Goal: Task Accomplishment & Management: Manage account settings

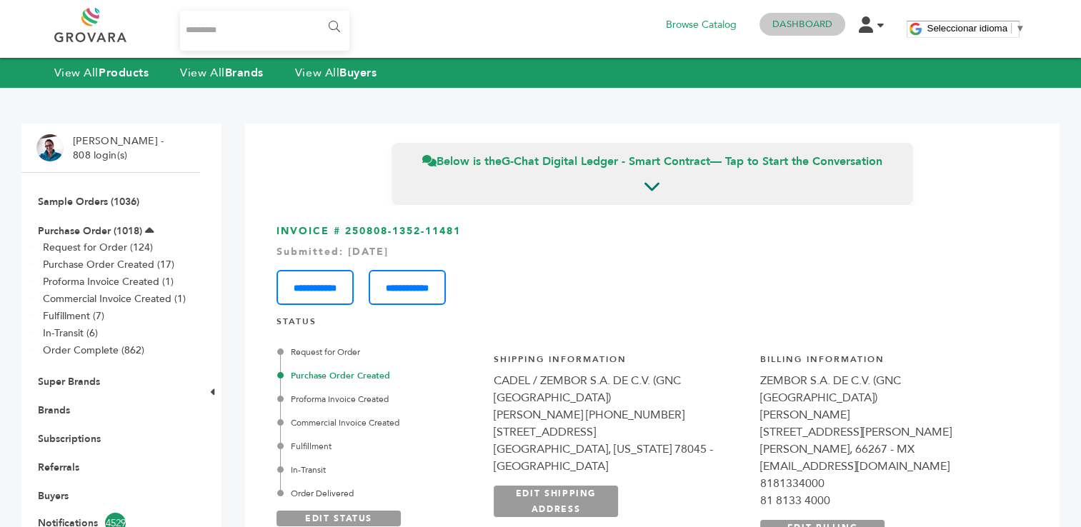
click at [794, 25] on link "Dashboard" at bounding box center [802, 24] width 60 height 13
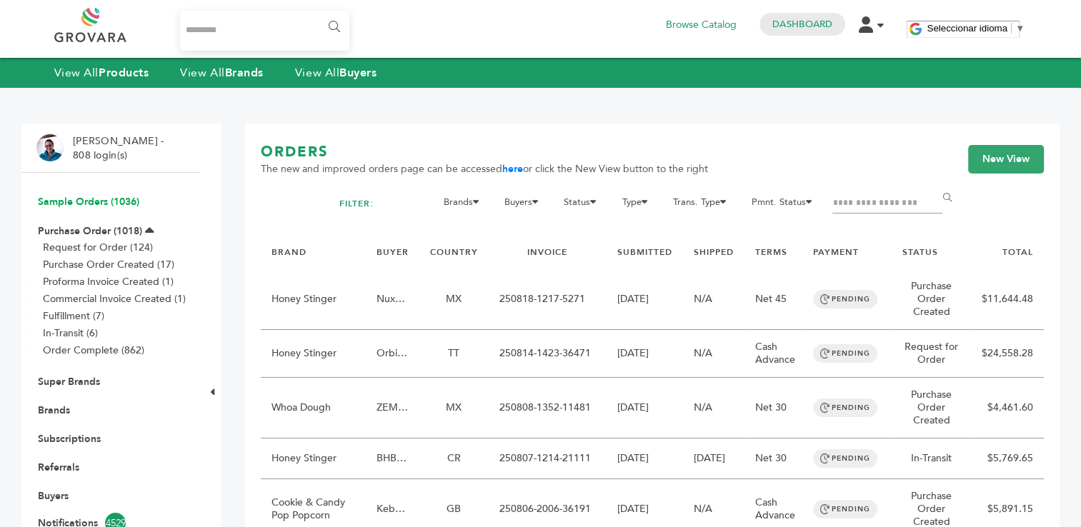
click at [116, 200] on link "Sample Orders (1036)" at bounding box center [88, 202] width 101 height 14
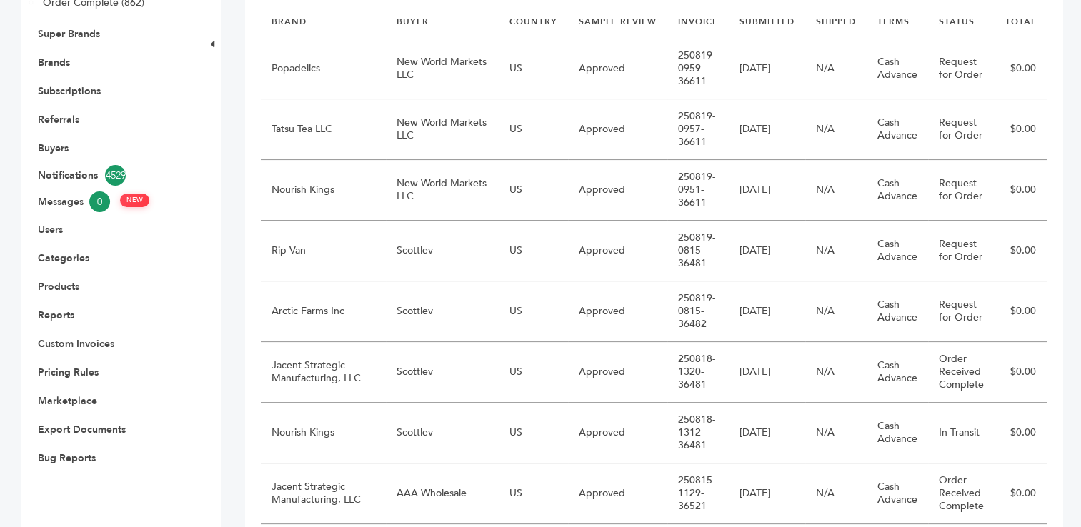
scroll to position [352, 0]
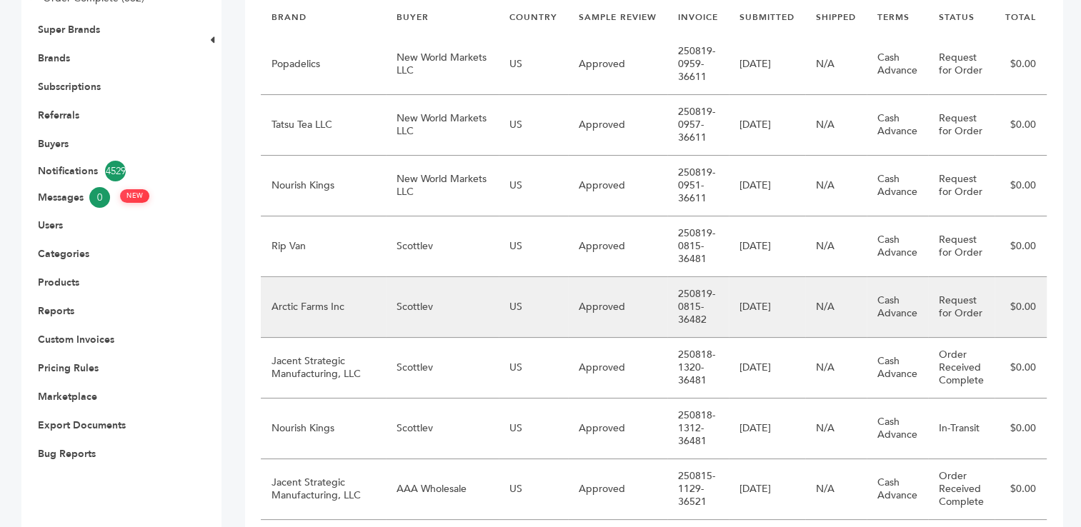
drag, startPoint x: 453, startPoint y: 442, endPoint x: 443, endPoint y: 301, distance: 141.1
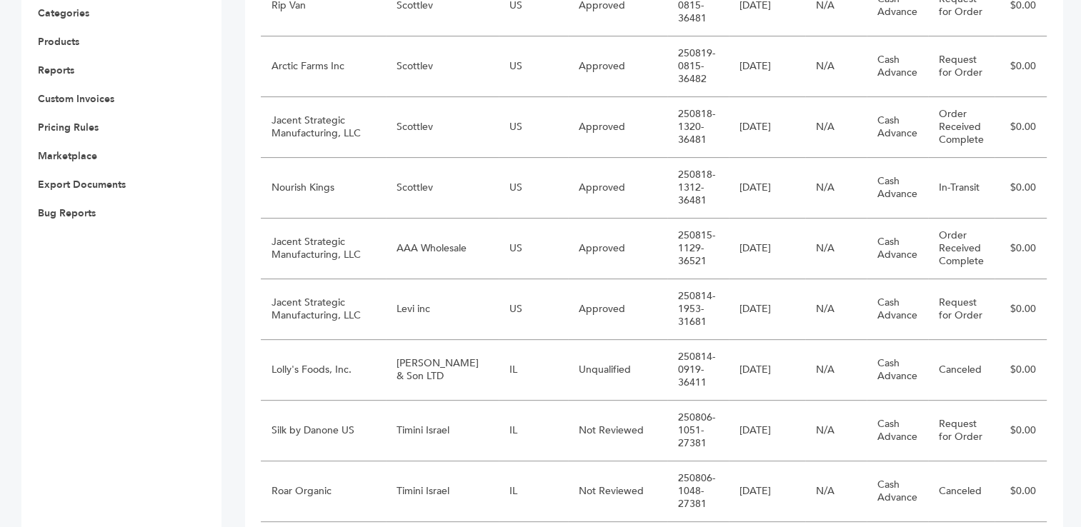
scroll to position [537, 0]
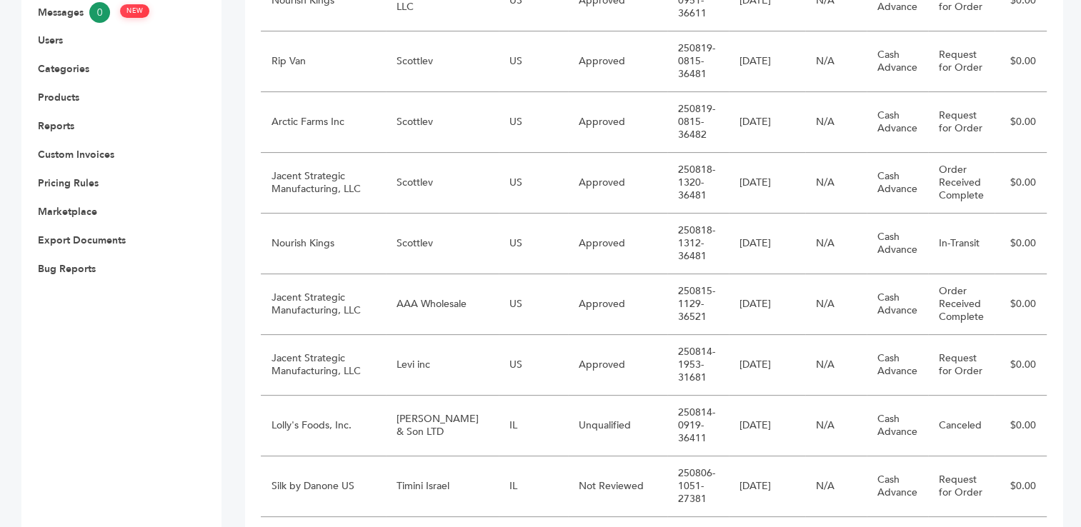
click at [1063, 199] on div "Gena Diaz - 808 login(s) Sample Orders (1036) Purchase Order (1018) Request for…" at bounding box center [540, 529] width 1081 height 1929
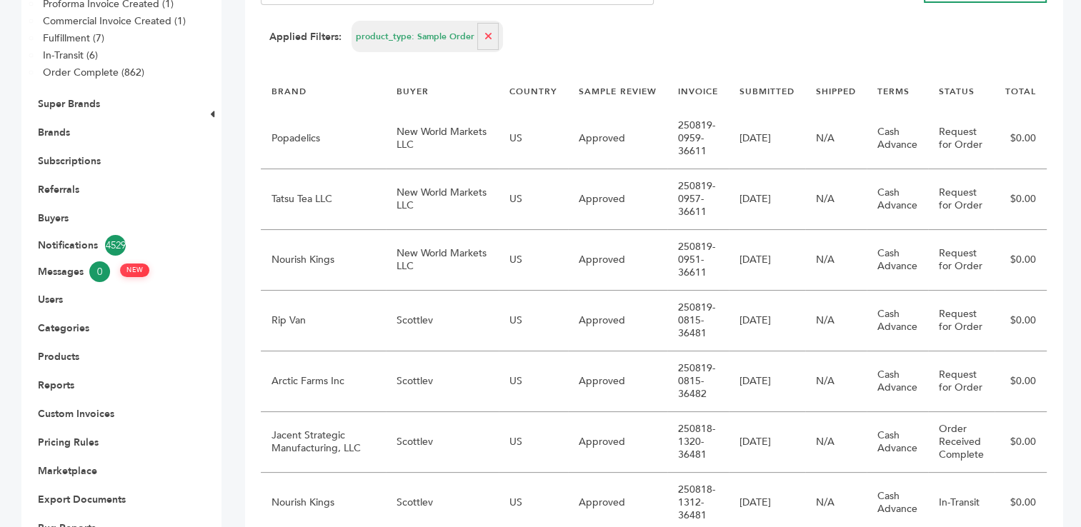
scroll to position [280, 0]
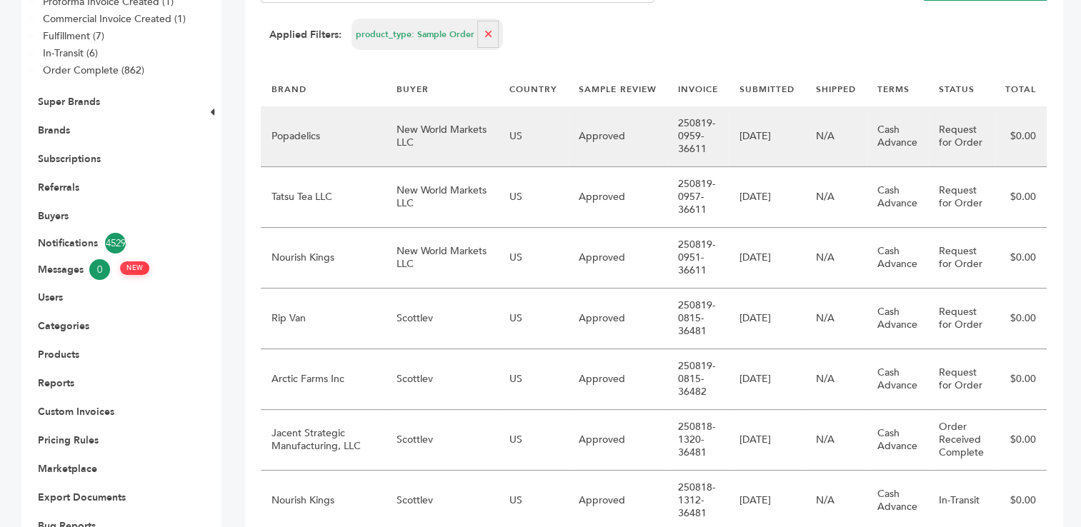
click at [418, 149] on td "New World Markets LLC" at bounding box center [442, 136] width 113 height 61
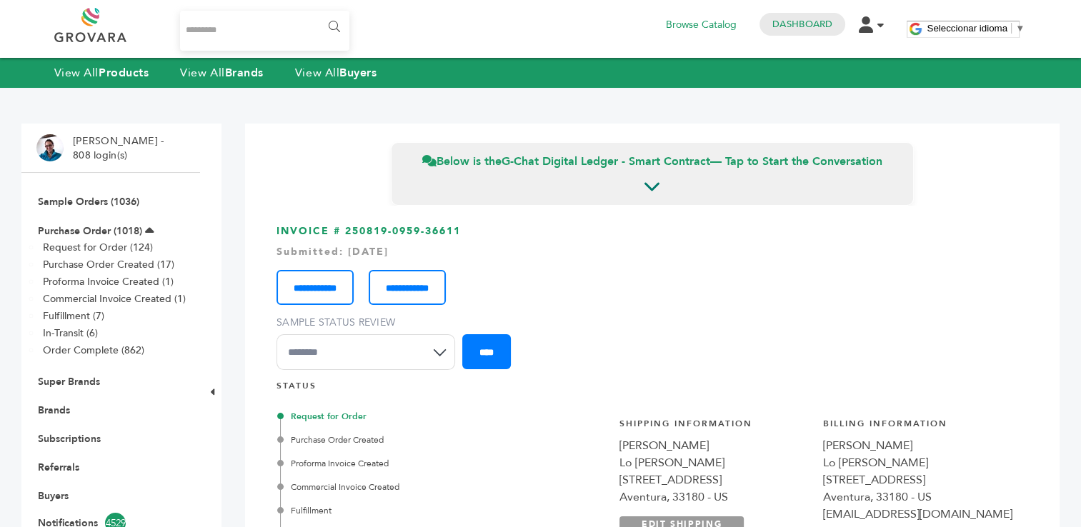
scroll to position [49, 0]
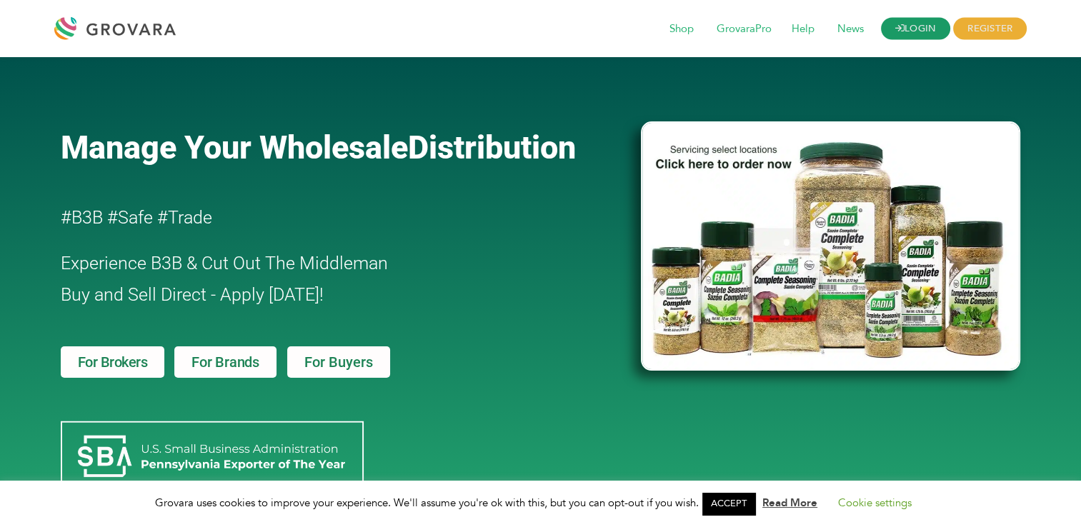
click at [931, 31] on link "LOGIN" at bounding box center [916, 29] width 70 height 22
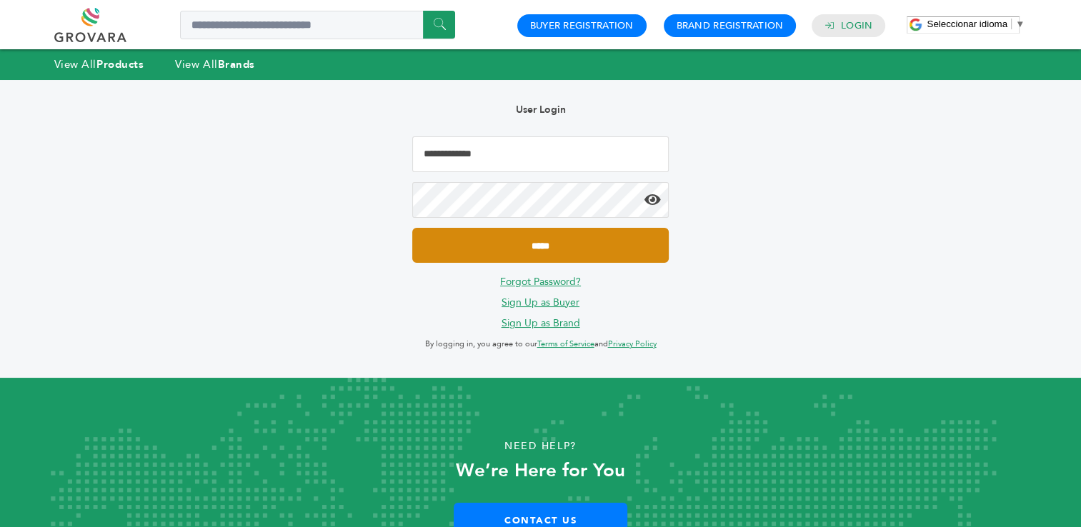
type input "**********"
click at [532, 253] on input "*****" at bounding box center [540, 245] width 256 height 35
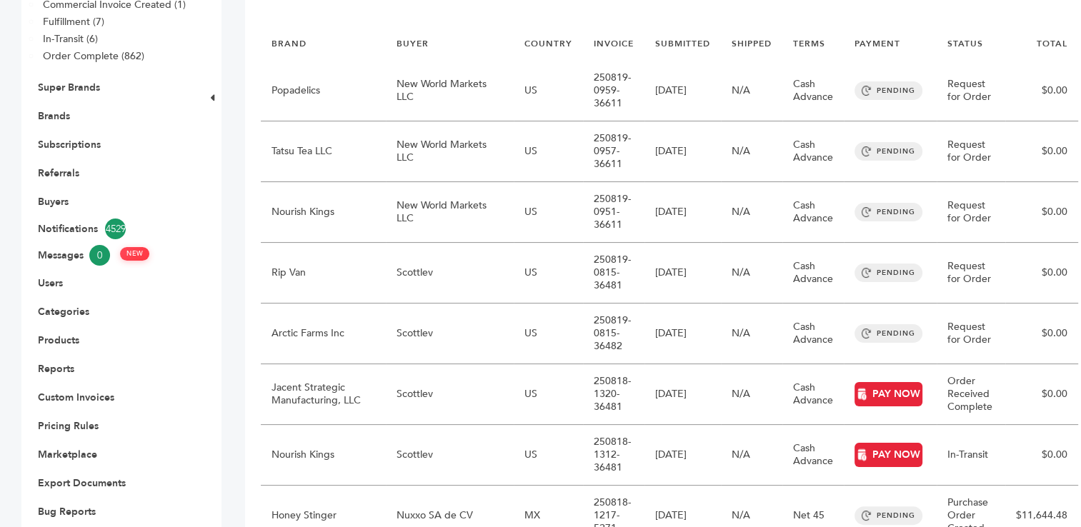
scroll to position [297, 0]
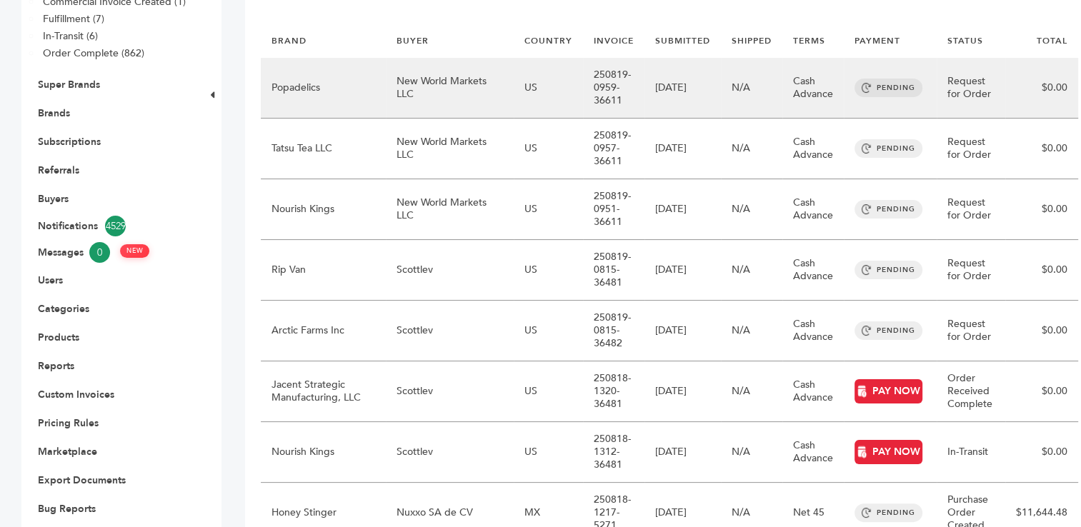
click at [392, 99] on td "New World Markets LLC" at bounding box center [450, 88] width 128 height 61
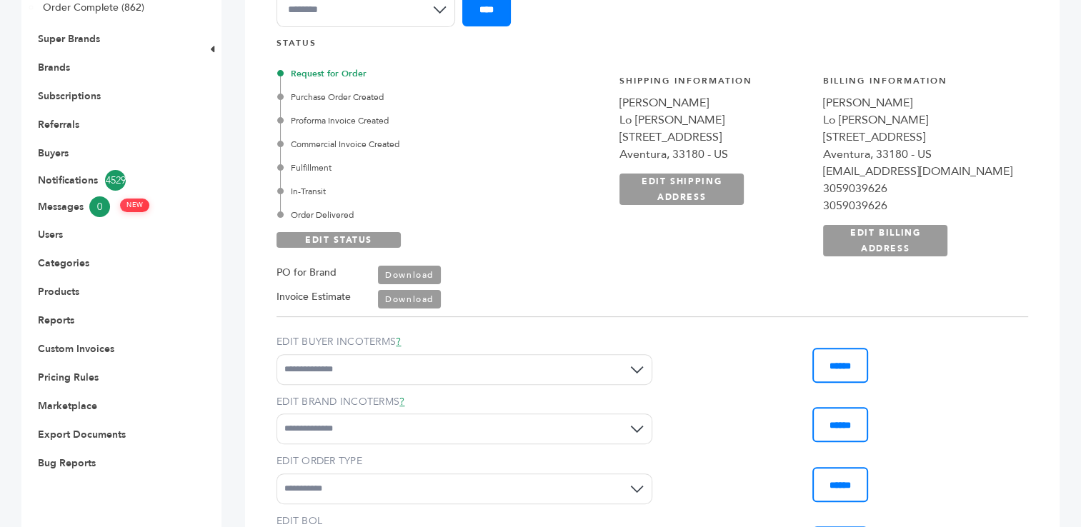
scroll to position [354, 0]
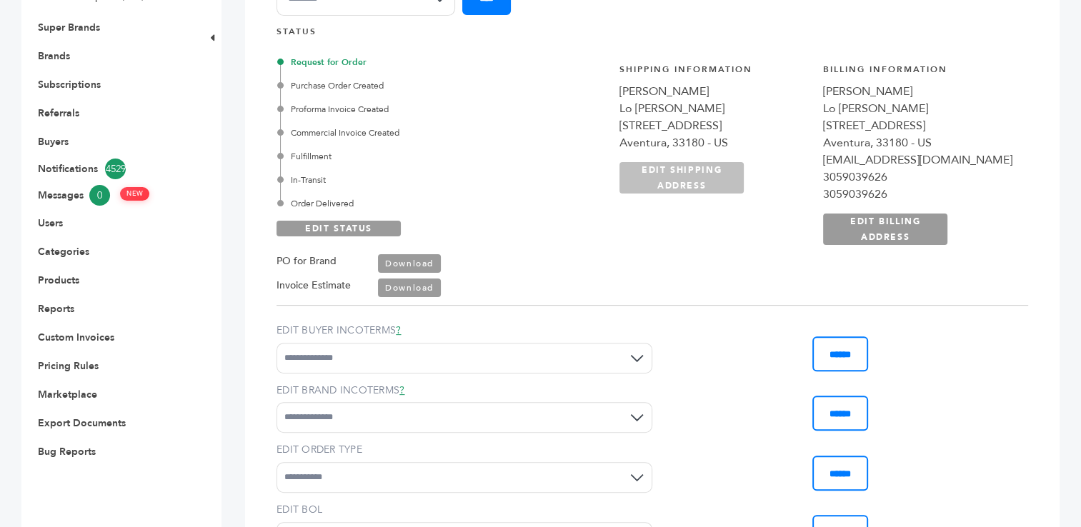
click at [744, 181] on link "EDIT SHIPPING ADDRESS" at bounding box center [682, 177] width 124 height 31
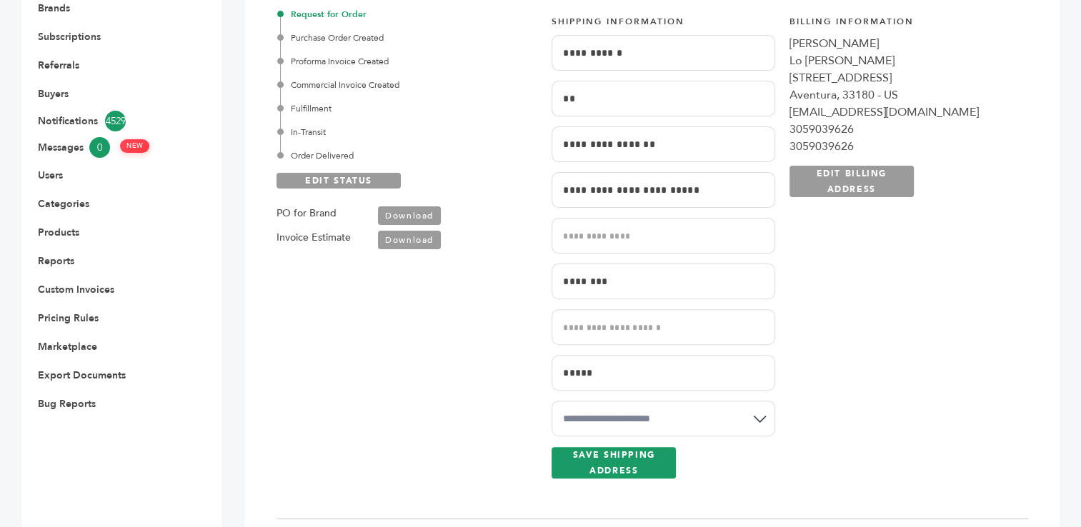
scroll to position [423, 0]
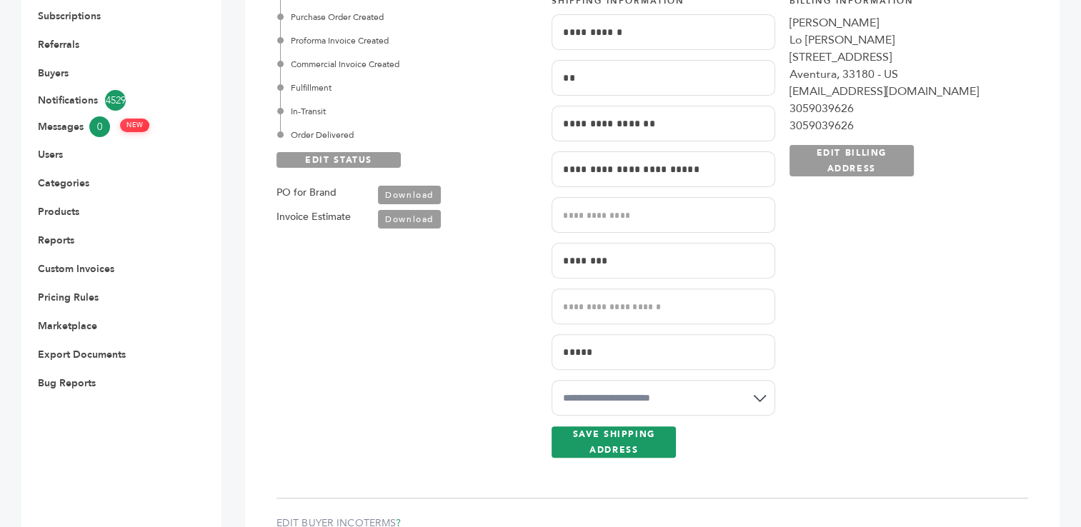
drag, startPoint x: 589, startPoint y: 36, endPoint x: 519, endPoint y: 39, distance: 70.1
click at [552, 39] on input "**********" at bounding box center [663, 32] width 223 height 36
paste input "**********"
type input "**********"
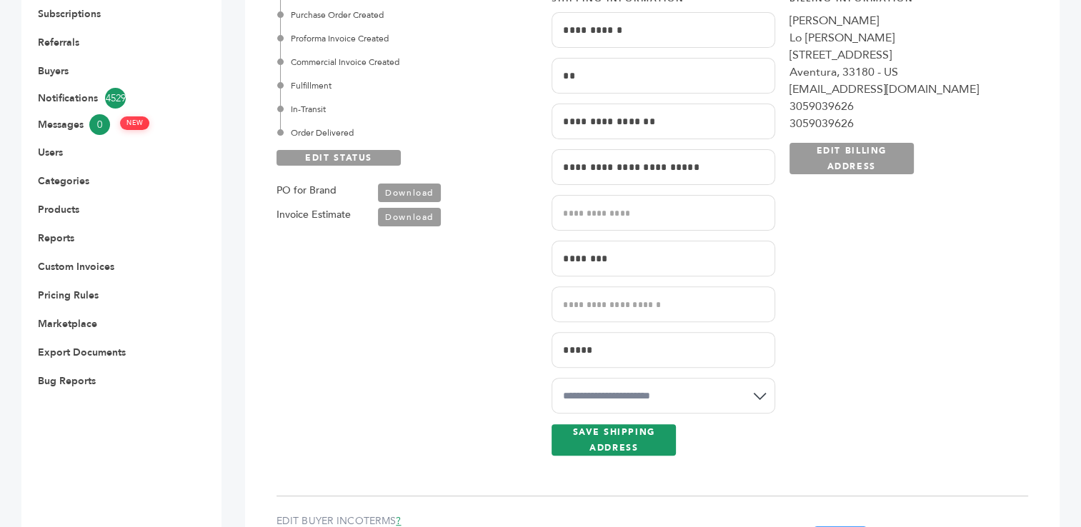
scroll to position [412, 0]
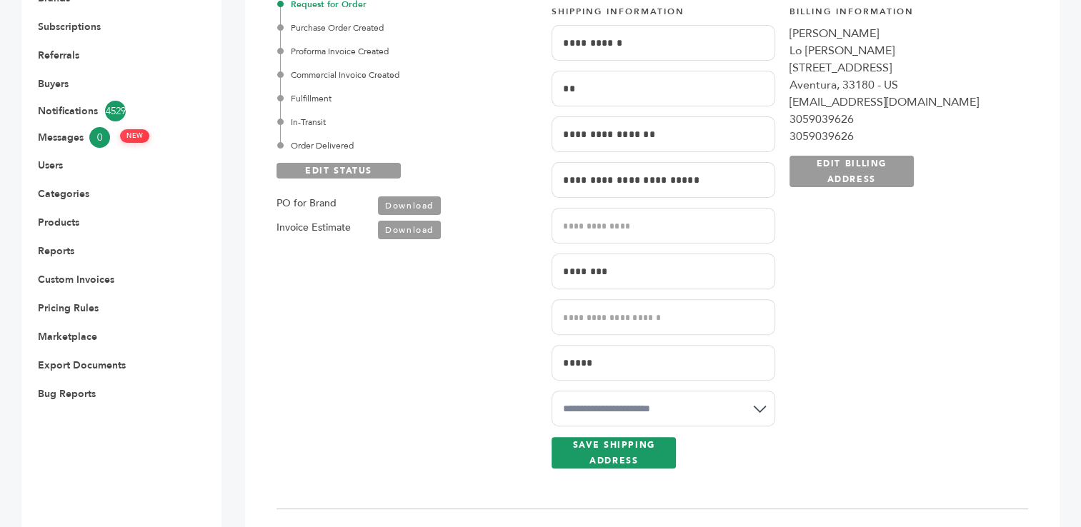
click at [886, 312] on div "**********" at bounding box center [901, 237] width 223 height 463
click at [564, 452] on link "SAVE SHIPPING ADDRESS" at bounding box center [614, 452] width 124 height 31
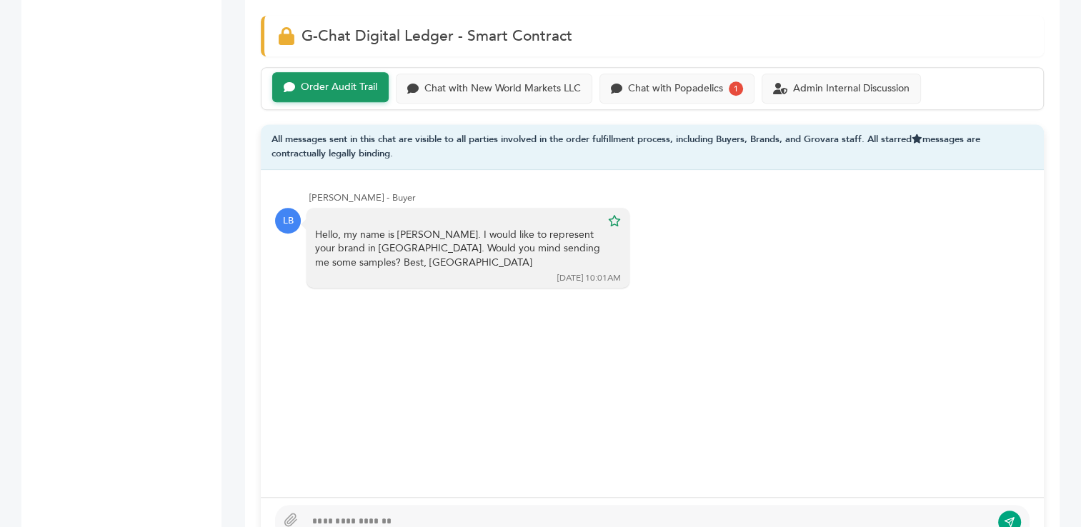
scroll to position [966, 0]
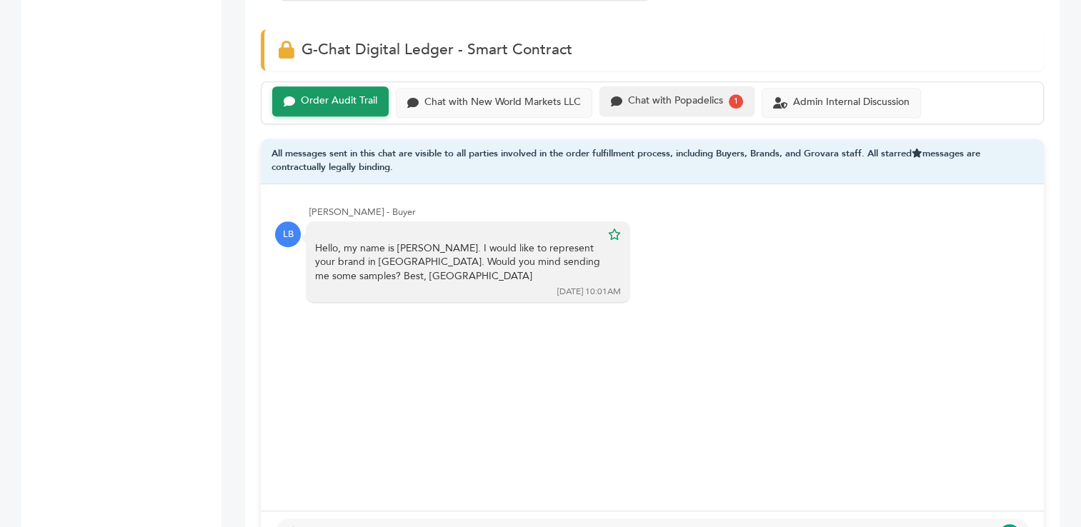
click at [646, 99] on div "Chat with Popadelics" at bounding box center [675, 101] width 95 height 12
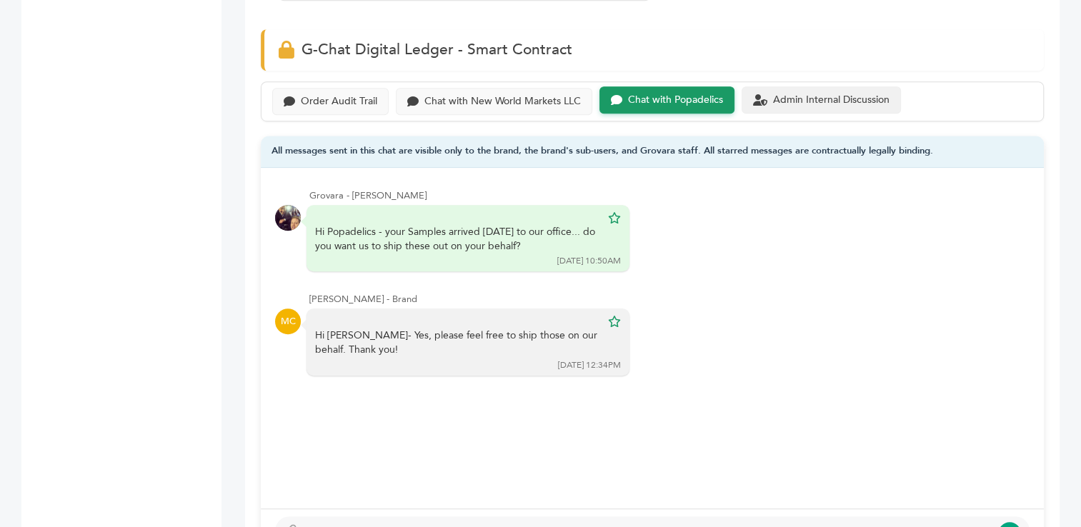
click at [807, 99] on div "Admin Internal Discussion" at bounding box center [831, 100] width 116 height 12
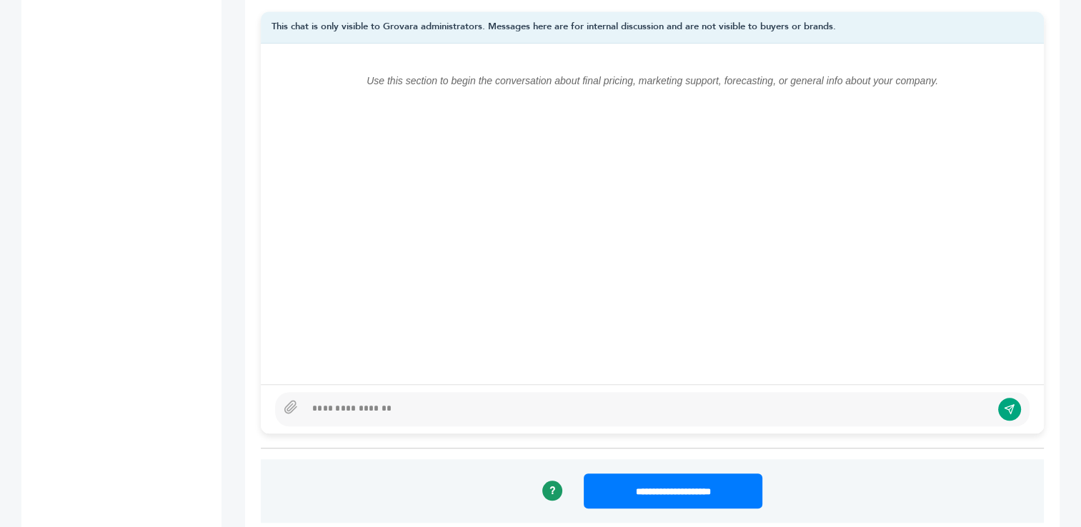
scroll to position [1125, 0]
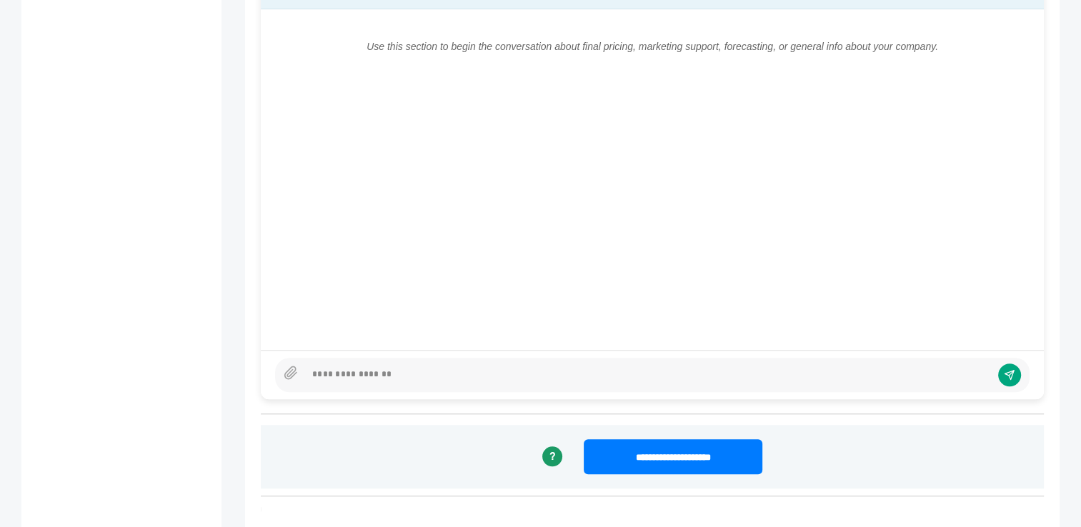
click at [642, 377] on div at bounding box center [648, 375] width 686 height 17
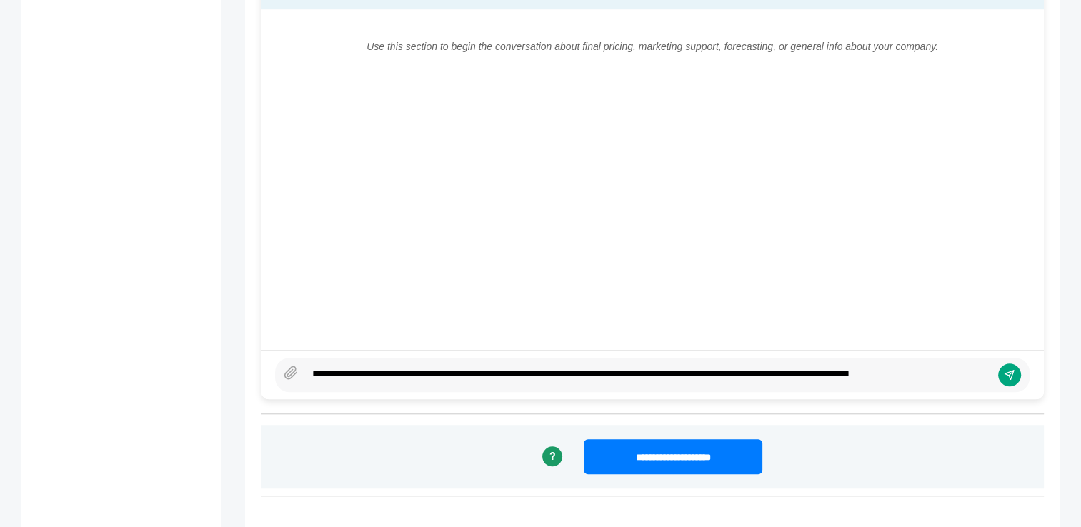
scroll to position [1115, 0]
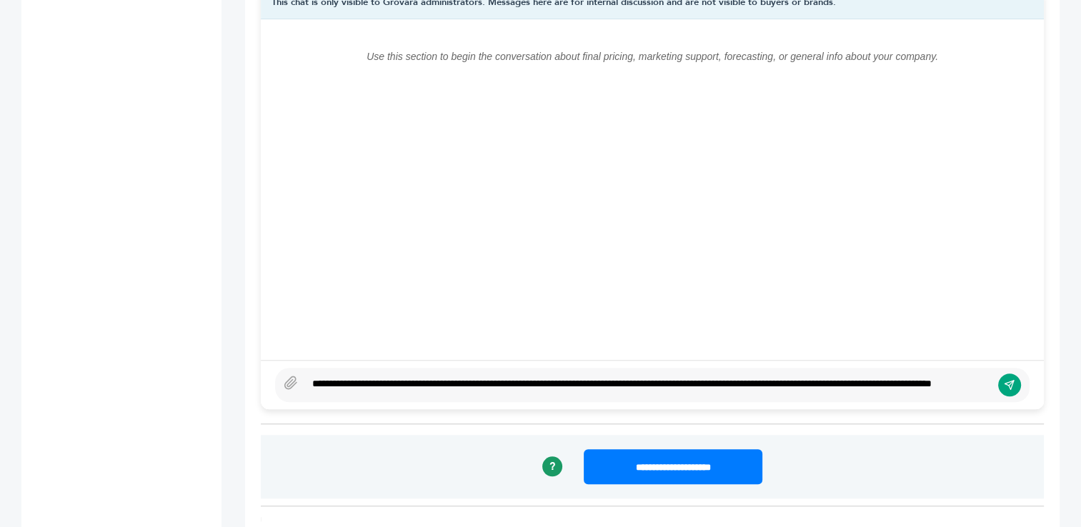
type textarea "**********"
click at [1004, 379] on icon "submit" at bounding box center [1009, 385] width 11 height 12
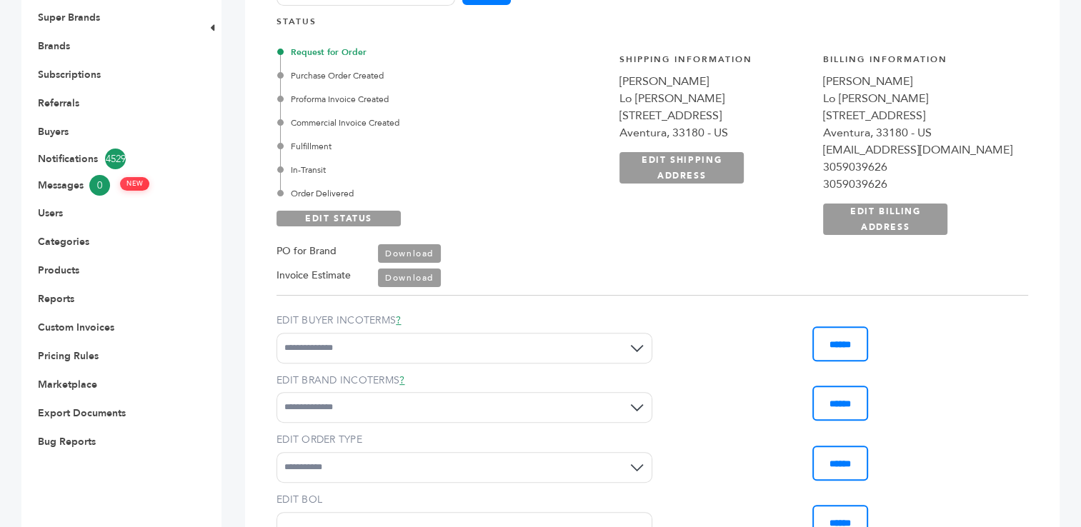
scroll to position [0, 0]
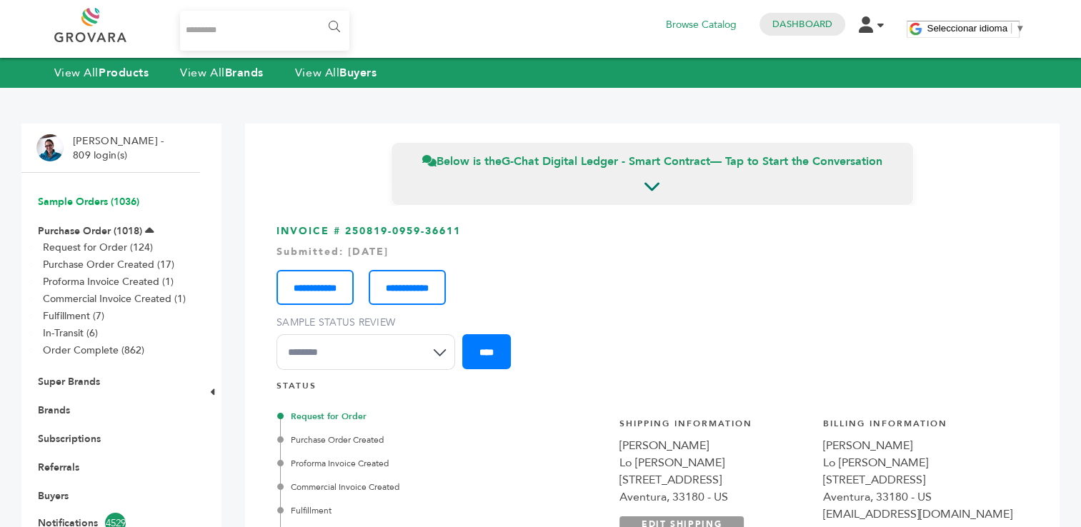
click at [91, 204] on link "Sample Orders (1036)" at bounding box center [88, 202] width 101 height 14
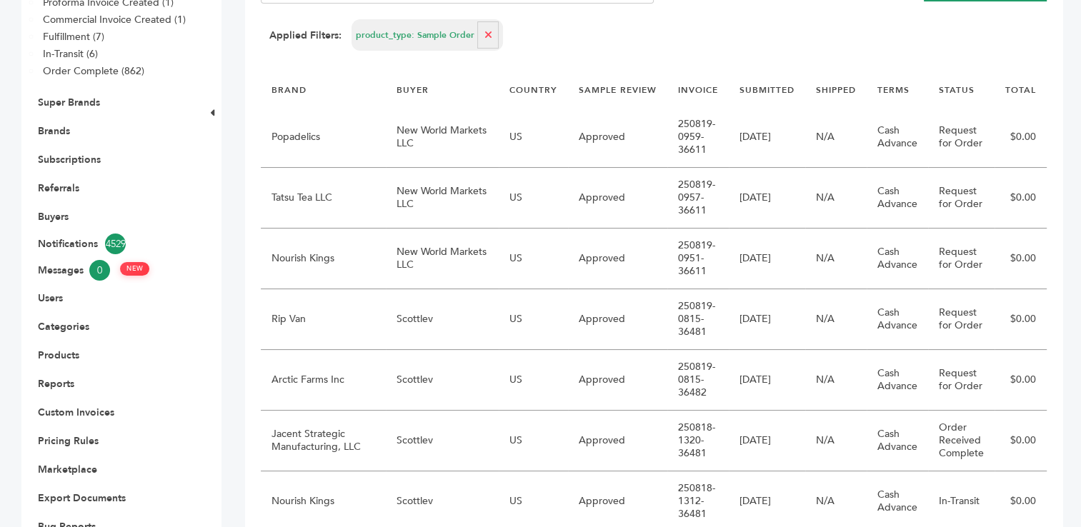
scroll to position [289, 0]
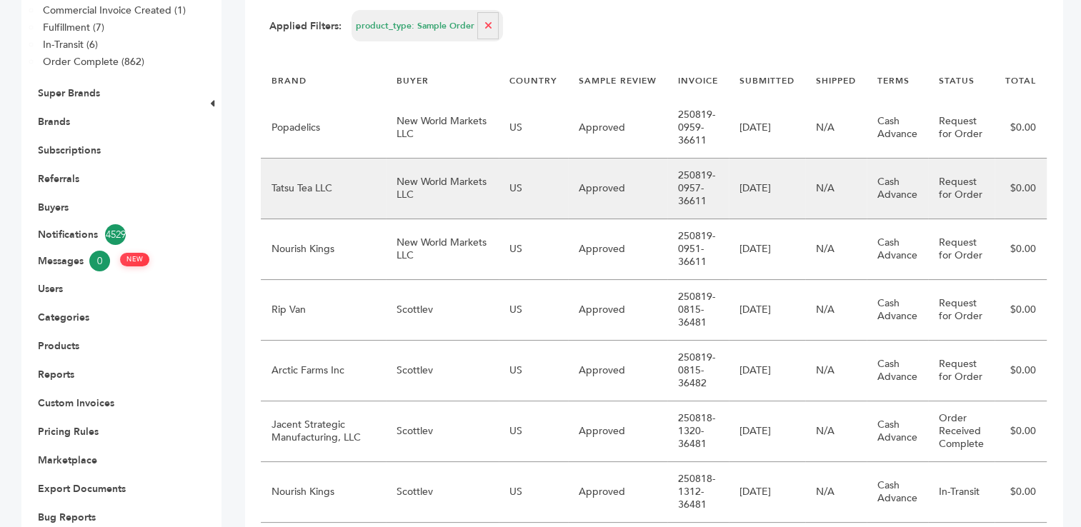
click at [431, 190] on td "New World Markets LLC" at bounding box center [442, 189] width 113 height 61
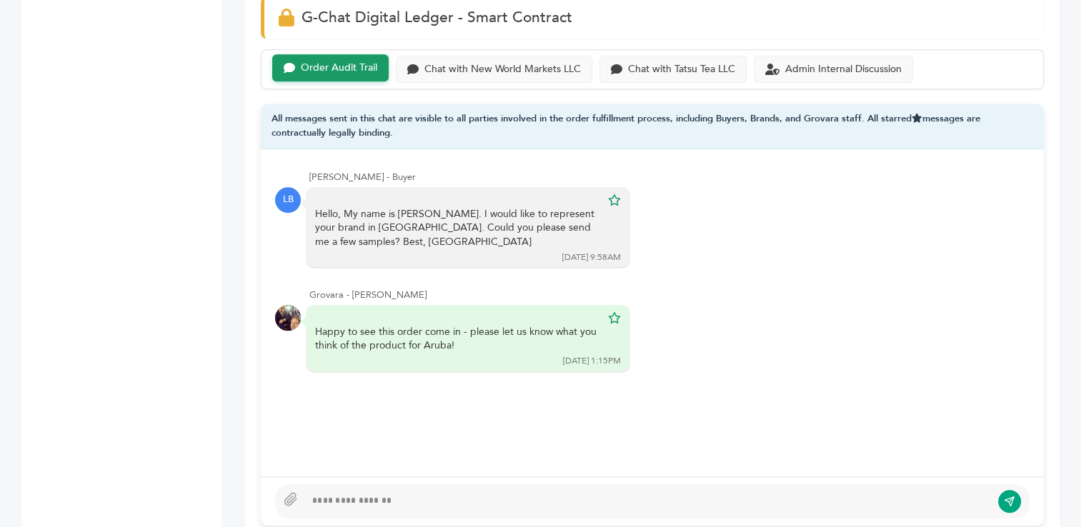
scroll to position [1013, 0]
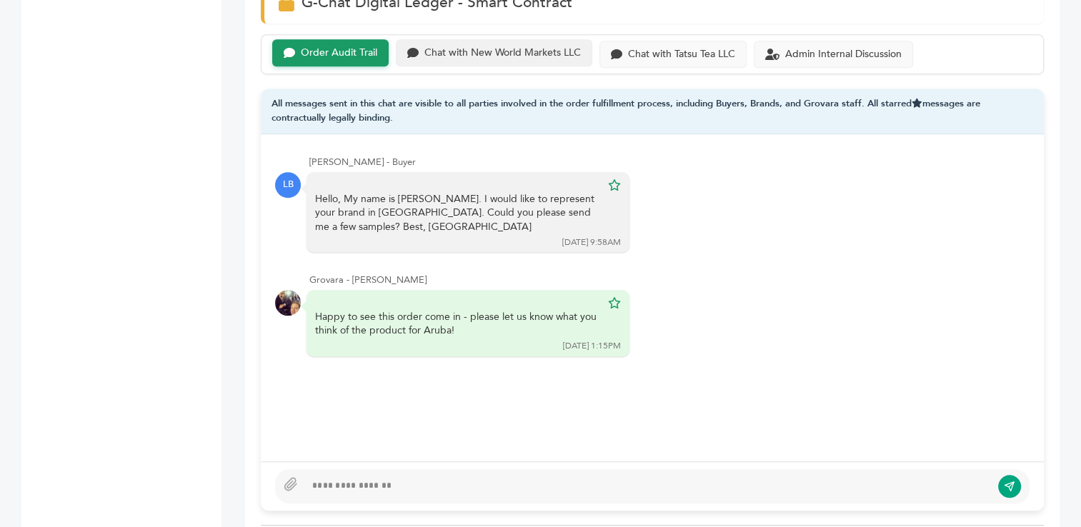
click at [517, 56] on div "Chat with New World Markets LLC" at bounding box center [494, 53] width 197 height 28
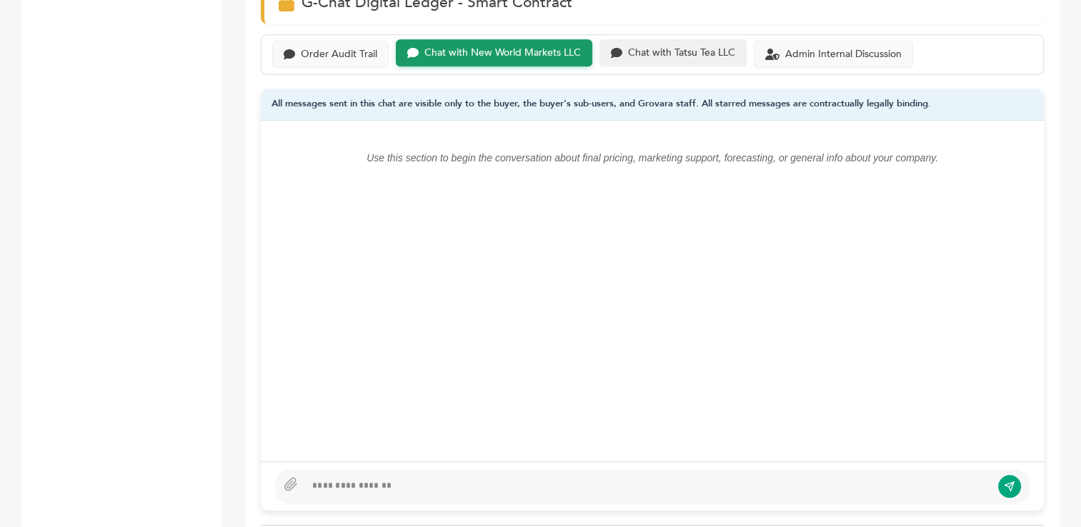
click at [660, 47] on div "Chat with Tatsu Tea LLC" at bounding box center [681, 53] width 107 height 12
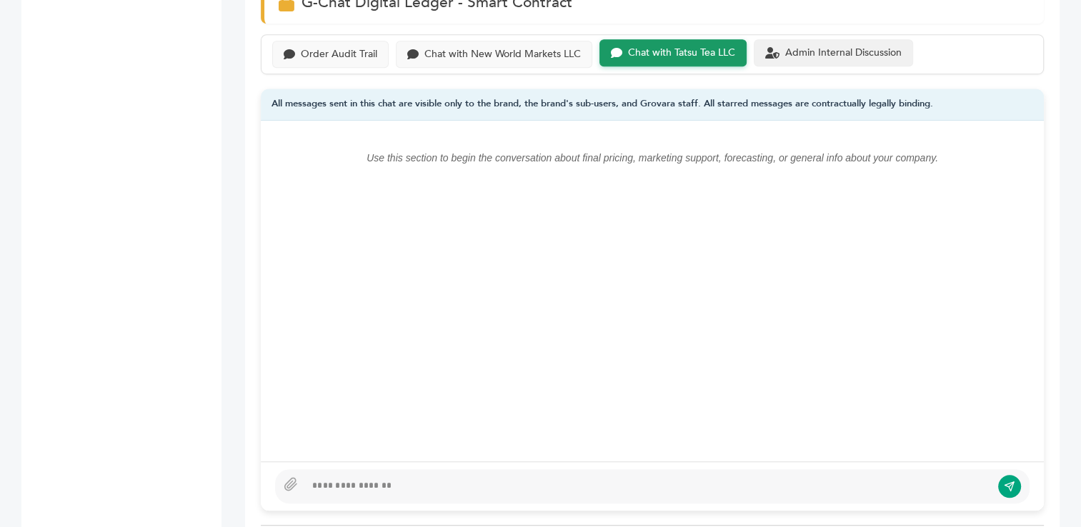
click at [813, 49] on div "Admin Internal Discussion" at bounding box center [843, 53] width 116 height 12
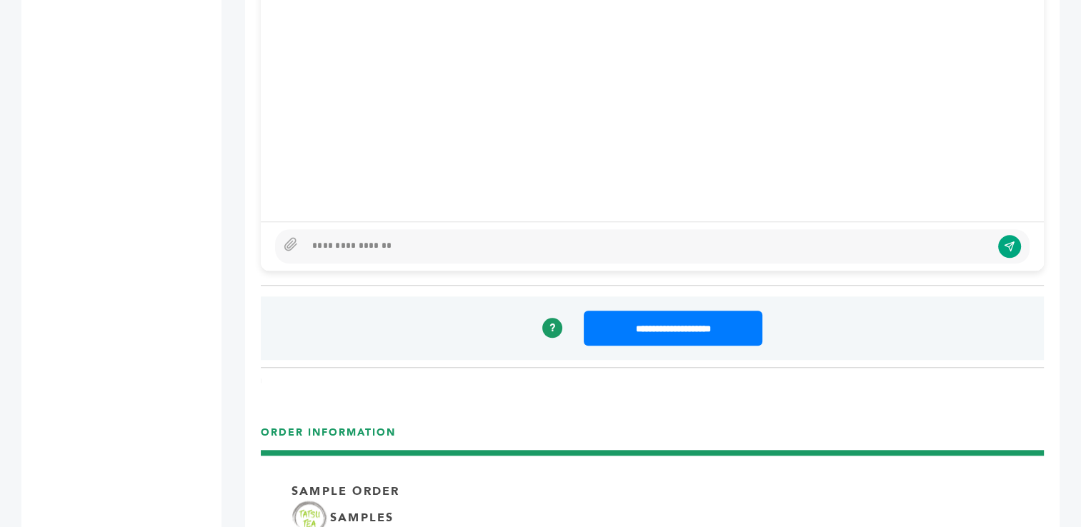
scroll to position [1257, 0]
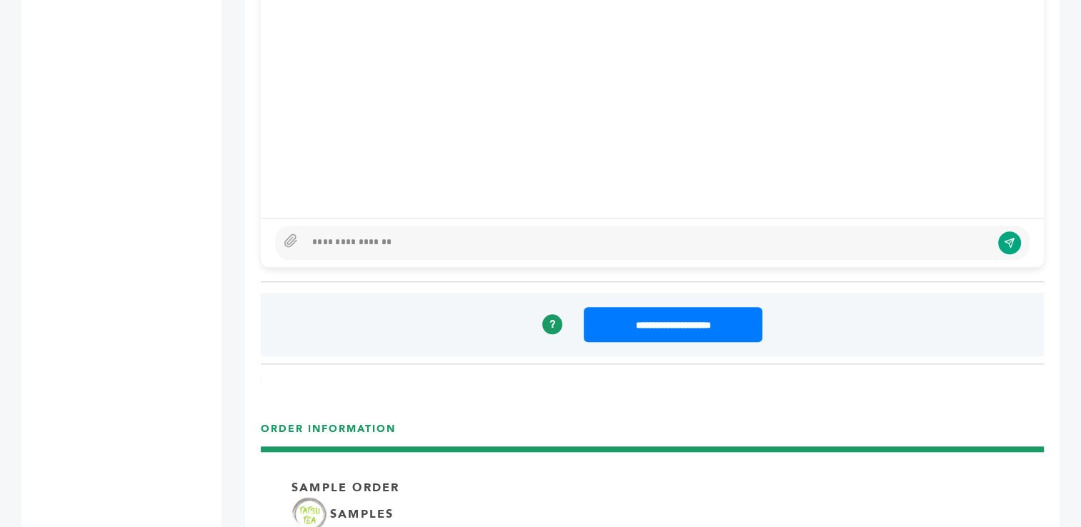
click at [683, 239] on div at bounding box center [648, 242] width 686 height 17
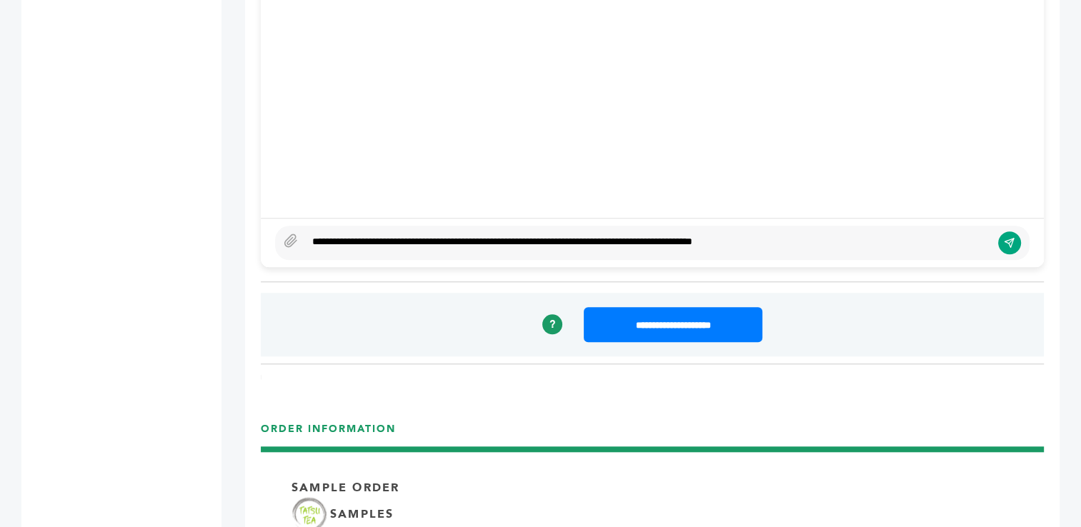
type textarea "**********"
drag, startPoint x: 1015, startPoint y: 242, endPoint x: 615, endPoint y: 76, distance: 433.8
click at [1015, 242] on button "submit" at bounding box center [1009, 243] width 23 height 23
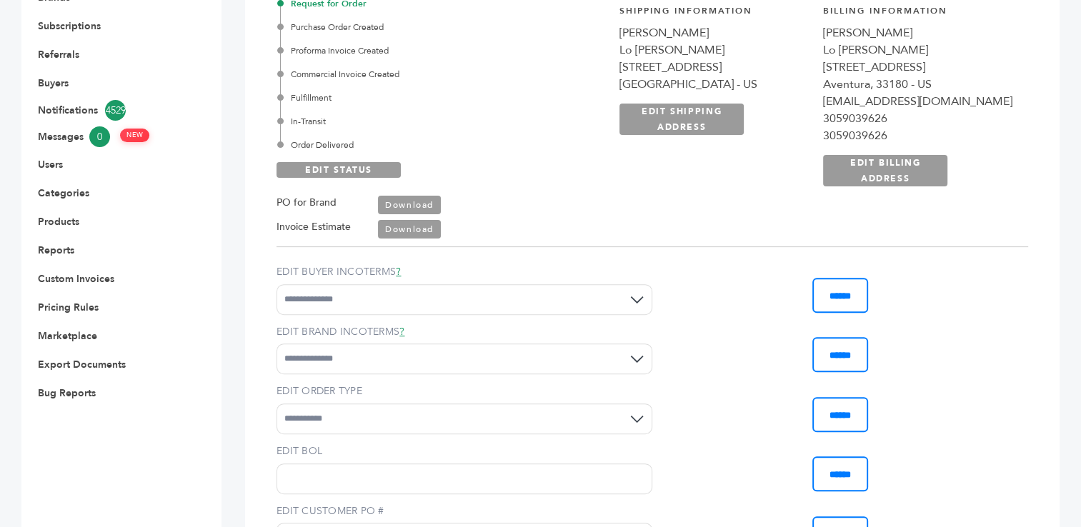
scroll to position [0, 0]
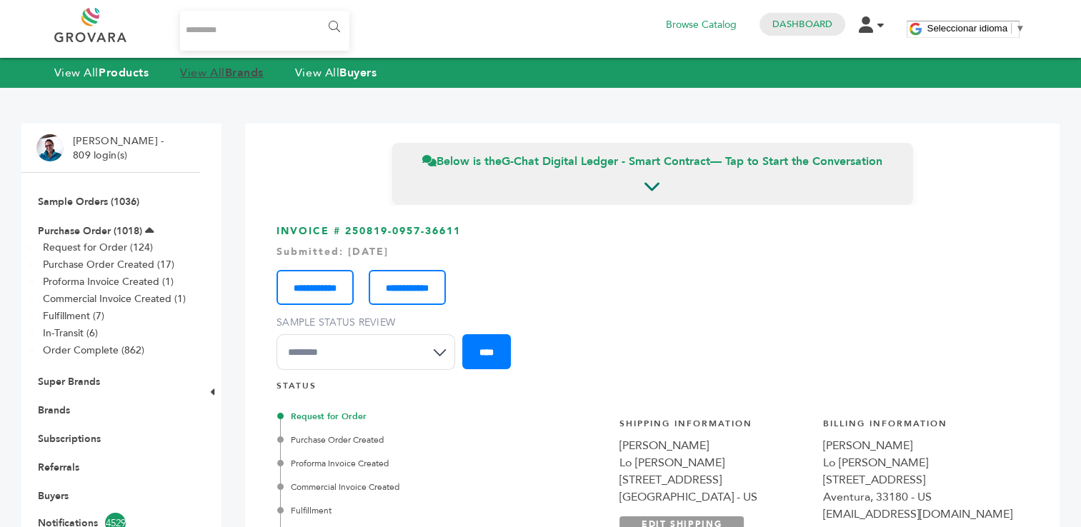
click at [216, 75] on link "View All Brands" at bounding box center [222, 73] width 84 height 16
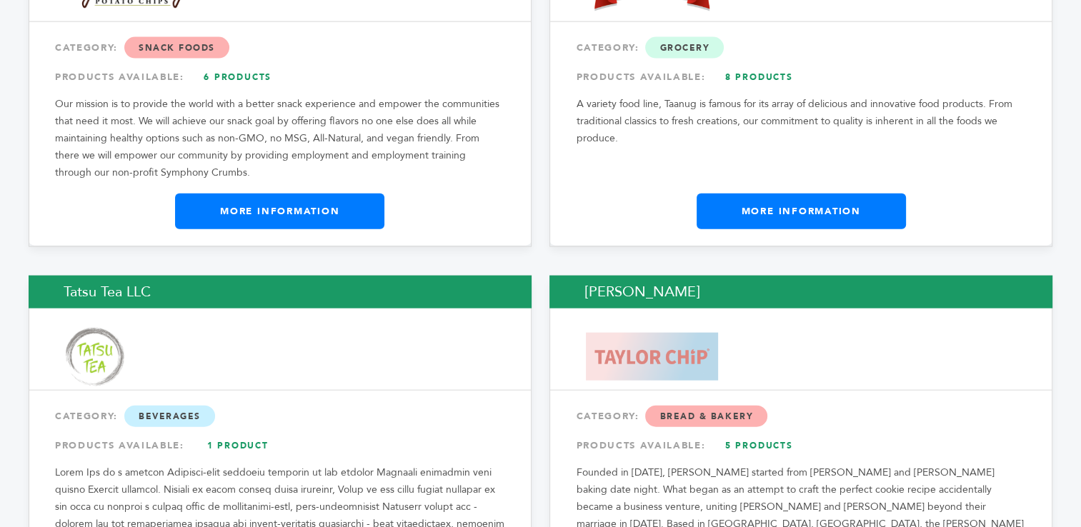
scroll to position [25150, 0]
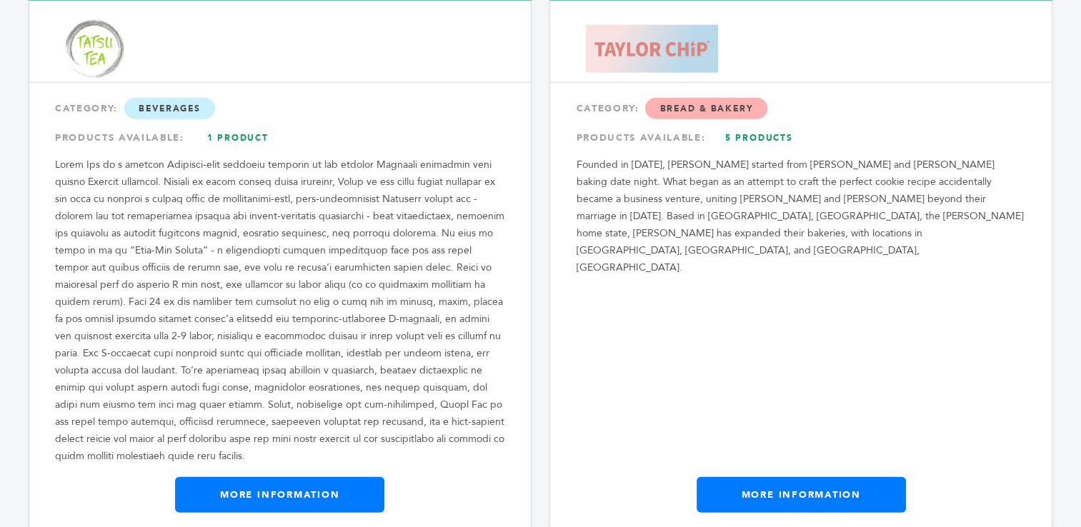
click at [285, 477] on link "More Information" at bounding box center [279, 495] width 209 height 36
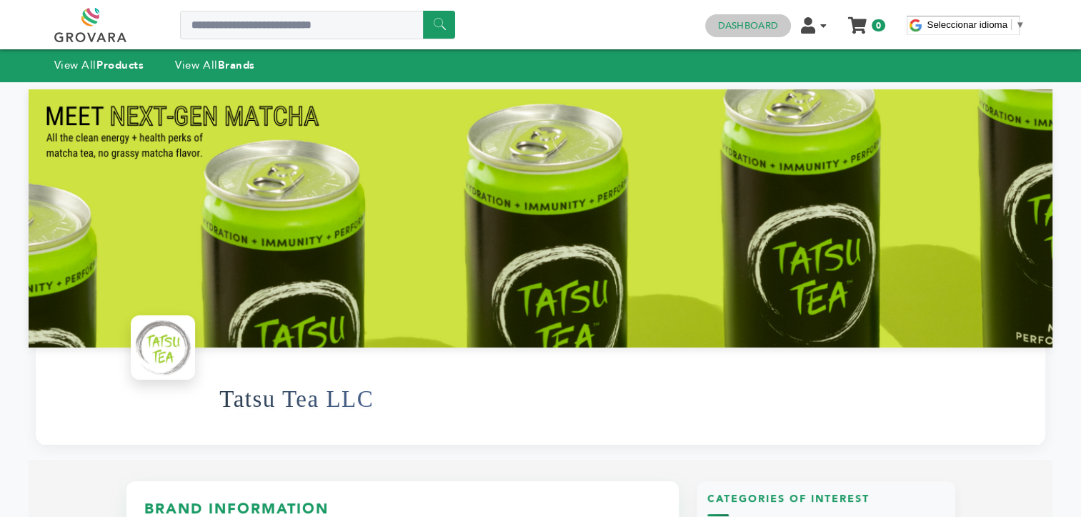
click at [742, 25] on link "Dashboard" at bounding box center [748, 25] width 60 height 13
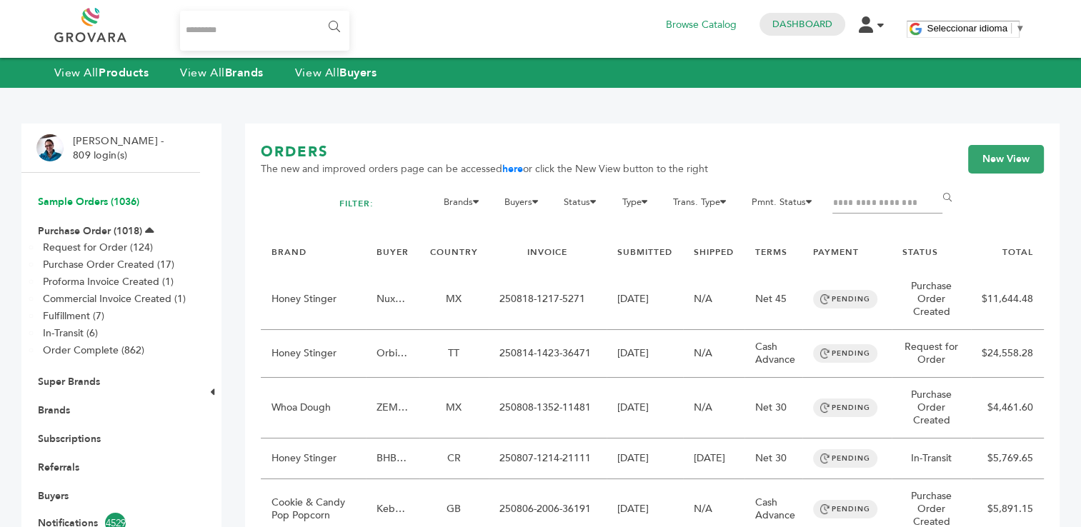
click at [78, 204] on link "Sample Orders (1036)" at bounding box center [88, 202] width 101 height 14
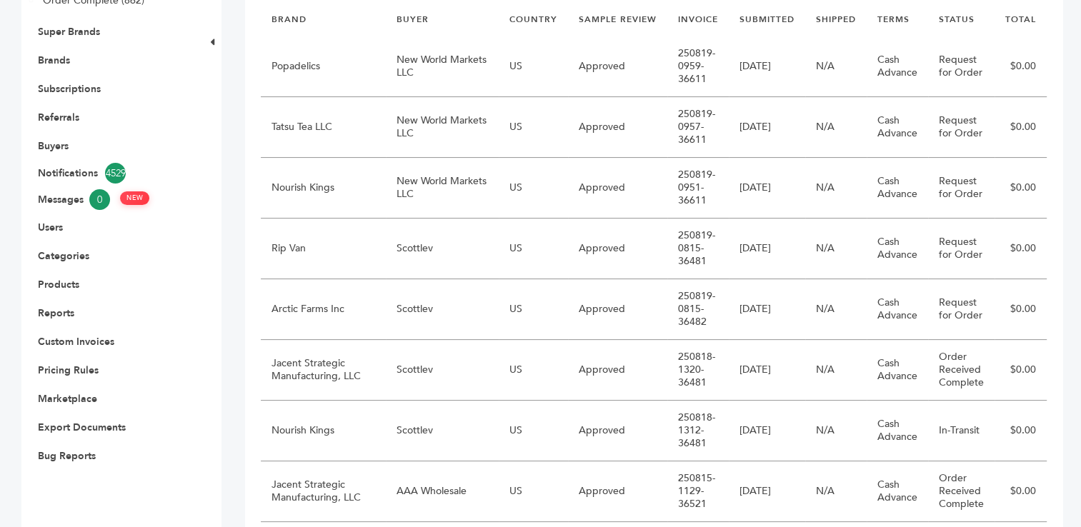
scroll to position [369, 0]
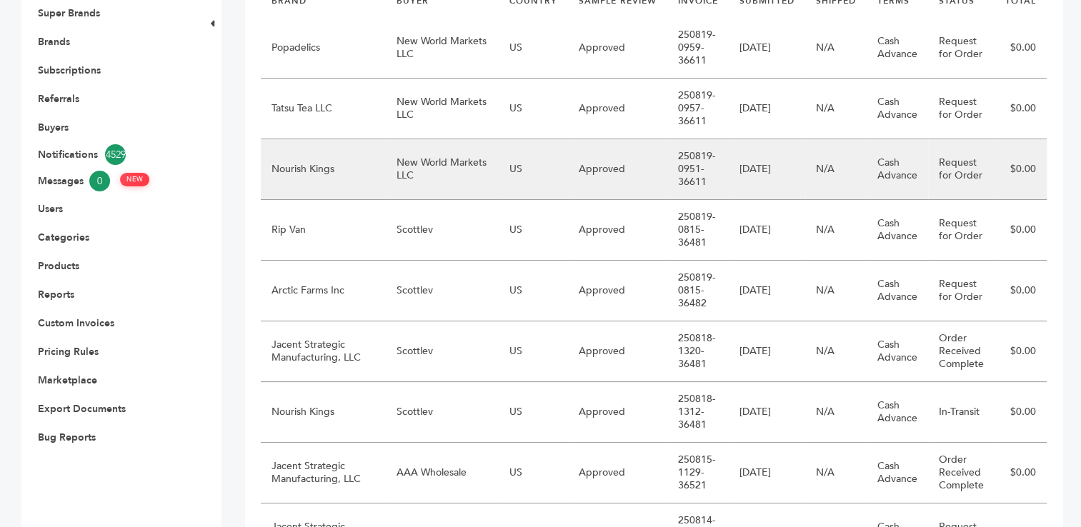
click at [420, 173] on td "New World Markets LLC" at bounding box center [442, 169] width 113 height 61
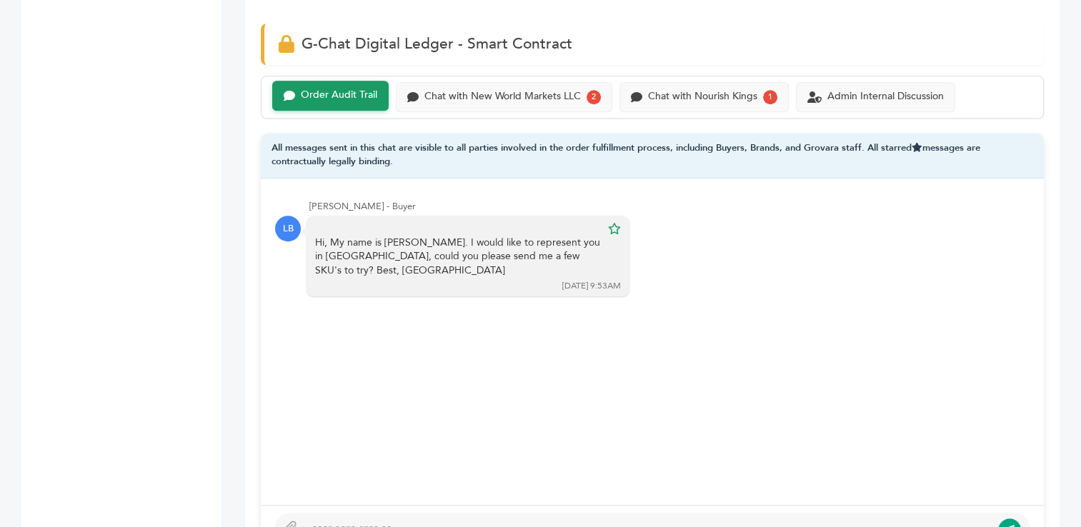
scroll to position [991, 0]
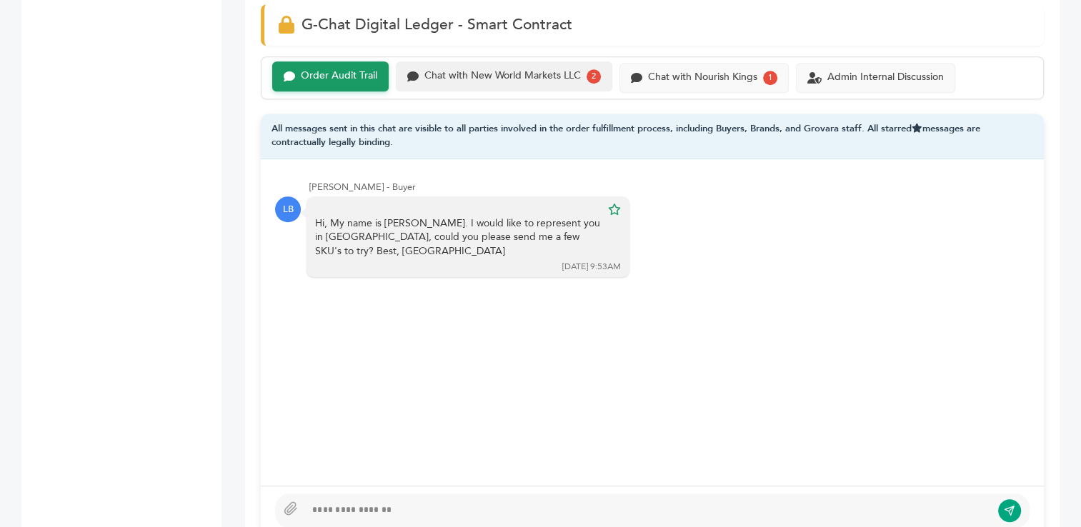
click at [509, 77] on div "Chat with New World Markets LLC" at bounding box center [502, 76] width 156 height 12
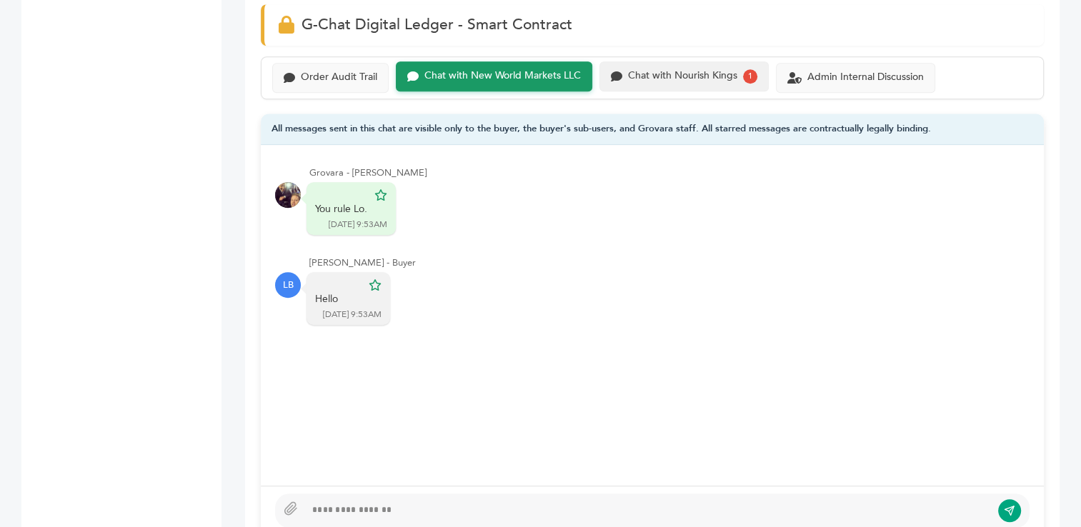
click at [692, 76] on div "Chat with Nourish Kings" at bounding box center [682, 76] width 109 height 12
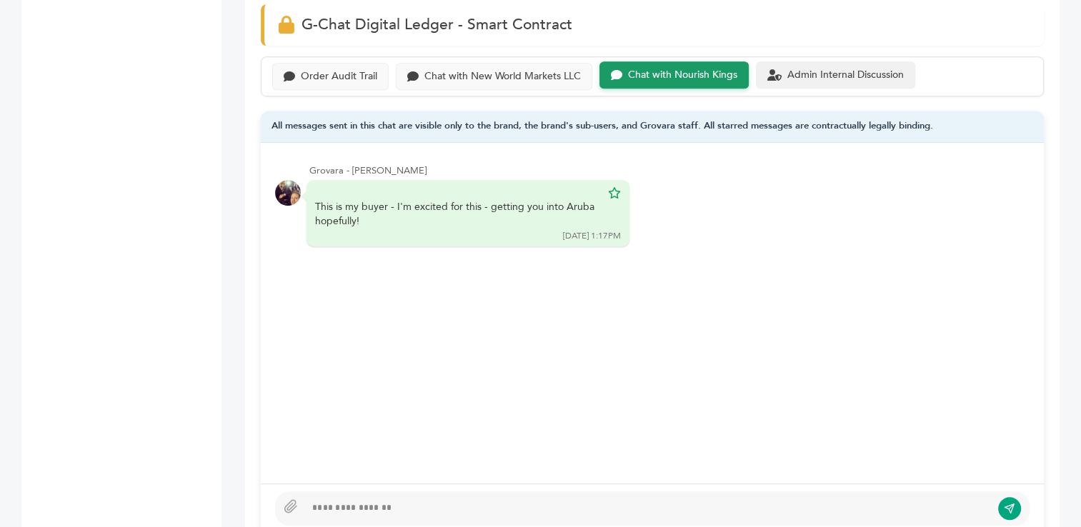
click at [827, 76] on div "Admin Internal Discussion" at bounding box center [845, 75] width 116 height 12
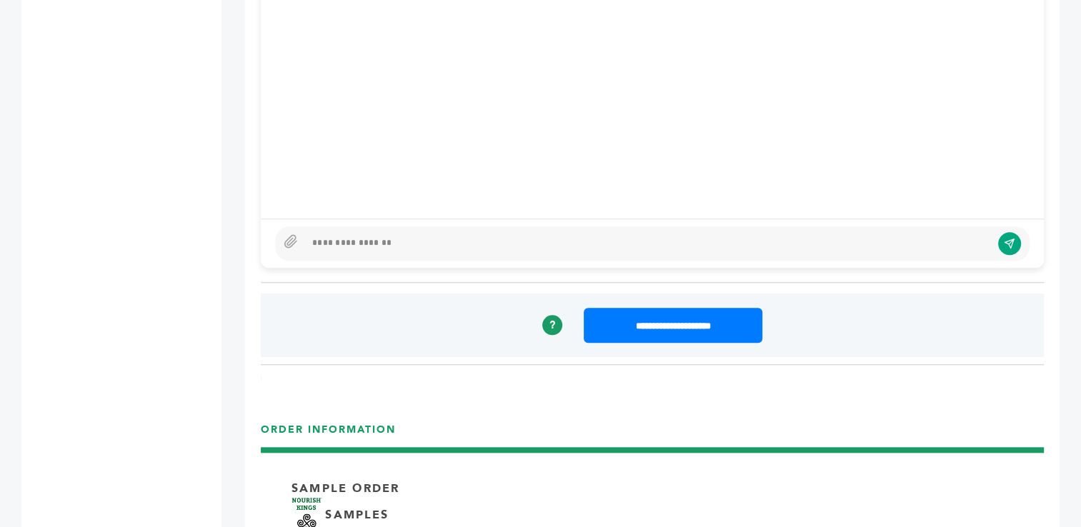
scroll to position [1263, 0]
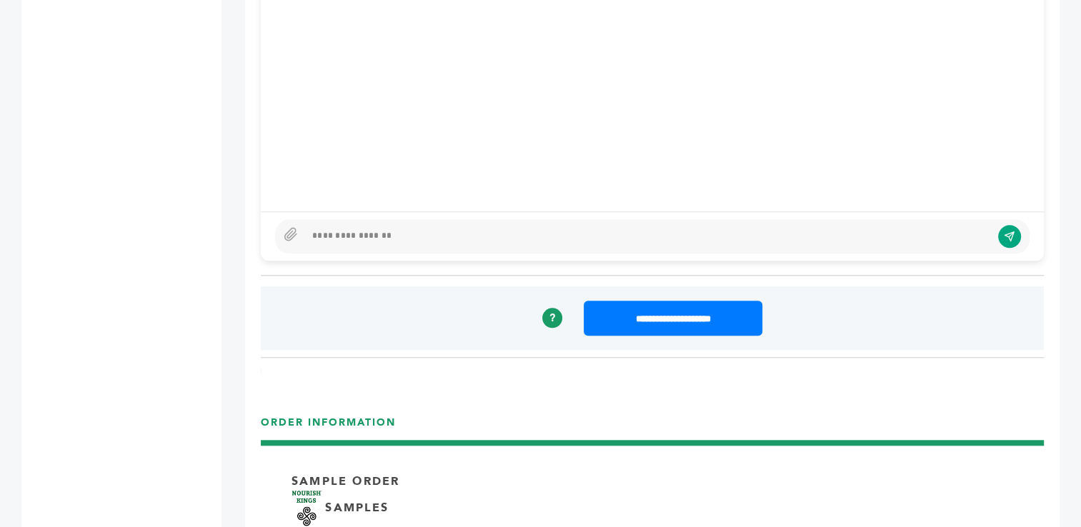
click at [507, 236] on div at bounding box center [648, 236] width 686 height 17
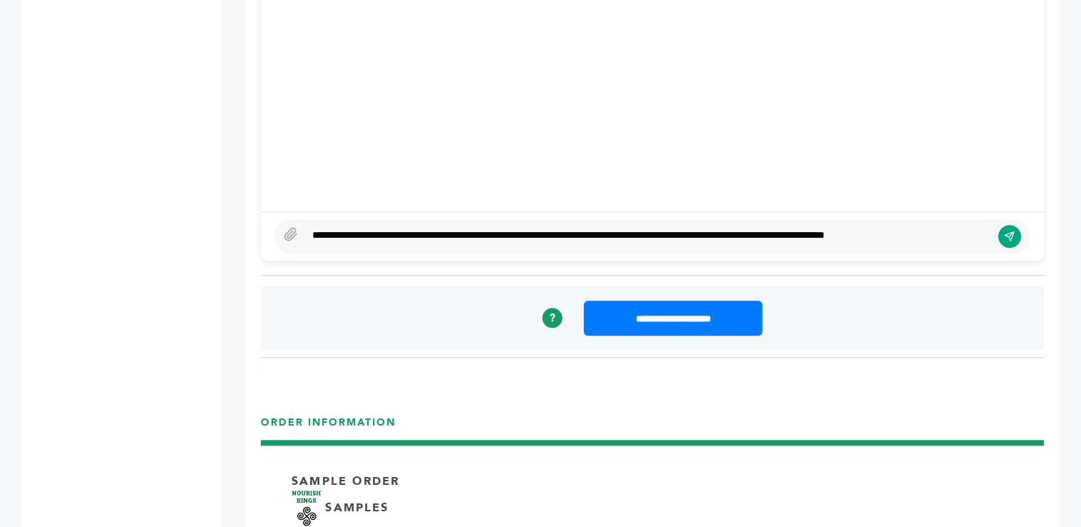
scroll to position [1253, 0]
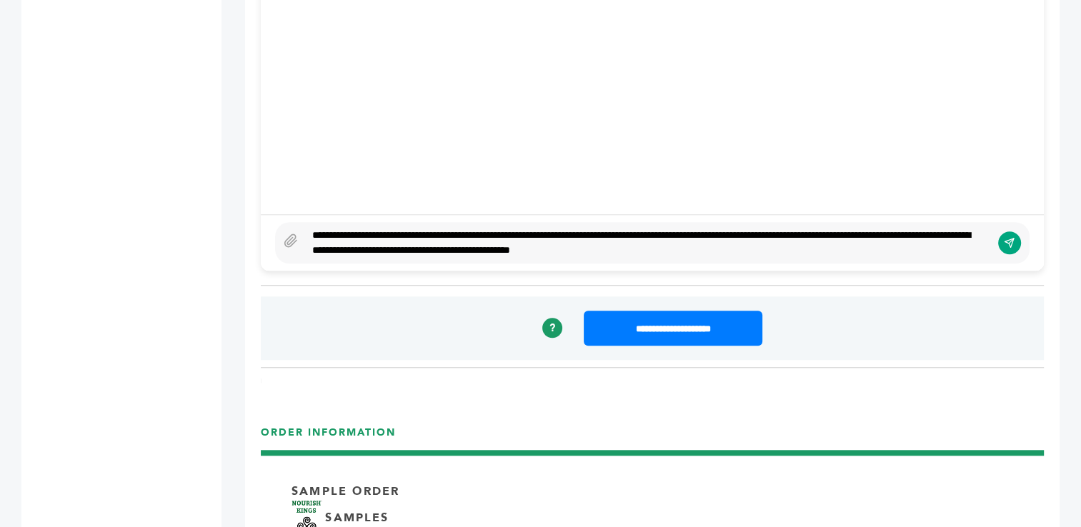
type textarea "**********"
click at [1013, 242] on icon "submit" at bounding box center [1009, 243] width 11 height 12
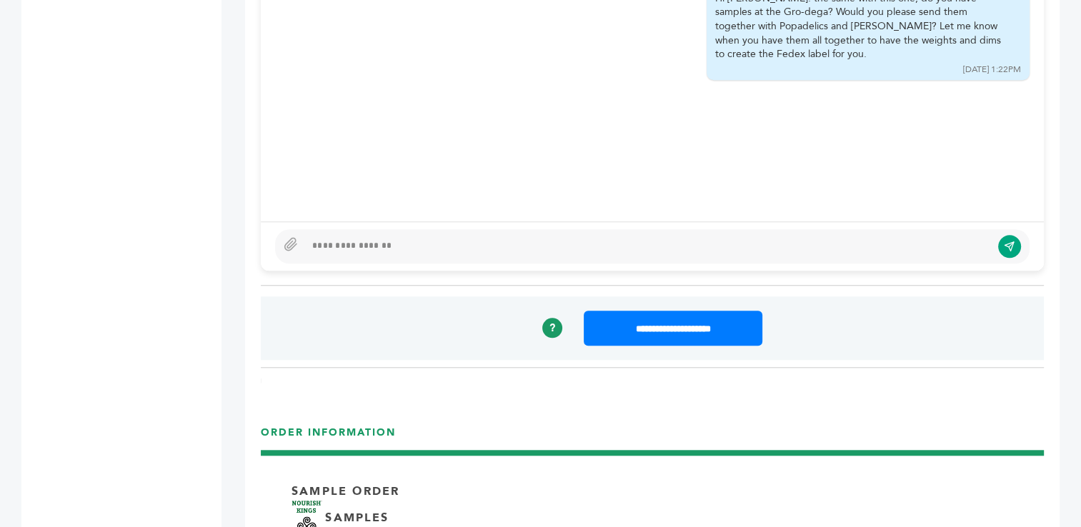
scroll to position [0, 0]
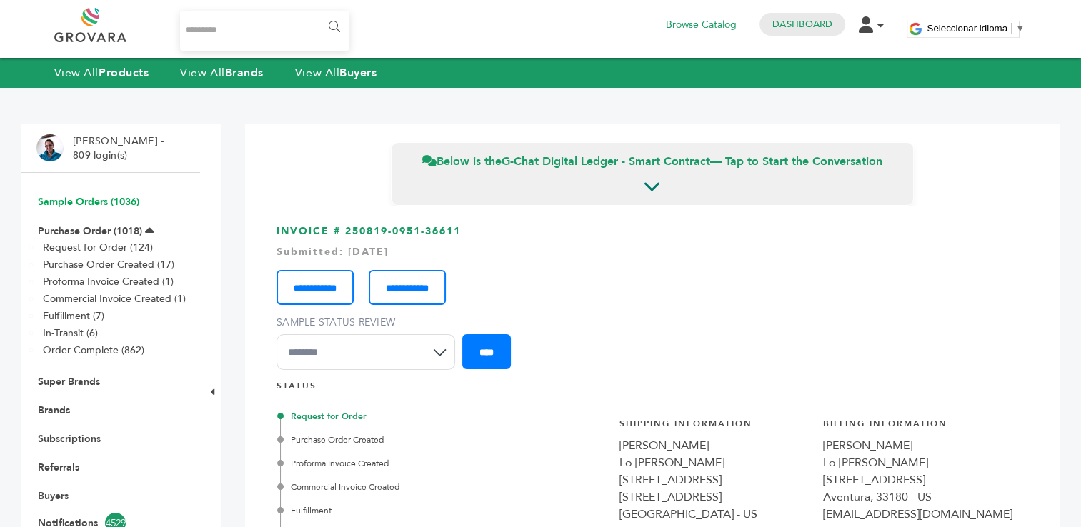
click at [86, 202] on link "Sample Orders (1036)" at bounding box center [88, 202] width 101 height 14
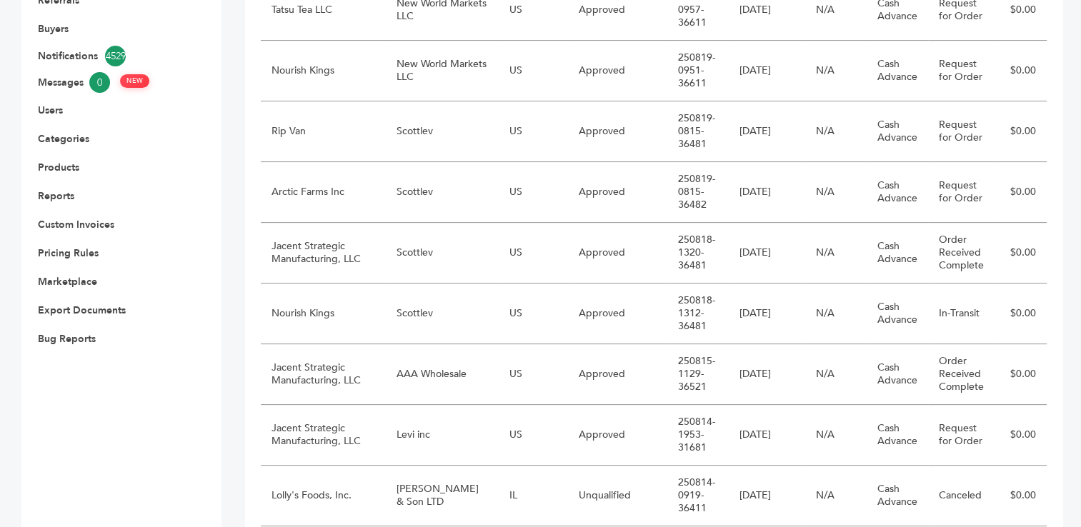
scroll to position [472, 0]
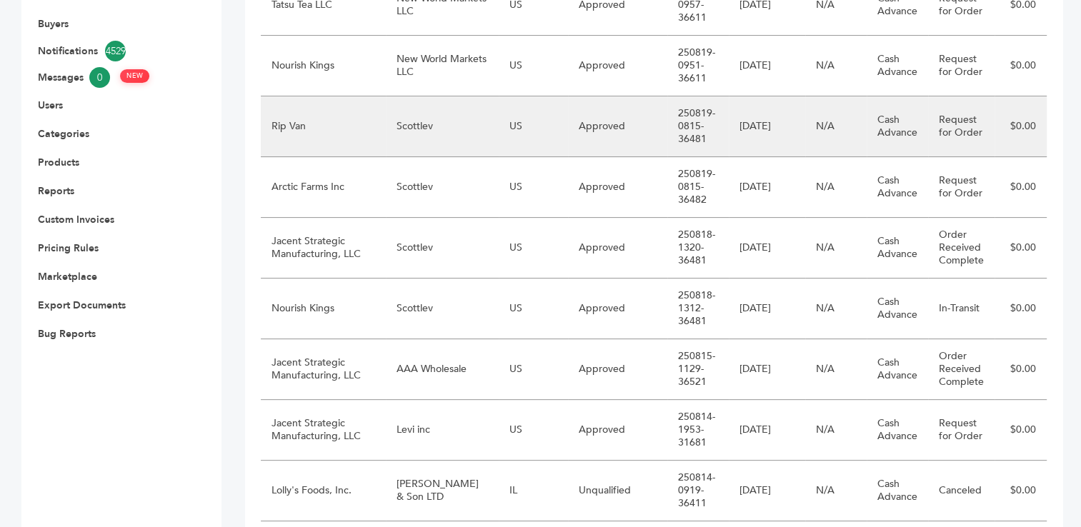
click at [405, 139] on td "Scottlev" at bounding box center [442, 126] width 113 height 61
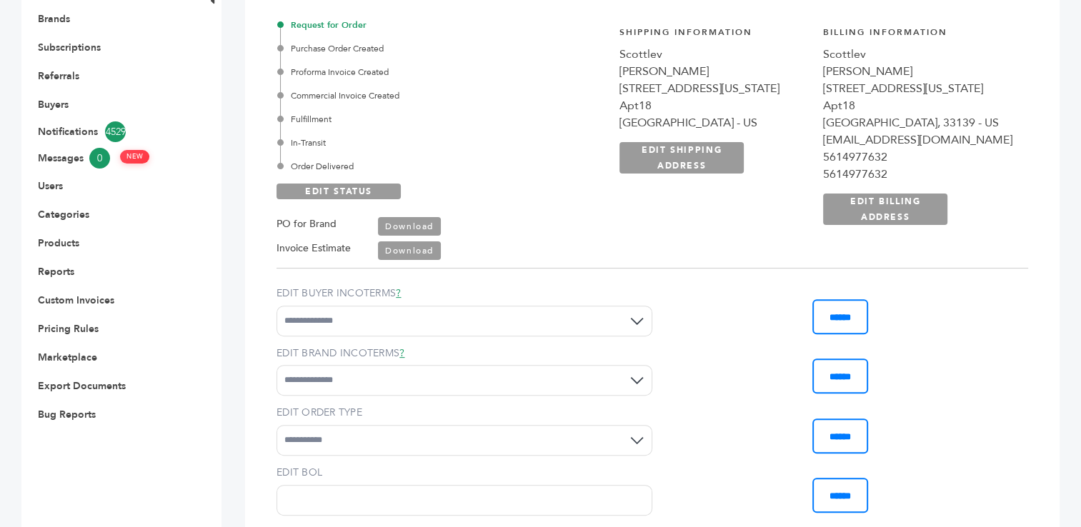
scroll to position [414, 0]
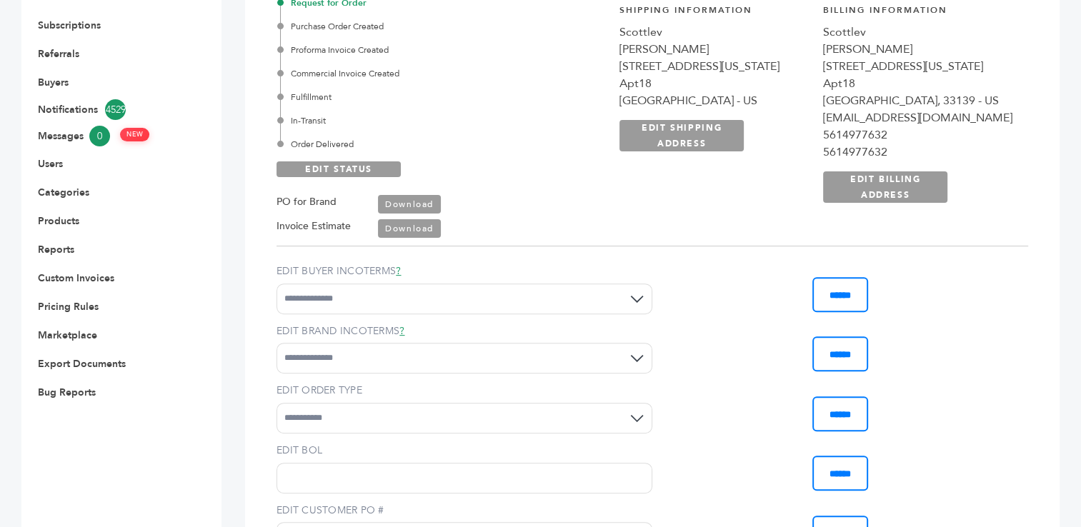
drag, startPoint x: 742, startPoint y: 47, endPoint x: 690, endPoint y: 51, distance: 53.0
click at [690, 51] on div "**********" at bounding box center [816, 111] width 424 height 250
click at [1000, 78] on div "Apt18" at bounding box center [917, 83] width 189 height 17
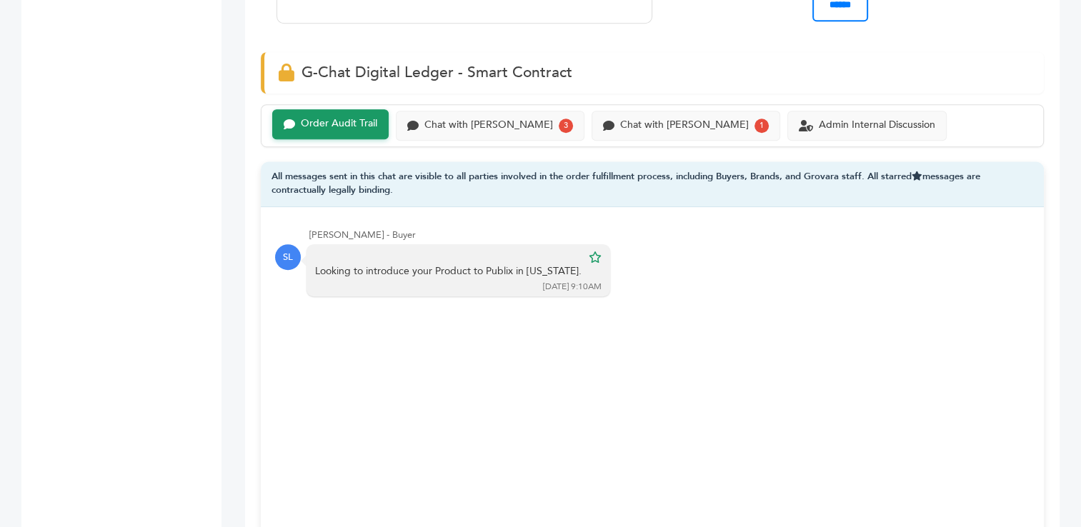
scroll to position [922, 0]
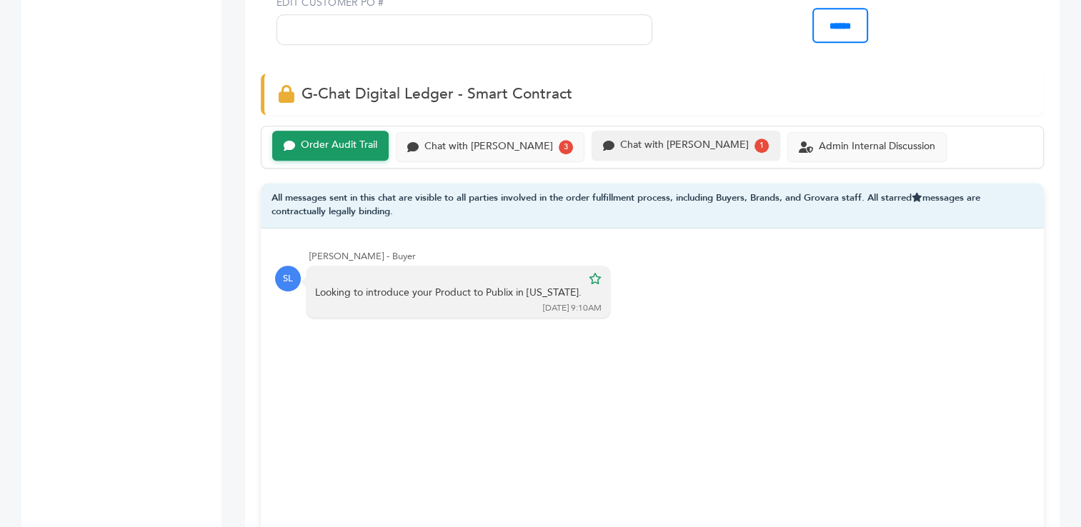
click at [620, 144] on div "Chat with Rip Van" at bounding box center [684, 145] width 129 height 12
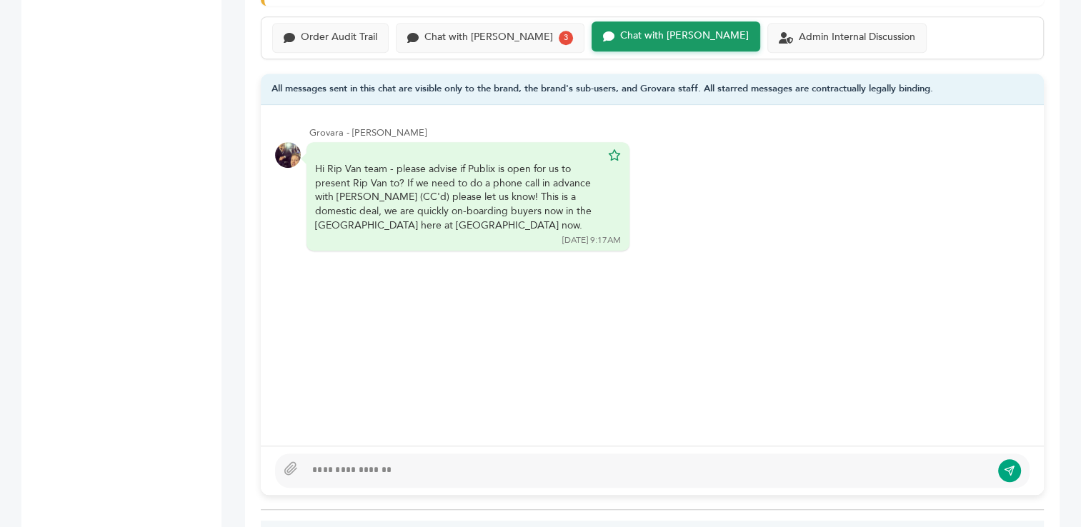
scroll to position [1044, 0]
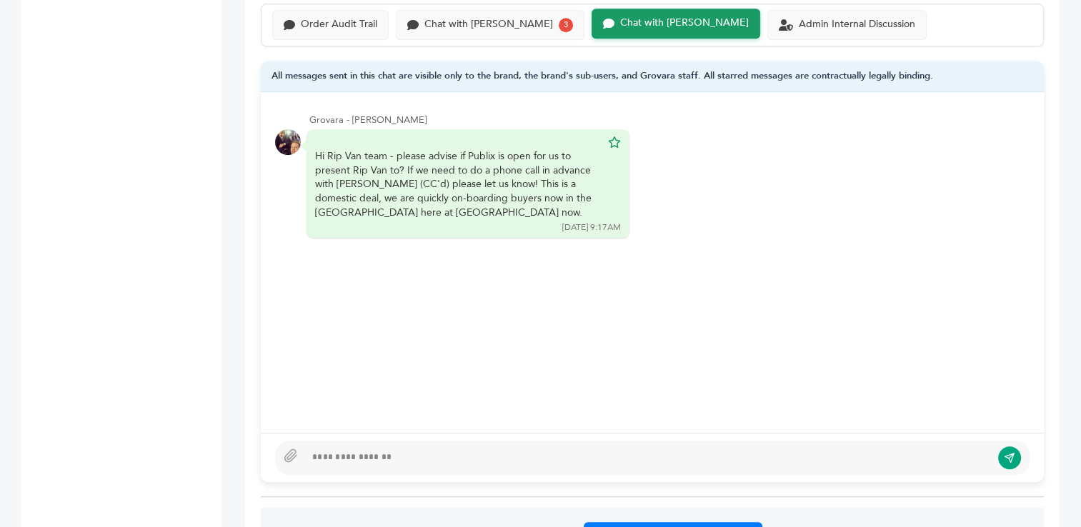
click at [423, 450] on div at bounding box center [652, 458] width 755 height 34
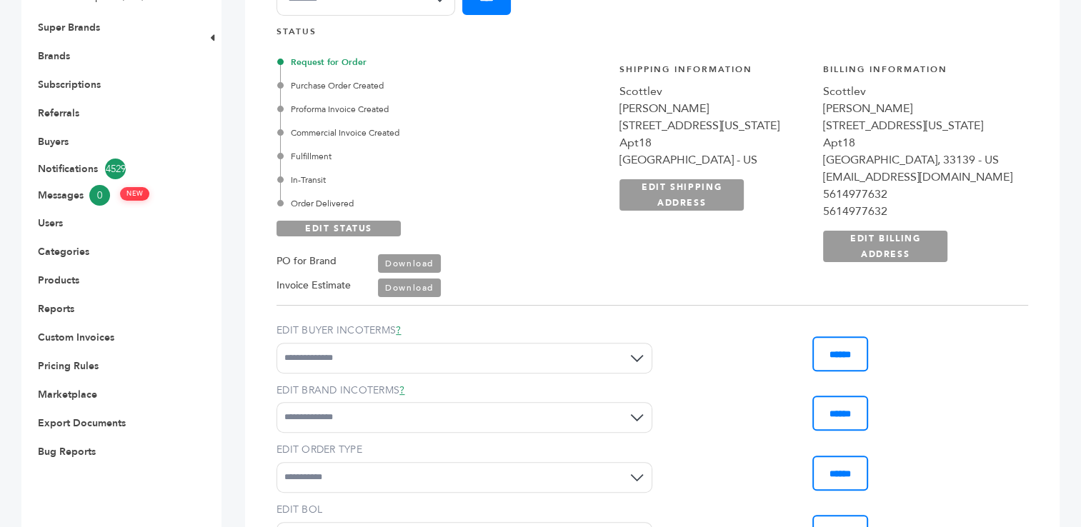
scroll to position [368, 0]
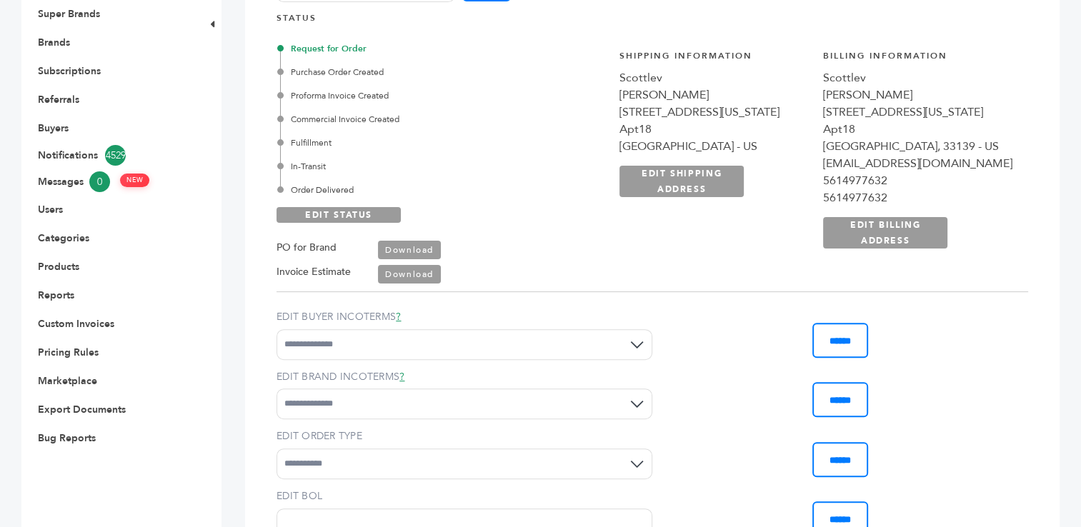
drag, startPoint x: 695, startPoint y: 96, endPoint x: 803, endPoint y: 143, distance: 117.8
click at [803, 143] on div "**********" at bounding box center [714, 149] width 189 height 199
copy div "Scott Levenberg 1600 Pennsylvania Ave Apt18 Miami, FL 33139 - US"
click at [894, 146] on div "[GEOGRAPHIC_DATA], 33139 - US" at bounding box center [917, 146] width 189 height 17
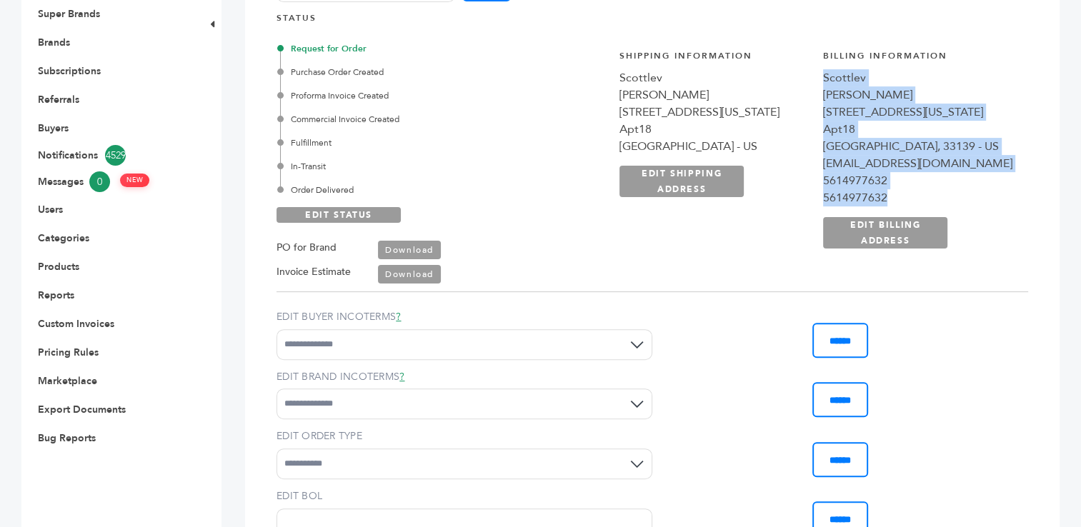
drag, startPoint x: 861, startPoint y: 77, endPoint x: 927, endPoint y: 190, distance: 131.0
click at [927, 190] on div "**********" at bounding box center [917, 149] width 189 height 199
drag, startPoint x: 927, startPoint y: 190, endPoint x: 895, endPoint y: 184, distance: 32.7
click at [910, 184] on div "5614977632" at bounding box center [917, 180] width 189 height 17
copy div "Scottlev Scott Levenberg 1600 Pennsylvania Ave Apt18 Miami, 33139 - US SCOTTLEV…"
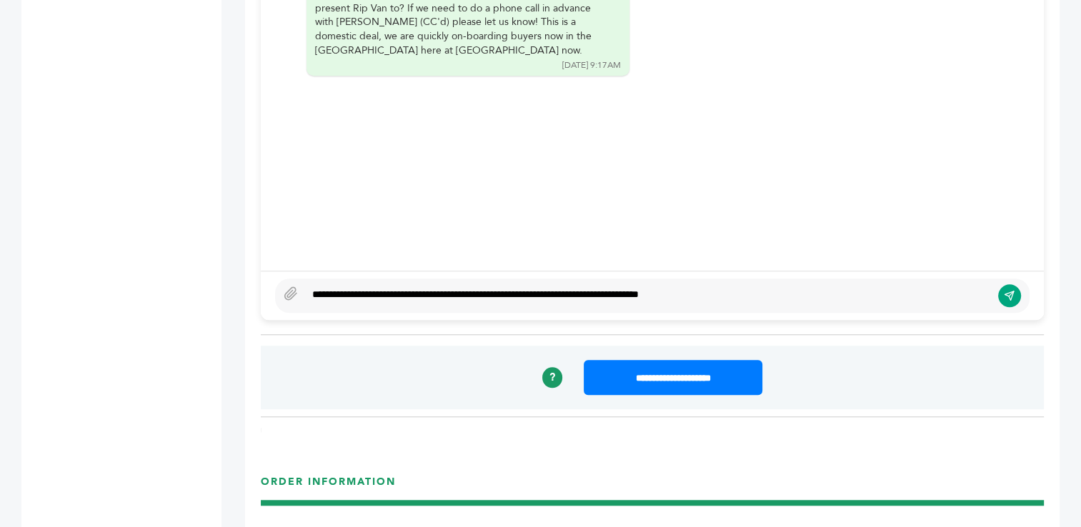
scroll to position [1215, 0]
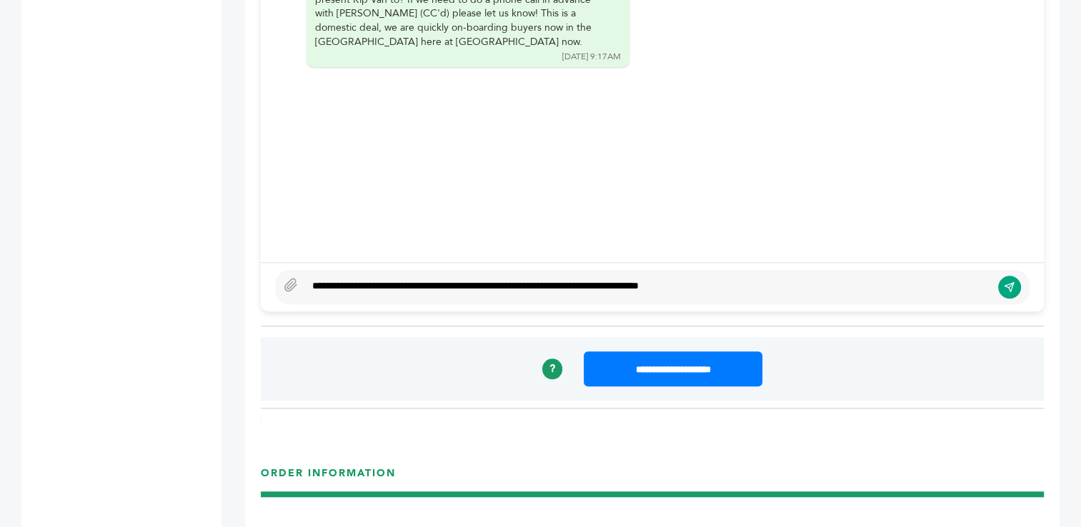
click at [757, 279] on div "**********" at bounding box center [648, 287] width 686 height 17
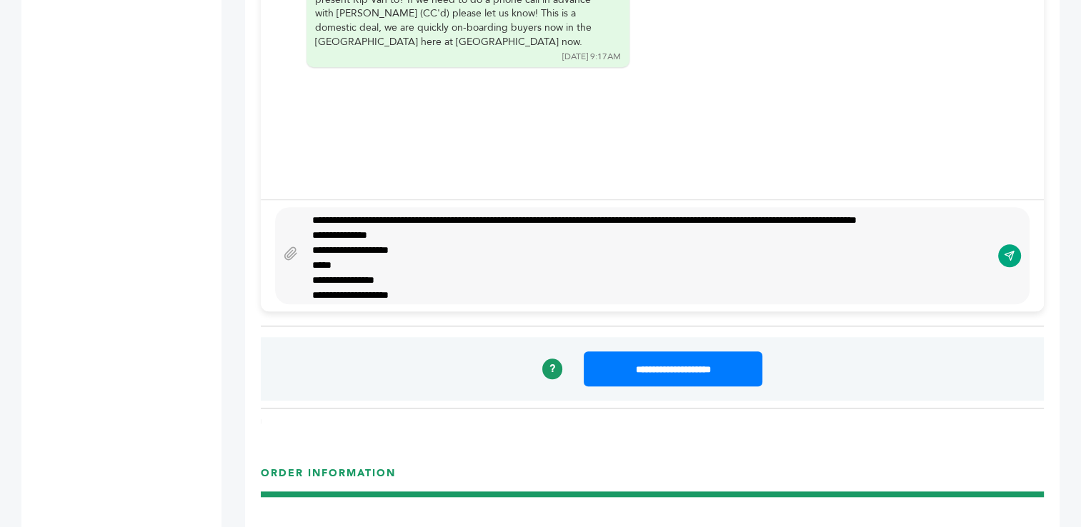
scroll to position [1149, 0]
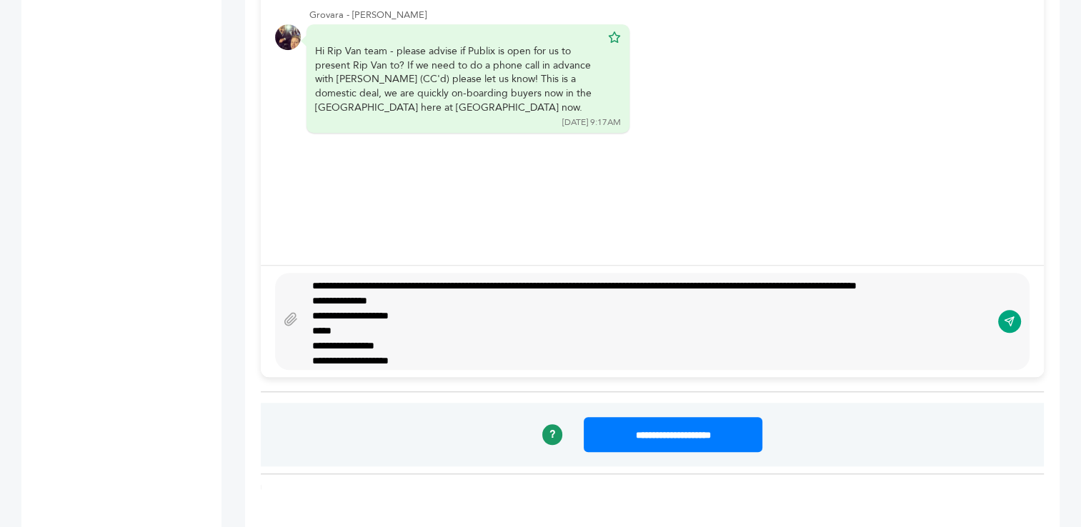
click at [368, 299] on div "**********" at bounding box center [648, 322] width 686 height 86
click at [443, 299] on div "**********" at bounding box center [648, 322] width 686 height 86
click at [383, 324] on div "*****" at bounding box center [642, 316] width 661 height 15
click at [428, 309] on div "**********" at bounding box center [642, 301] width 661 height 15
click at [423, 354] on div "**********" at bounding box center [642, 346] width 661 height 15
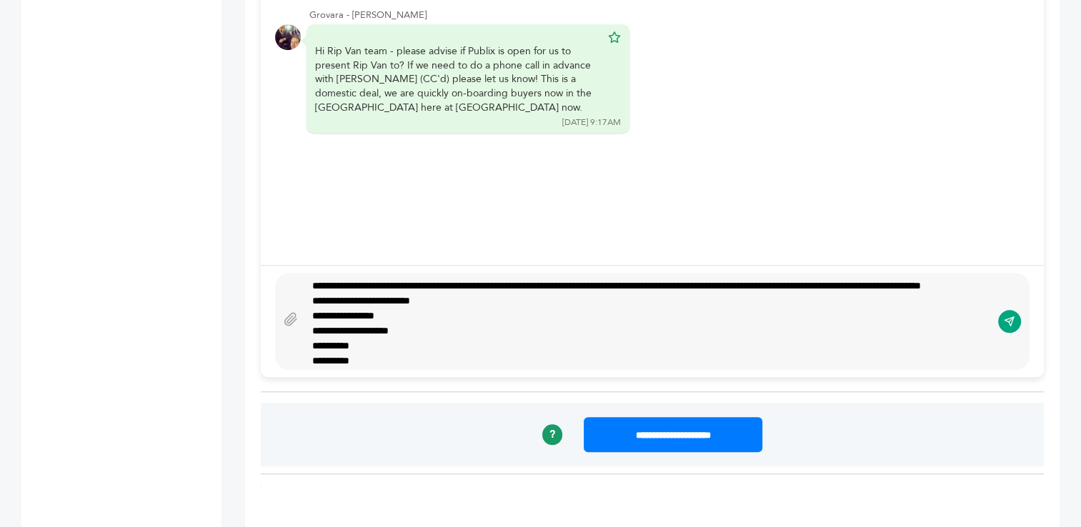
scroll to position [19, 0]
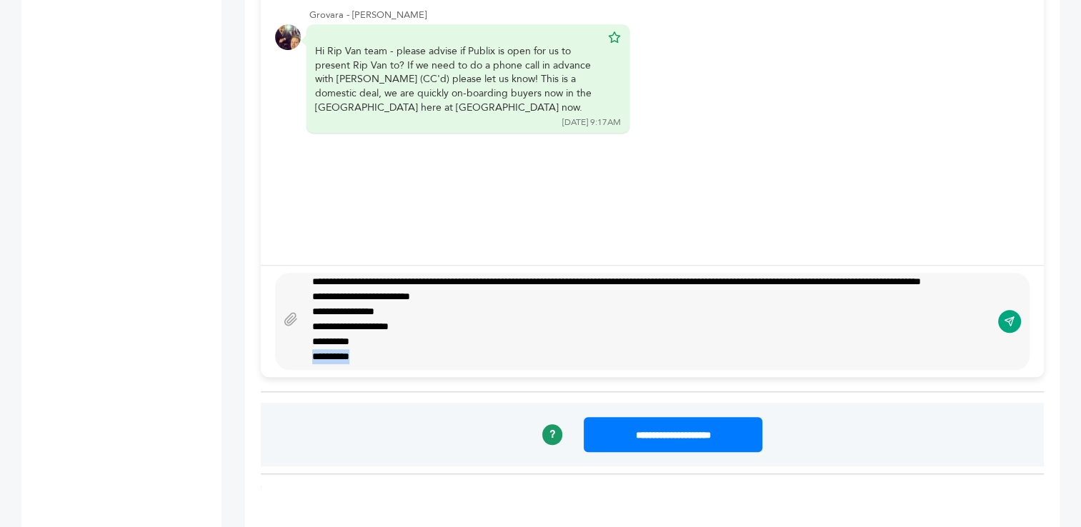
drag, startPoint x: 368, startPoint y: 347, endPoint x: 311, endPoint y: 347, distance: 57.2
click at [311, 347] on div "**********" at bounding box center [648, 322] width 686 height 86
type textarea "**********"
click at [1012, 318] on icon "submit" at bounding box center [1009, 321] width 9 height 9
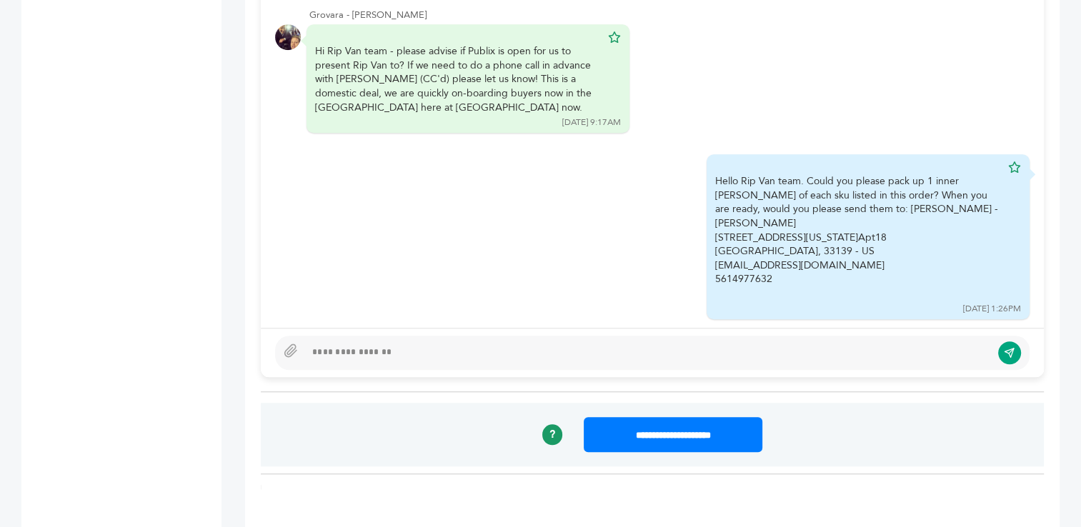
click at [640, 355] on div at bounding box center [648, 352] width 686 height 17
type textarea "**********"
click at [1009, 351] on icon "submit" at bounding box center [1009, 352] width 9 height 9
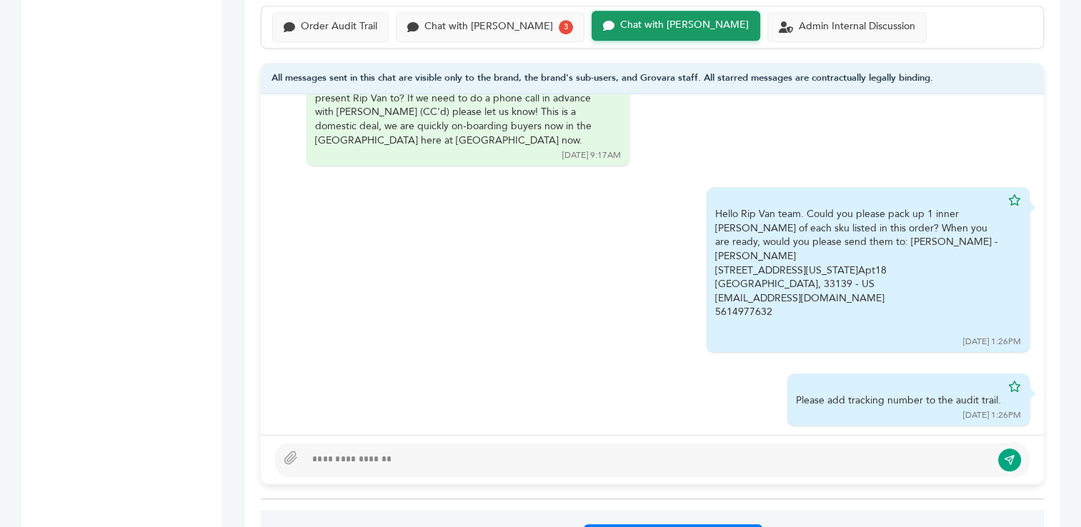
scroll to position [1086, 0]
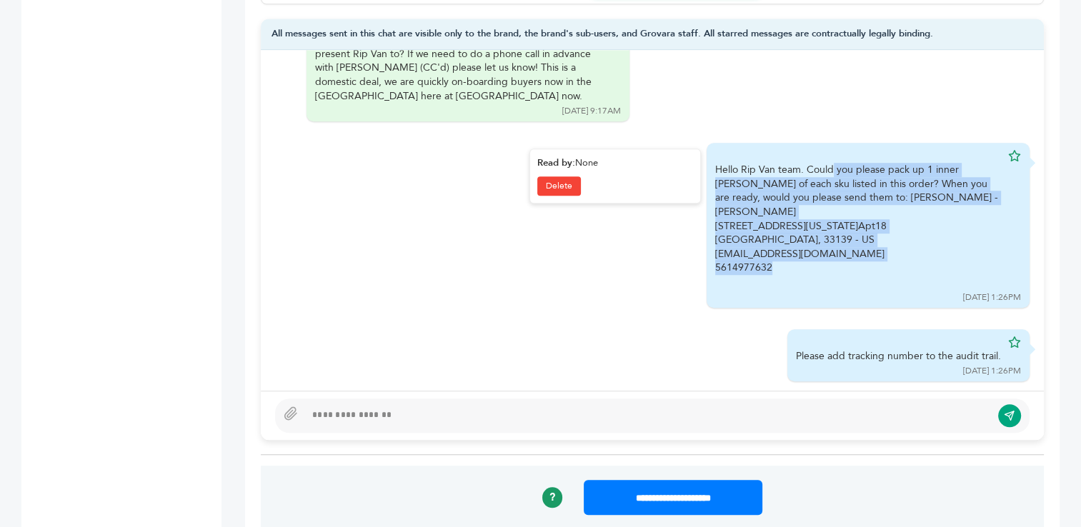
drag, startPoint x: 705, startPoint y: 167, endPoint x: 830, endPoint y: 253, distance: 151.6
click at [830, 253] on div "Hello Rip Van team. Could you please pack up 1 inner cady of each sku listed in…" at bounding box center [858, 226] width 286 height 126
copy div "Hello Rip Van team. Could you please pack up 1 inner cady of each sku listed in…"
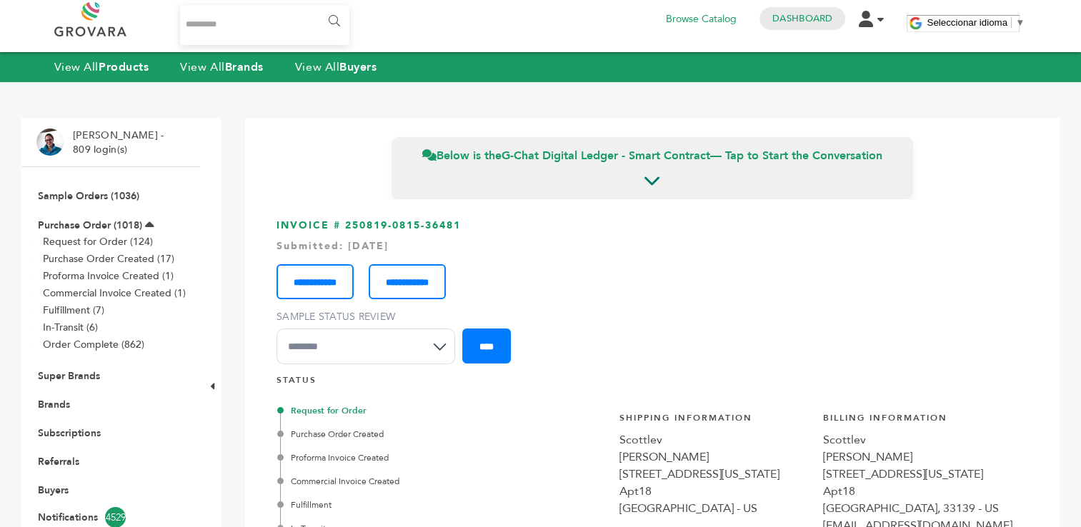
scroll to position [0, 0]
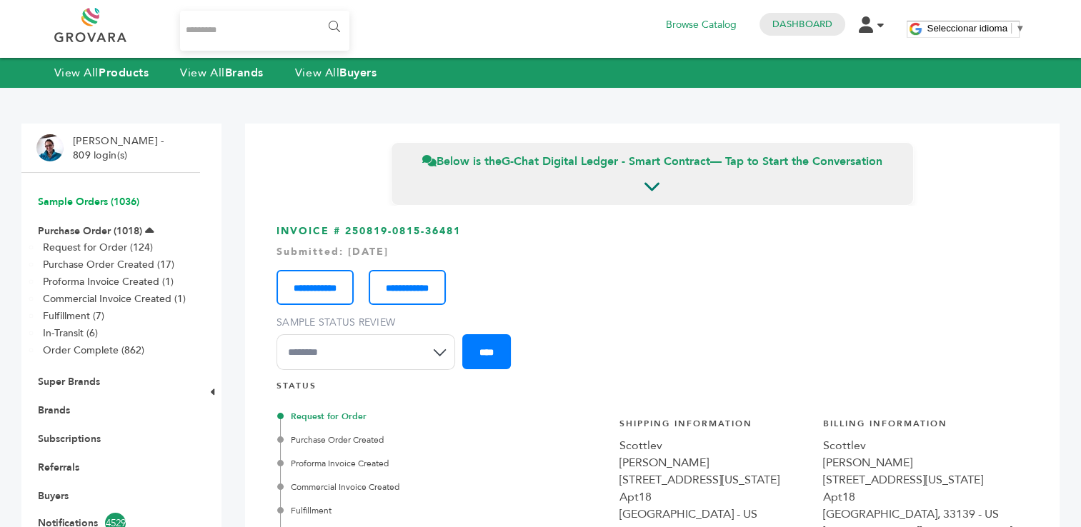
click at [84, 204] on link "Sample Orders (1036)" at bounding box center [88, 202] width 101 height 14
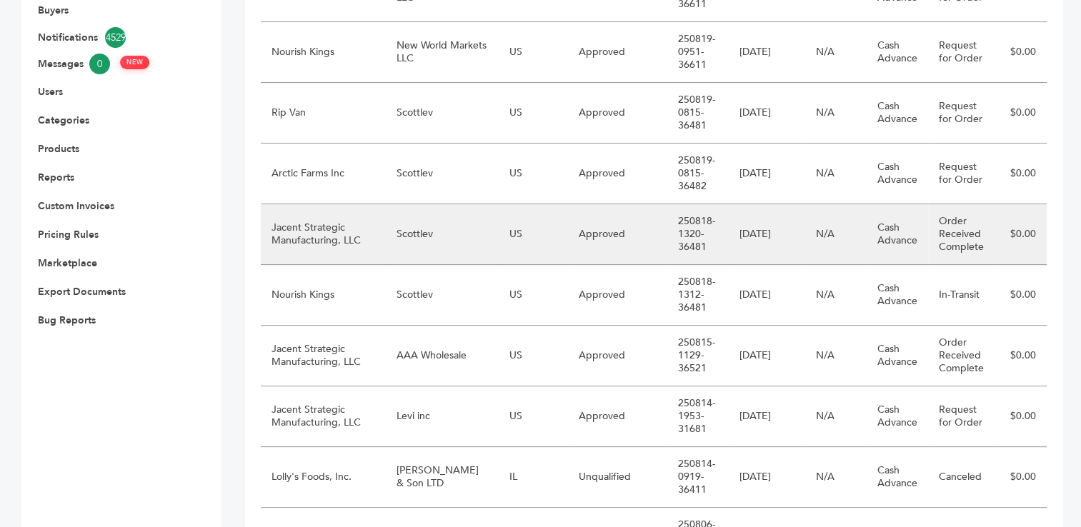
scroll to position [491, 0]
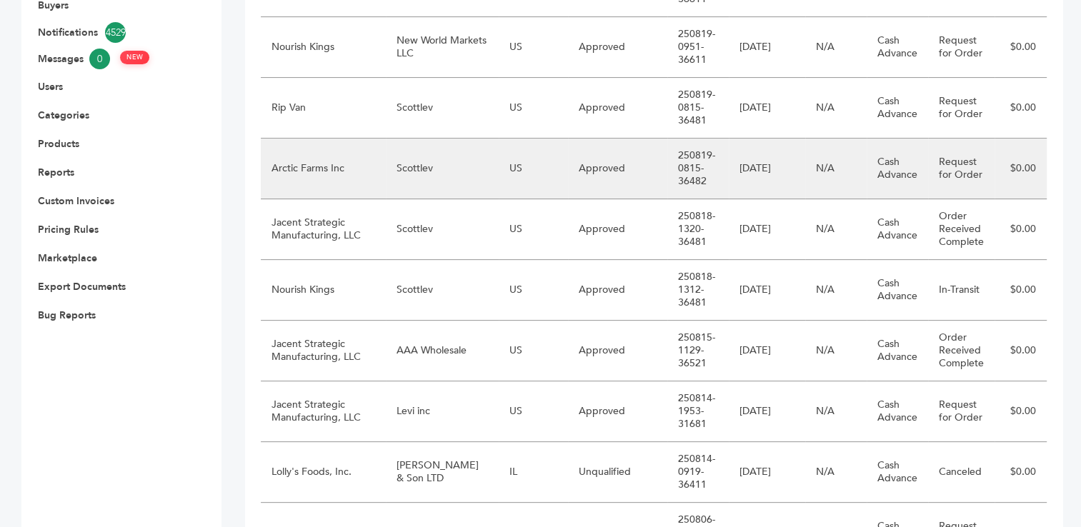
click at [394, 179] on td "Scottlev" at bounding box center [442, 169] width 113 height 61
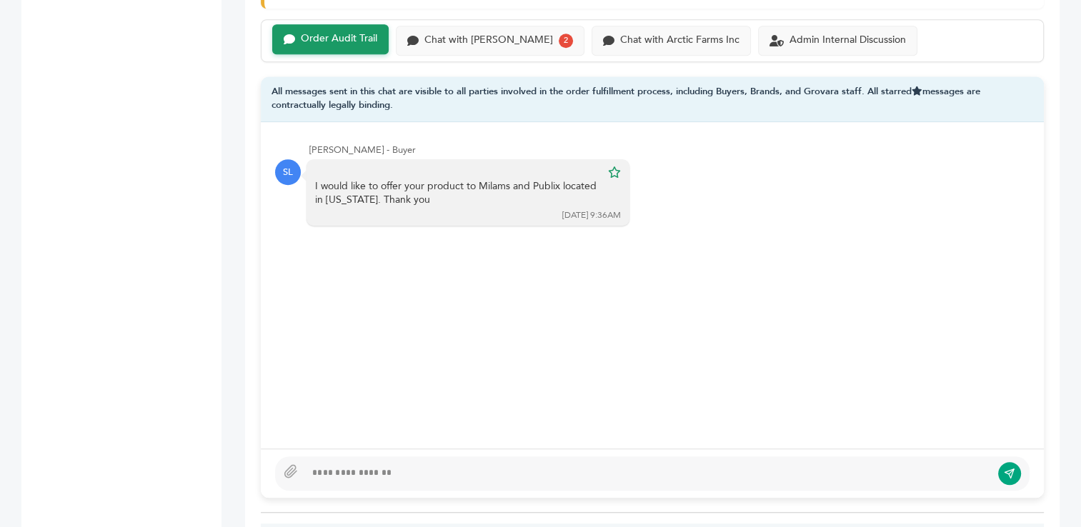
scroll to position [1024, 0]
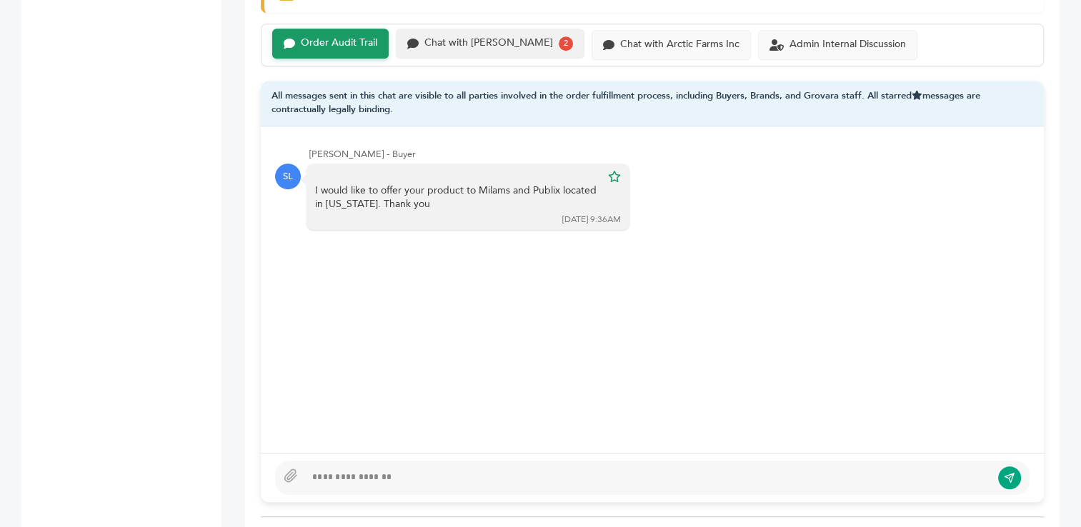
click at [459, 39] on div "Chat with [PERSON_NAME]" at bounding box center [488, 43] width 129 height 12
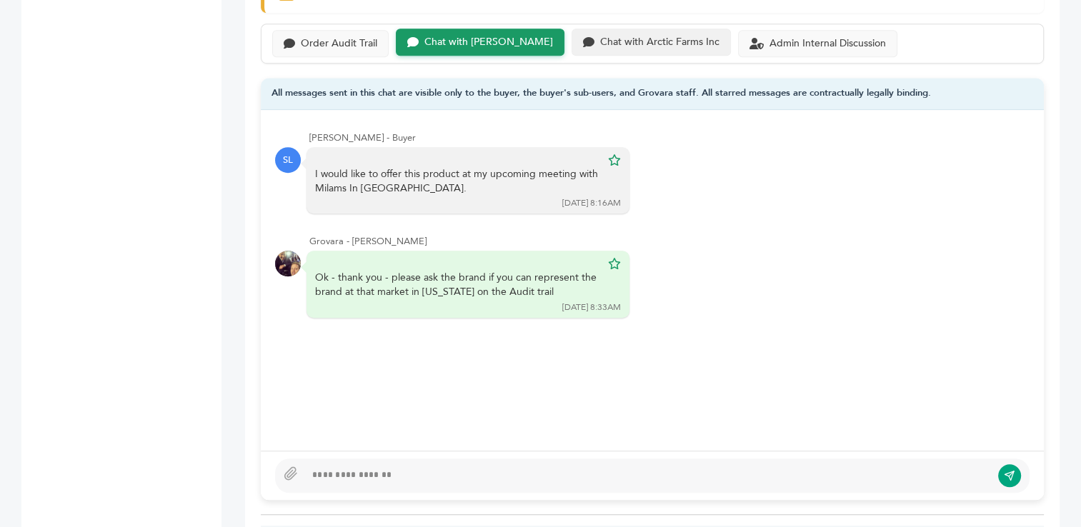
click at [600, 36] on div "Chat with Arctic Farms Inc" at bounding box center [659, 42] width 119 height 12
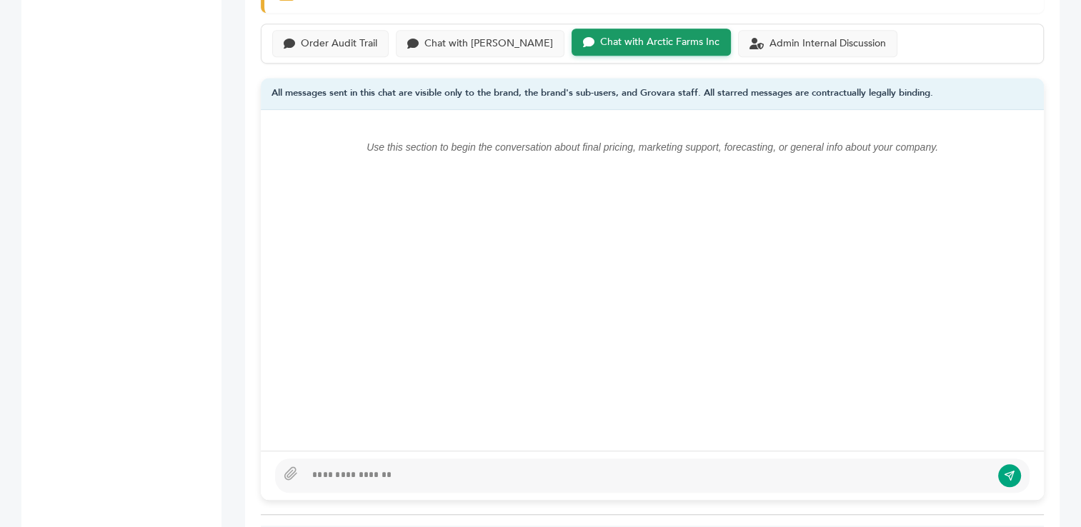
click at [349, 469] on div at bounding box center [648, 475] width 686 height 17
paste div
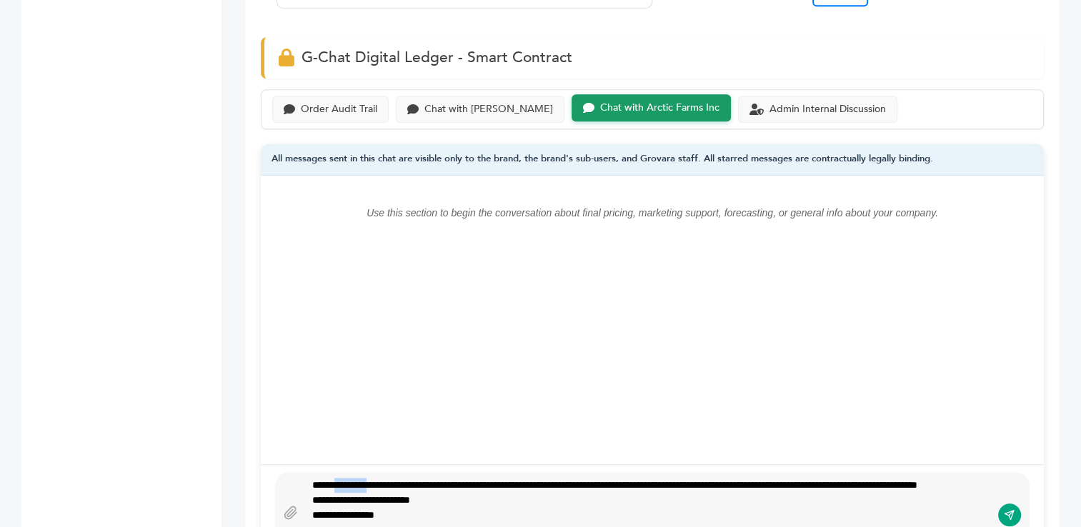
drag, startPoint x: 339, startPoint y: 472, endPoint x: 377, endPoint y: 471, distance: 37.9
click at [377, 478] on div "**********" at bounding box center [648, 515] width 686 height 75
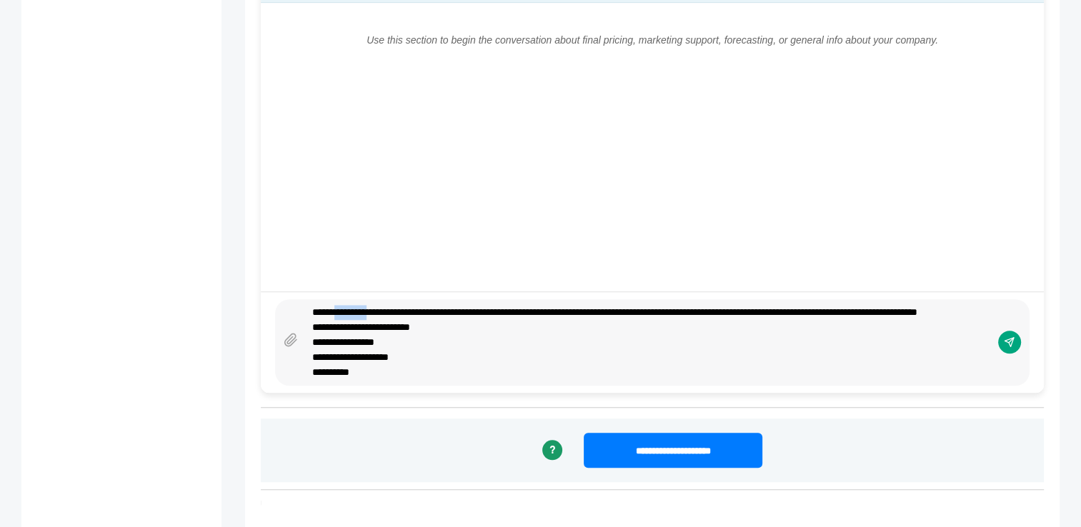
scroll to position [1158, 0]
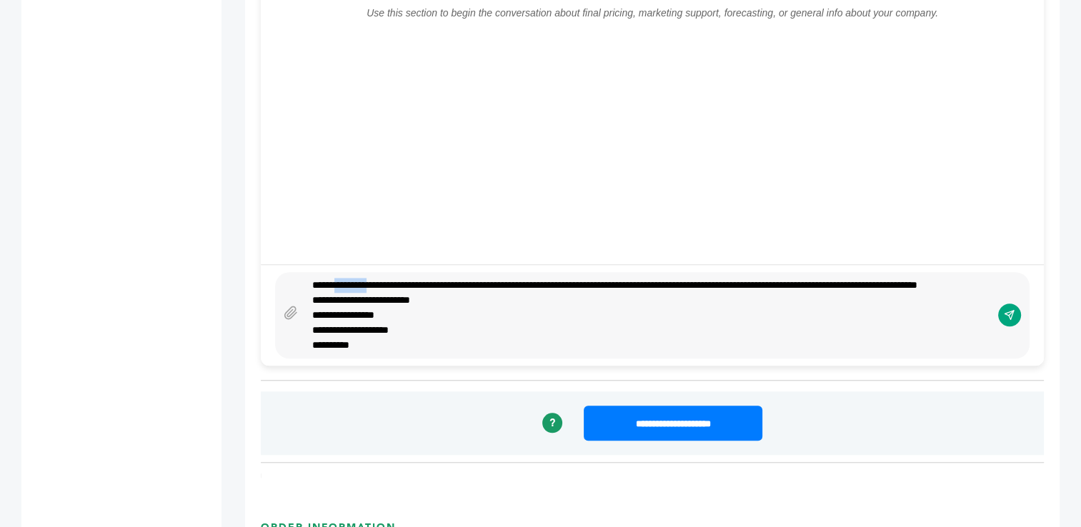
click at [366, 278] on div "**********" at bounding box center [648, 315] width 686 height 75
drag, startPoint x: 371, startPoint y: 273, endPoint x: 340, endPoint y: 272, distance: 30.7
click at [340, 278] on div "**********" at bounding box center [648, 315] width 686 height 75
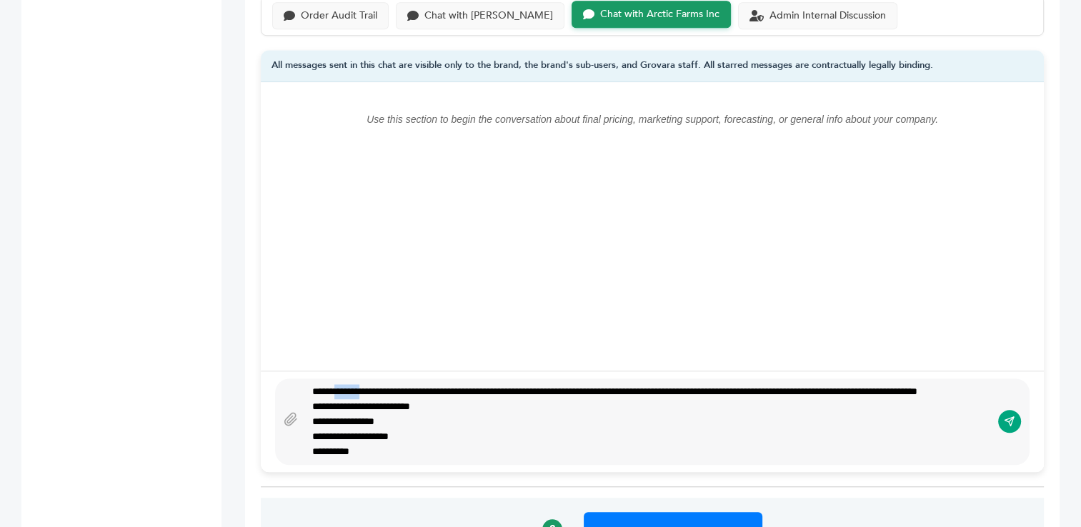
scroll to position [1048, 0]
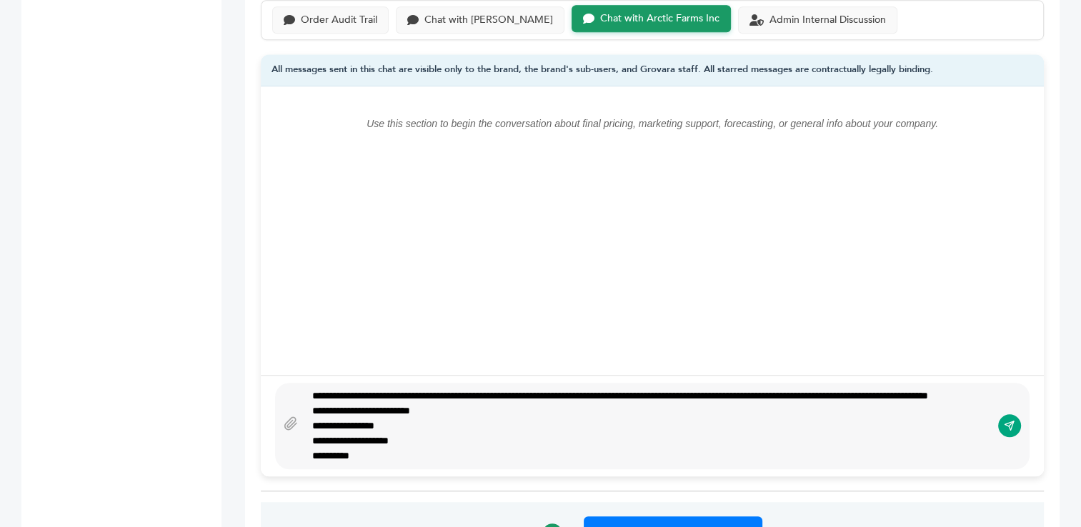
click at [335, 389] on div "**********" at bounding box center [648, 426] width 686 height 75
drag, startPoint x: 567, startPoint y: 382, endPoint x: 622, endPoint y: 379, distance: 55.8
click at [622, 389] on div "**********" at bounding box center [648, 426] width 686 height 75
type textarea "**********"
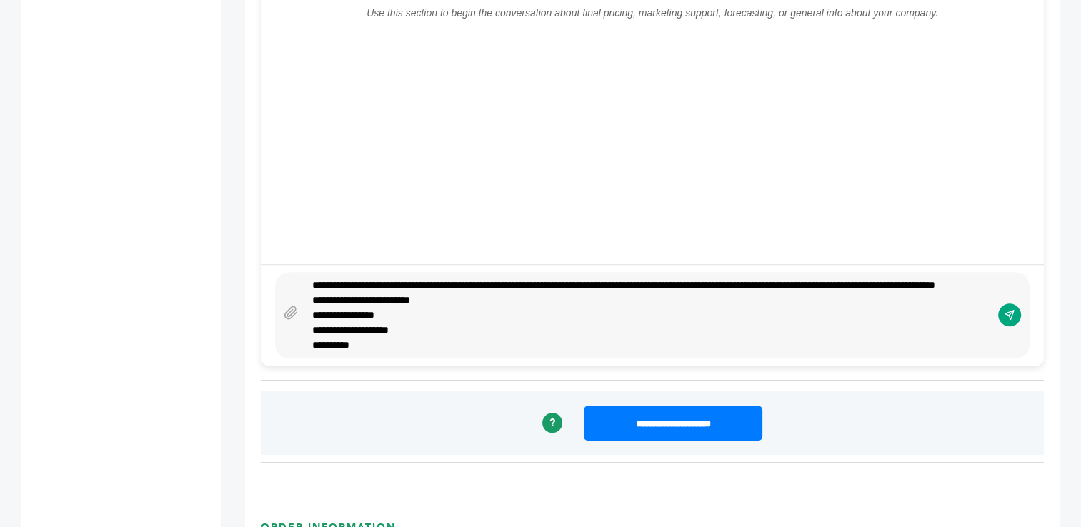
scroll to position [1240, 0]
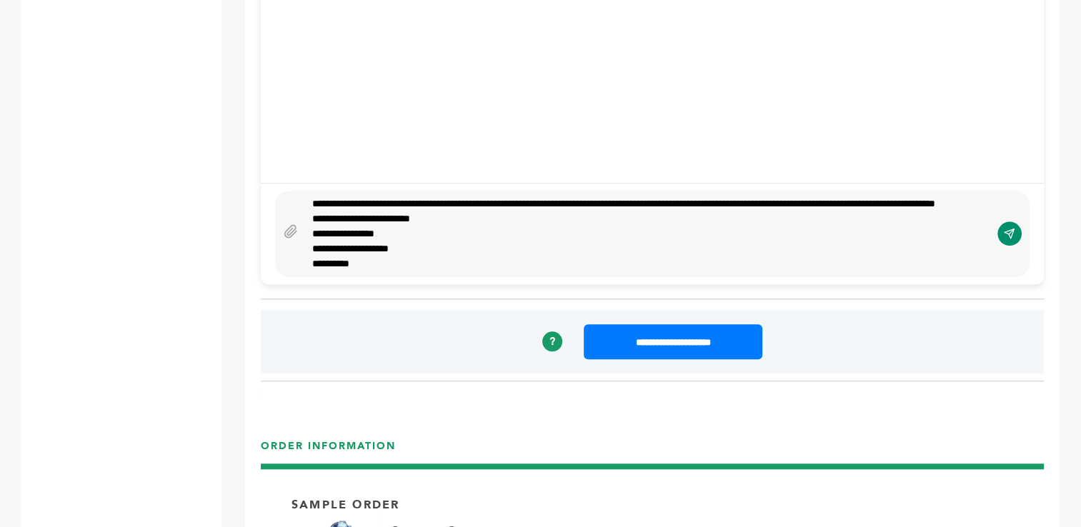
click at [1010, 228] on icon "submit" at bounding box center [1009, 234] width 11 height 12
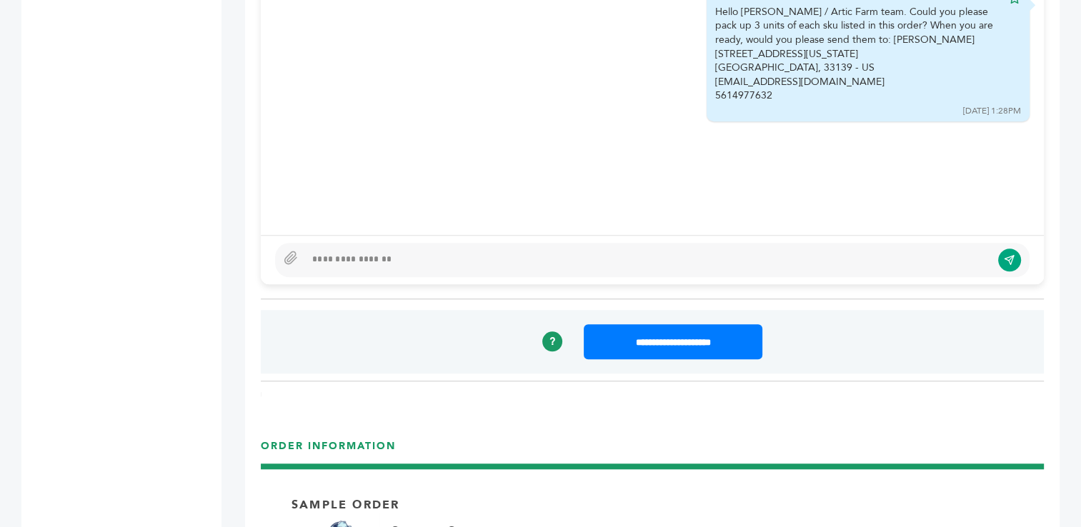
click at [561, 253] on div at bounding box center [648, 260] width 686 height 17
type textarea "**********"
click at [1005, 261] on icon "submit" at bounding box center [1009, 260] width 11 height 12
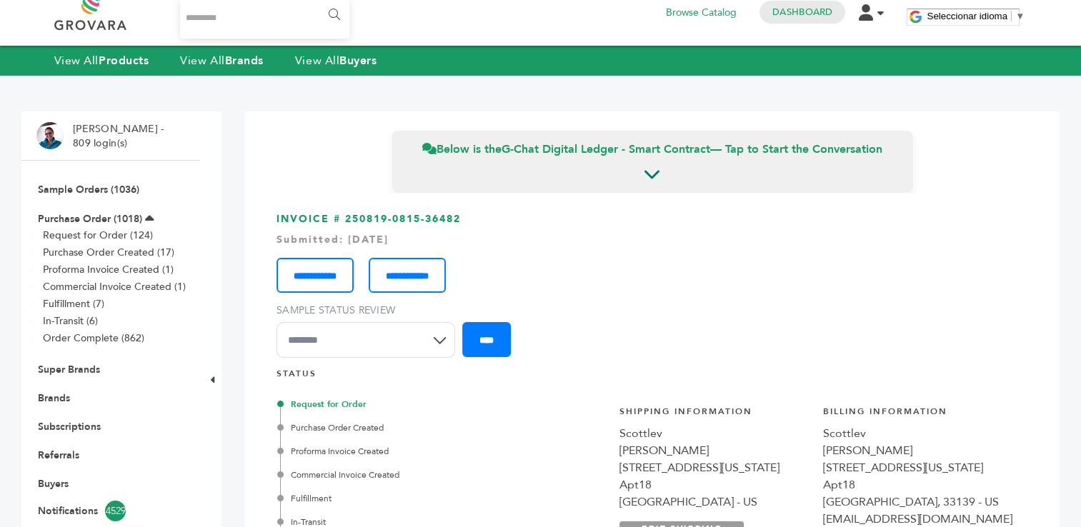
scroll to position [0, 0]
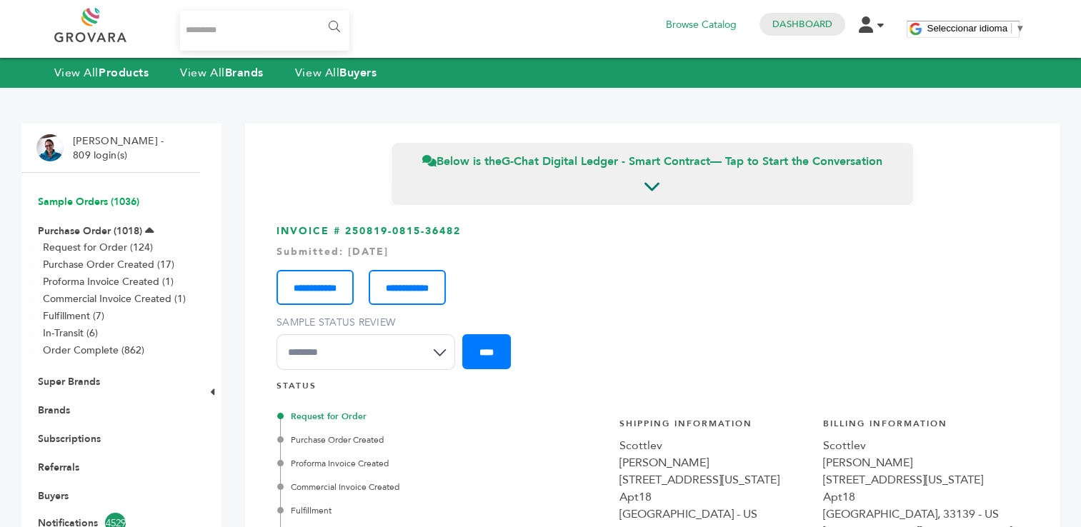
click at [93, 198] on link "Sample Orders (1036)" at bounding box center [88, 202] width 101 height 14
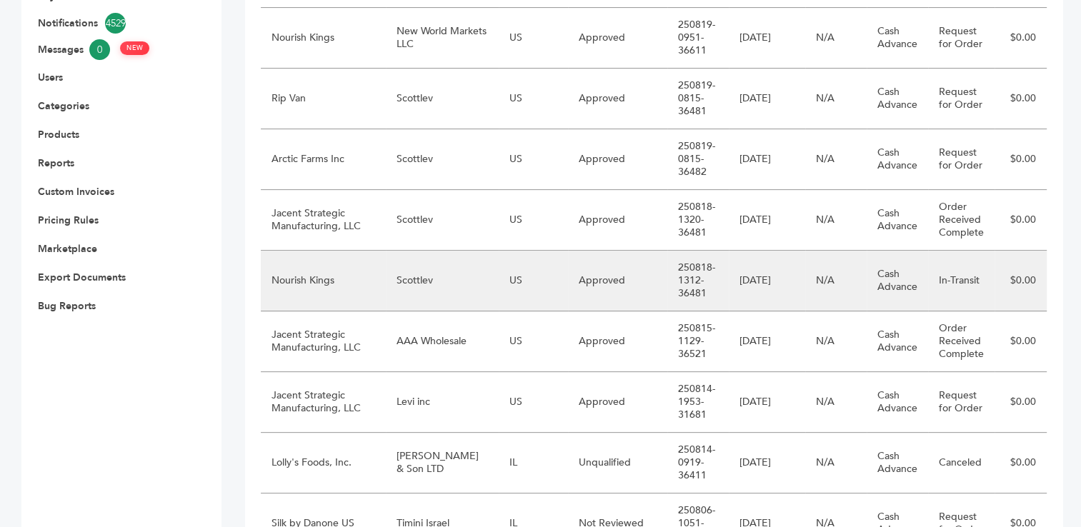
scroll to position [512, 0]
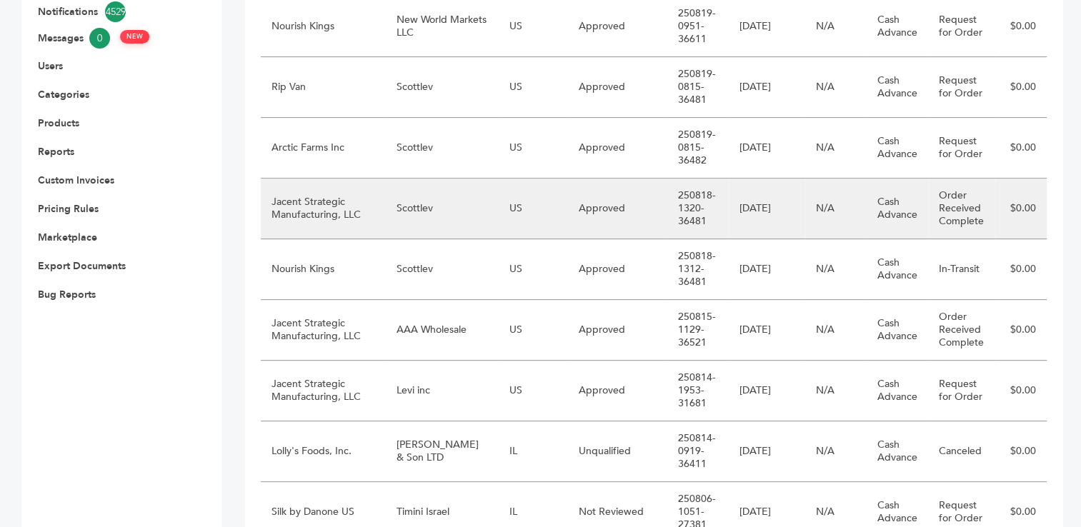
click at [404, 211] on td "Scottlev" at bounding box center [442, 209] width 113 height 61
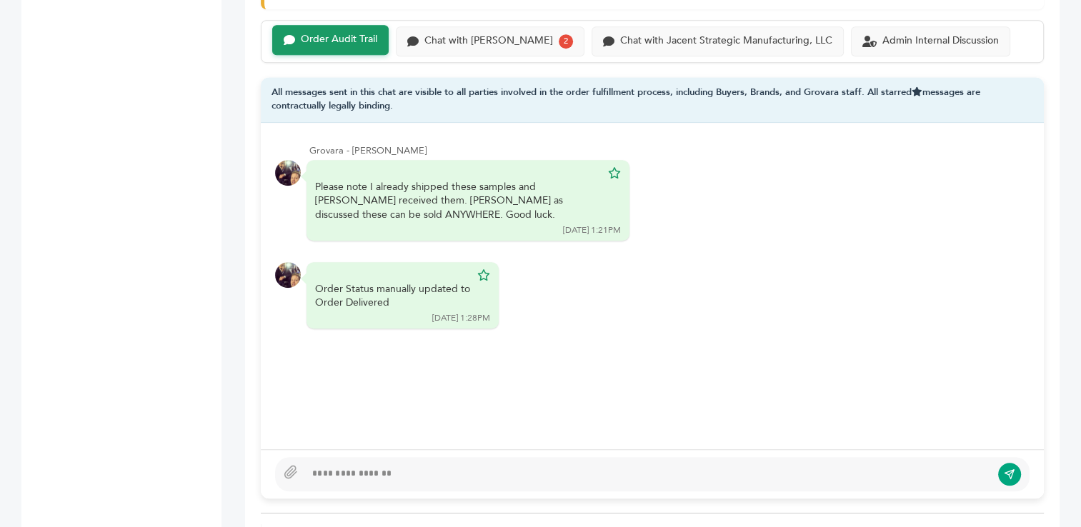
scroll to position [989, 0]
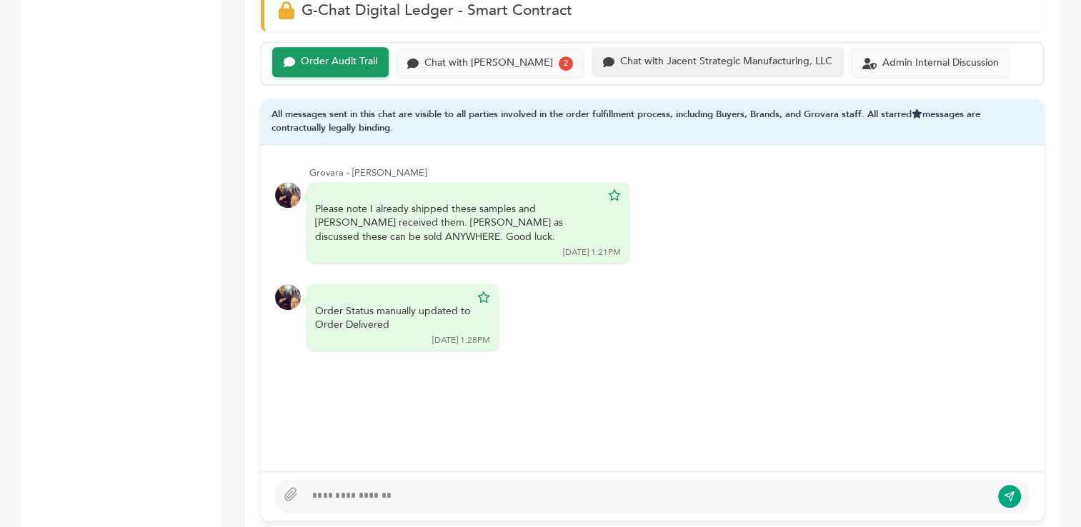
click at [642, 59] on div "Chat with Jacent Strategic Manufacturing, LLC" at bounding box center [726, 62] width 212 height 12
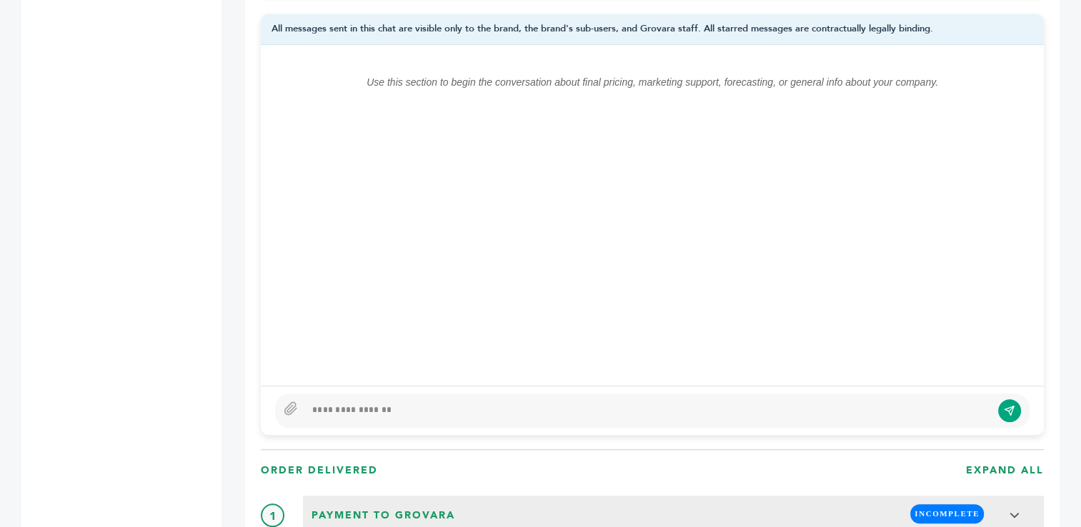
scroll to position [1162, 0]
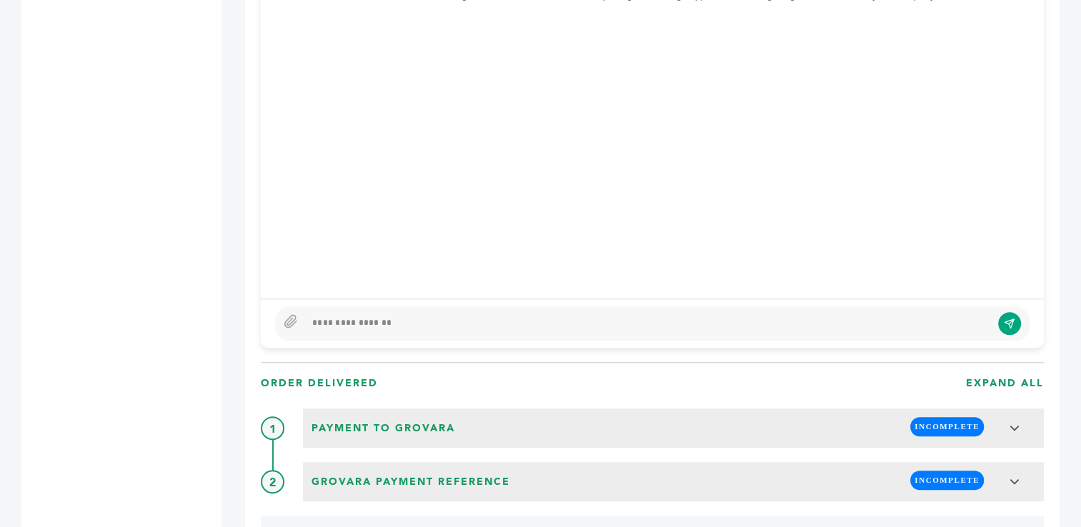
click at [552, 327] on div at bounding box center [648, 323] width 686 height 17
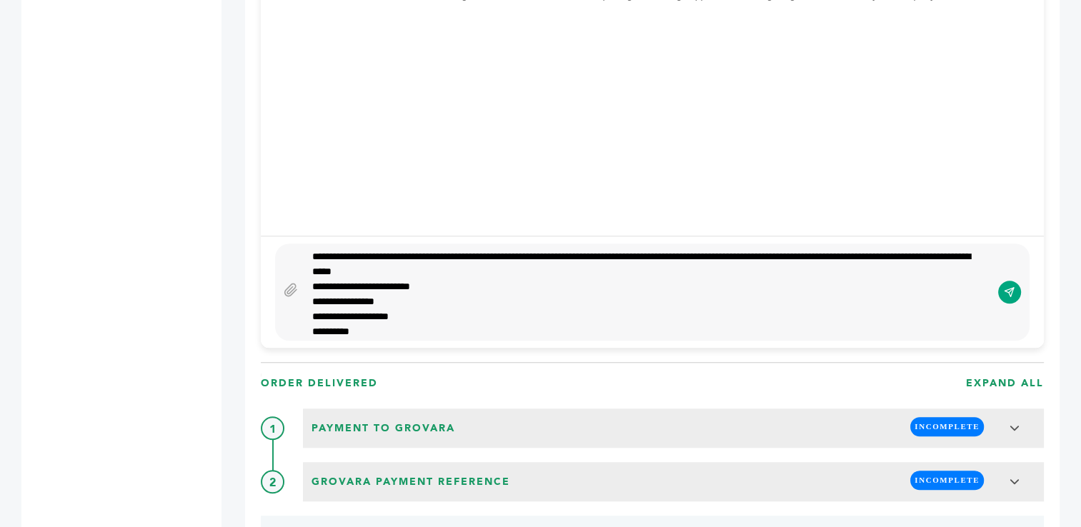
scroll to position [1096, 0]
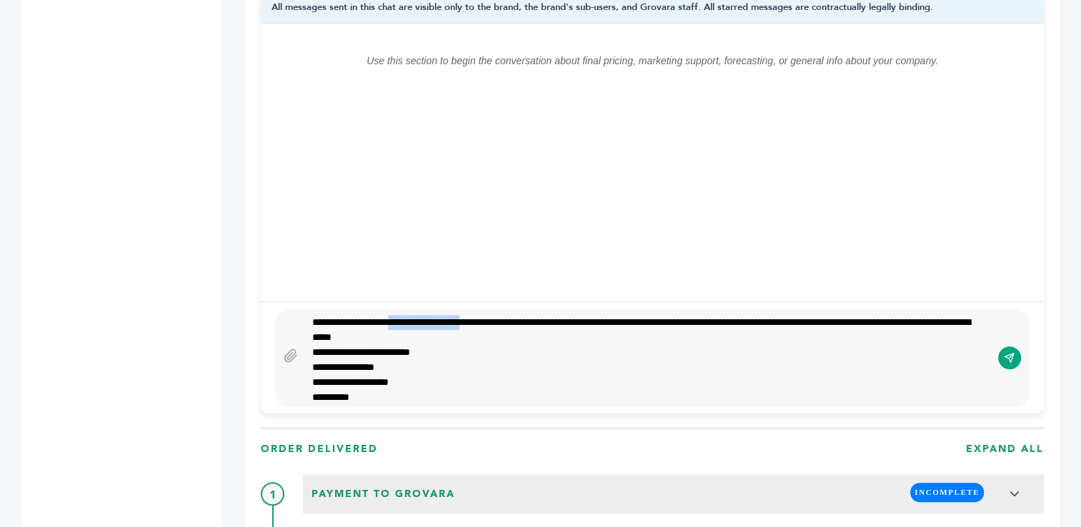
drag, startPoint x: 503, startPoint y: 317, endPoint x: 414, endPoint y: 319, distance: 89.3
click at [414, 319] on div "**********" at bounding box center [648, 358] width 686 height 86
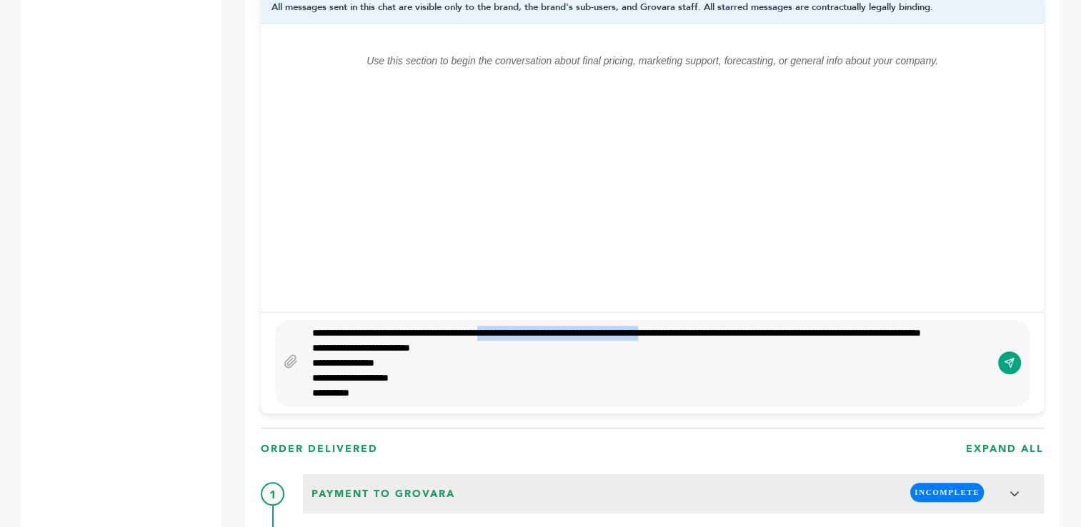
drag, startPoint x: 532, startPoint y: 321, endPoint x: 725, endPoint y: 324, distance: 193.0
click at [725, 326] on div "**********" at bounding box center [648, 363] width 686 height 75
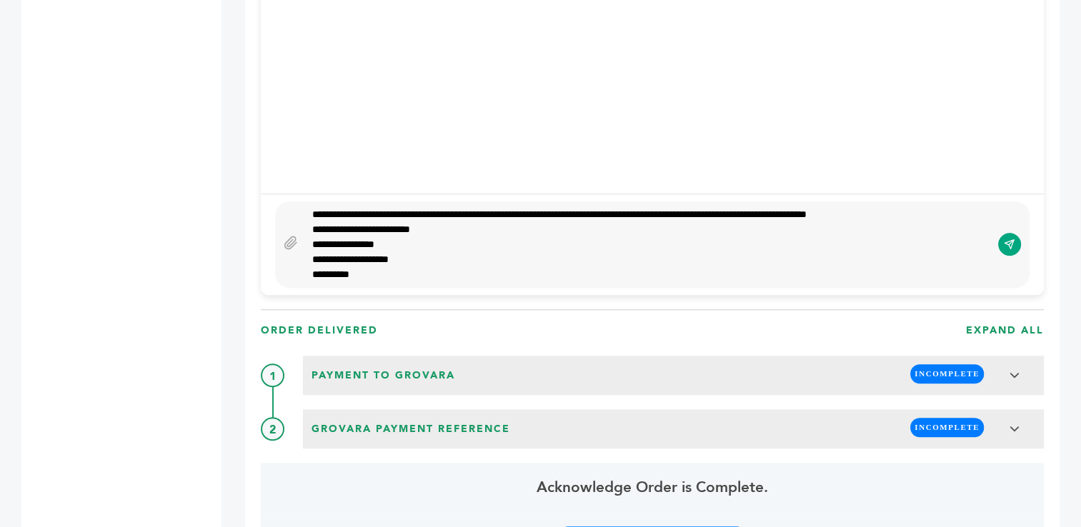
scroll to position [1226, 0]
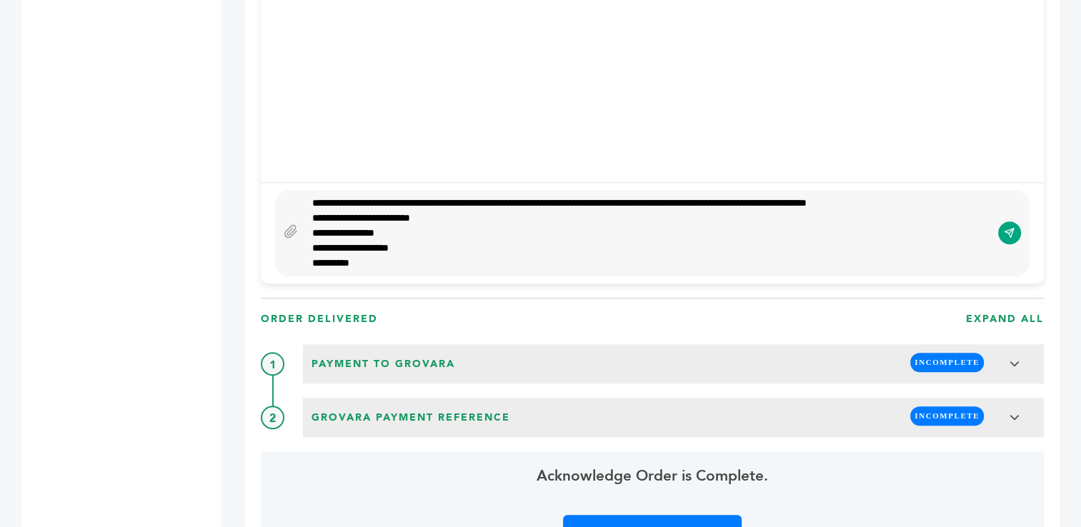
type textarea "**********"
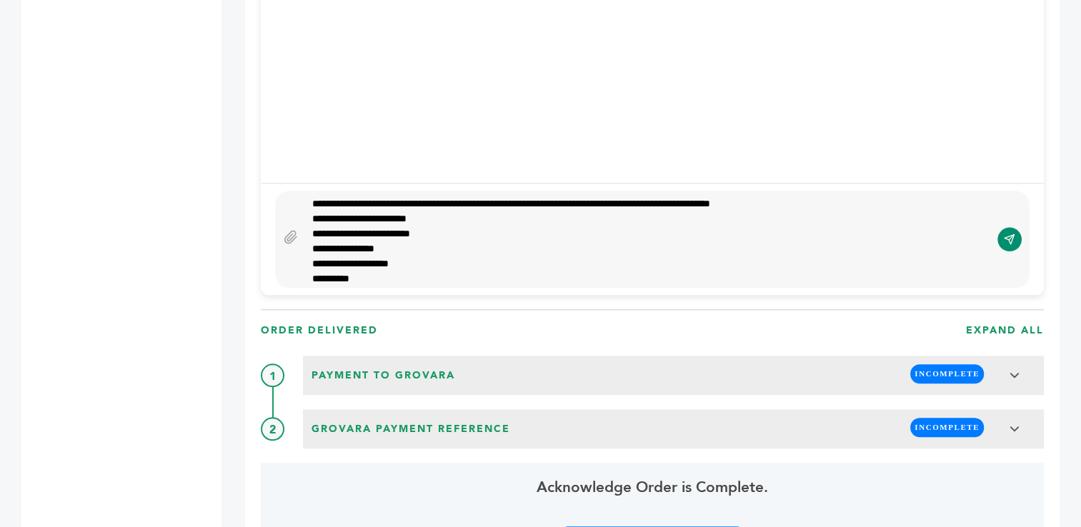
click at [1008, 238] on icon "submit" at bounding box center [1009, 240] width 11 height 12
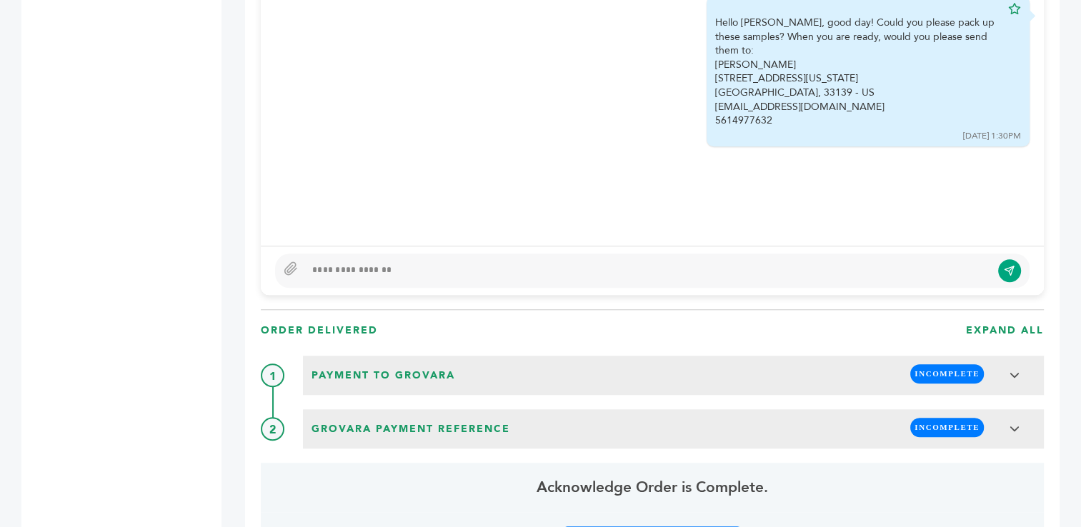
click at [502, 273] on div at bounding box center [648, 270] width 686 height 17
type textarea "**********"
click at [1005, 267] on icon "submit" at bounding box center [1009, 271] width 11 height 12
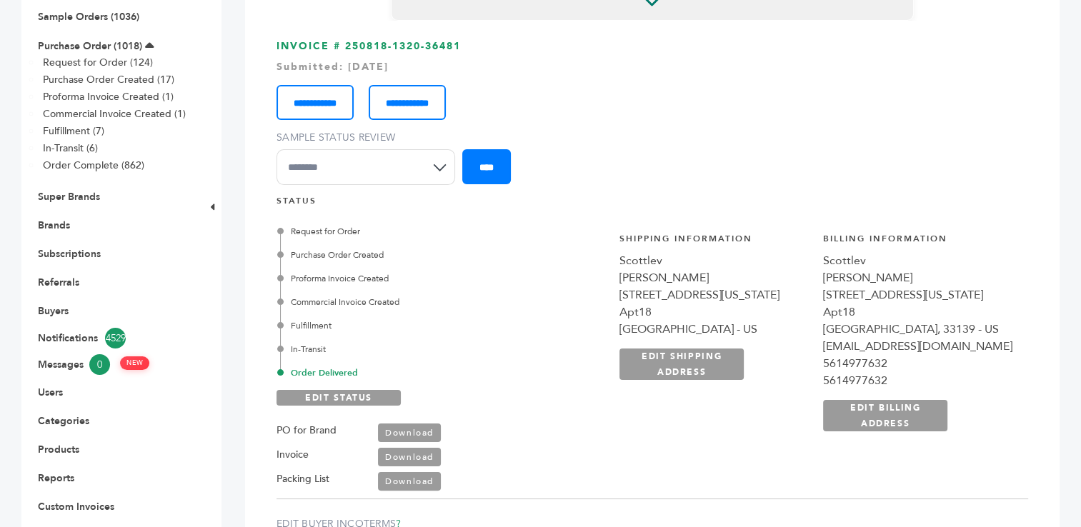
scroll to position [0, 0]
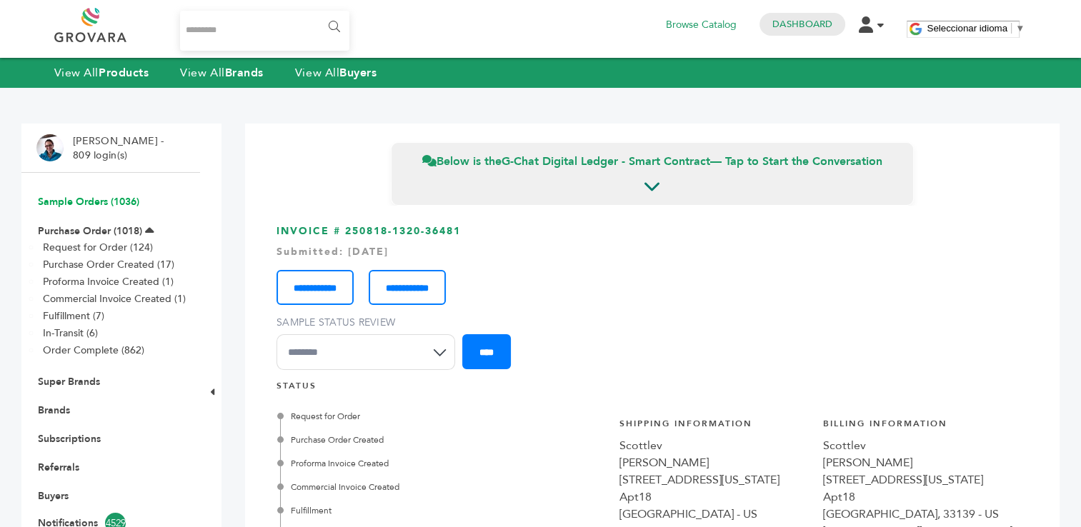
click at [74, 203] on link "Sample Orders (1036)" at bounding box center [88, 202] width 101 height 14
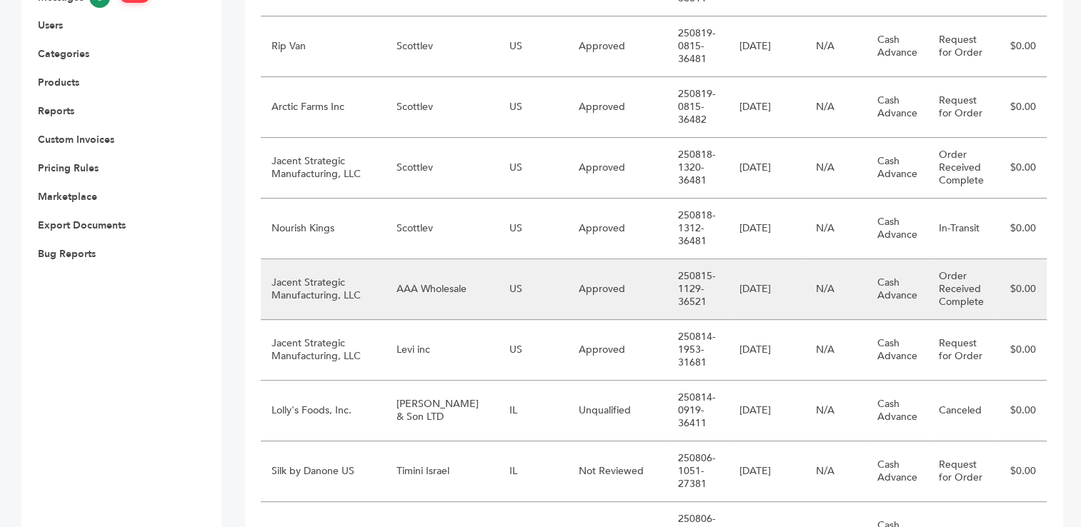
scroll to position [557, 0]
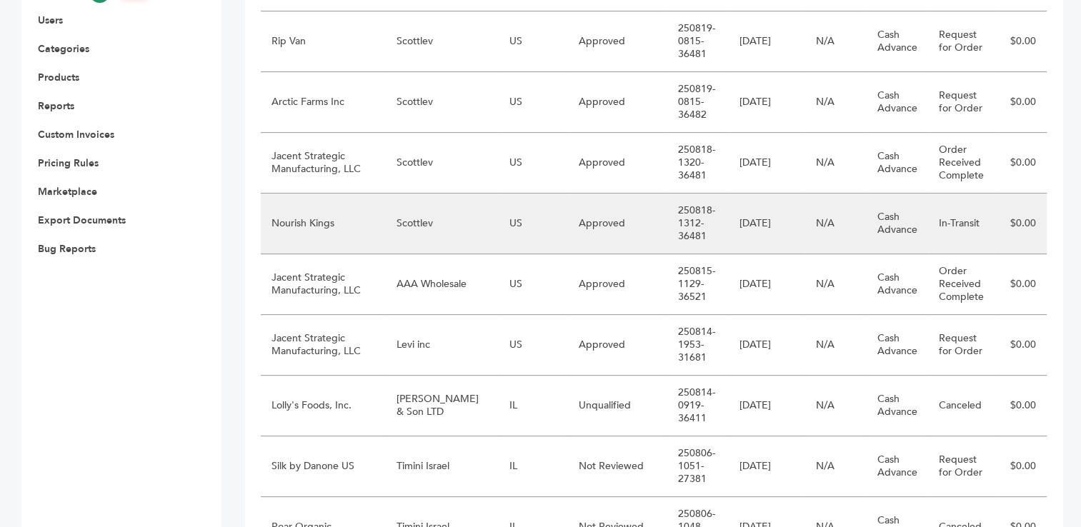
click at [406, 228] on td "Scottlev" at bounding box center [442, 224] width 113 height 61
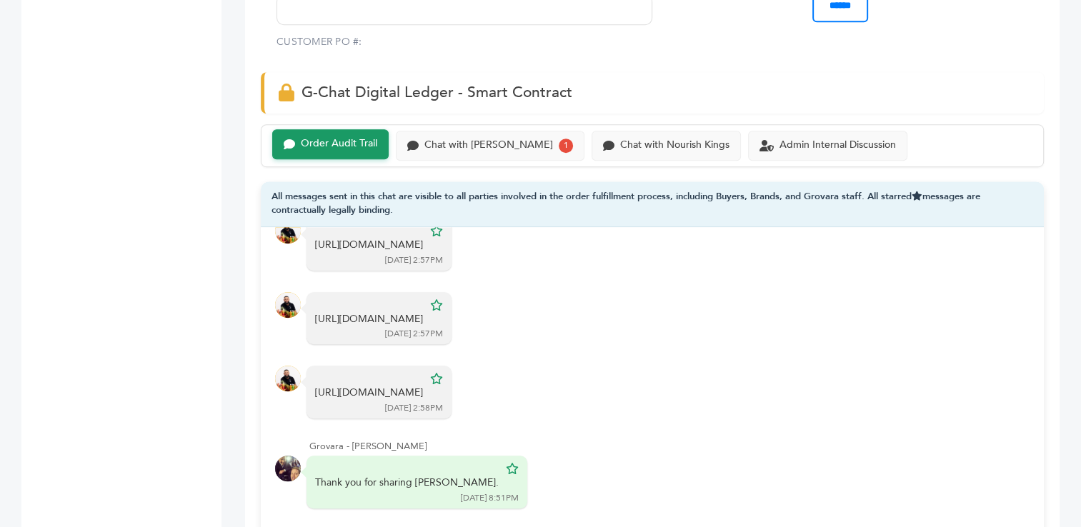
scroll to position [933, 0]
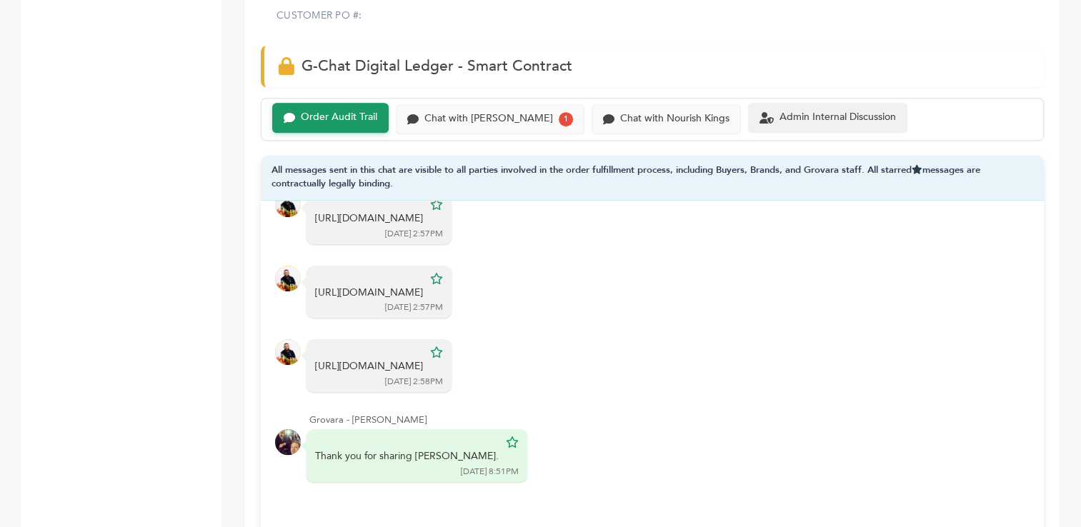
click at [780, 113] on div "Admin Internal Discussion" at bounding box center [838, 117] width 116 height 12
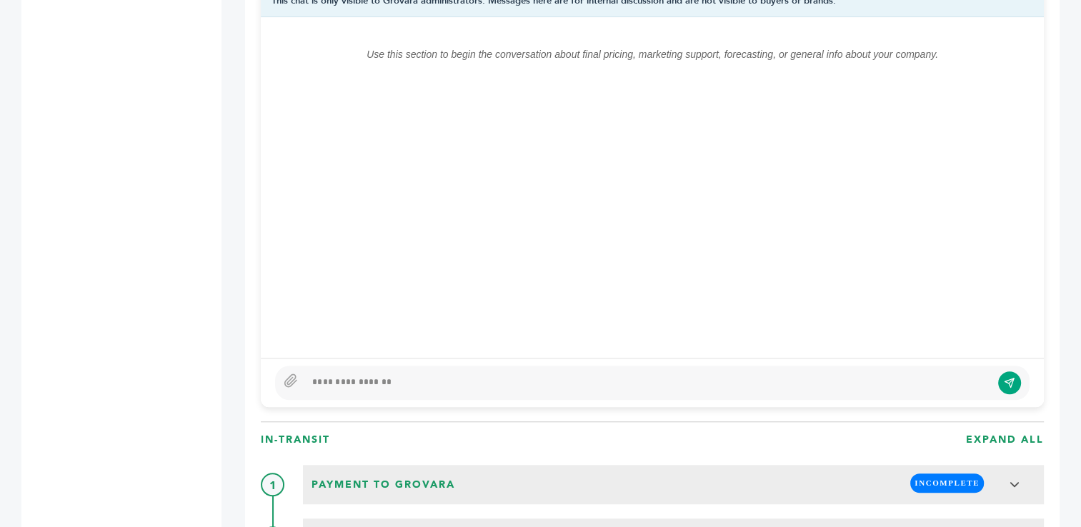
scroll to position [1123, 0]
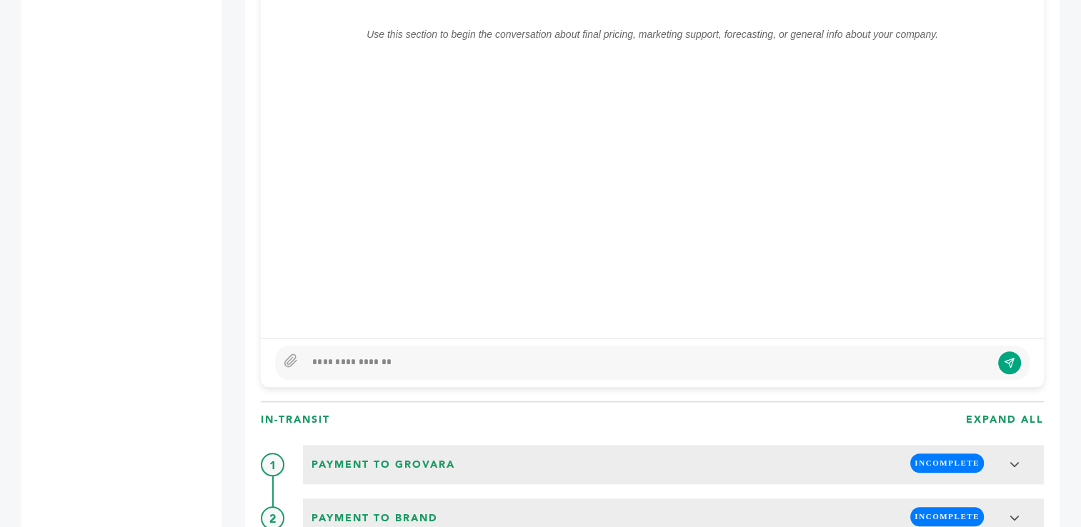
click at [586, 355] on div at bounding box center [648, 362] width 686 height 17
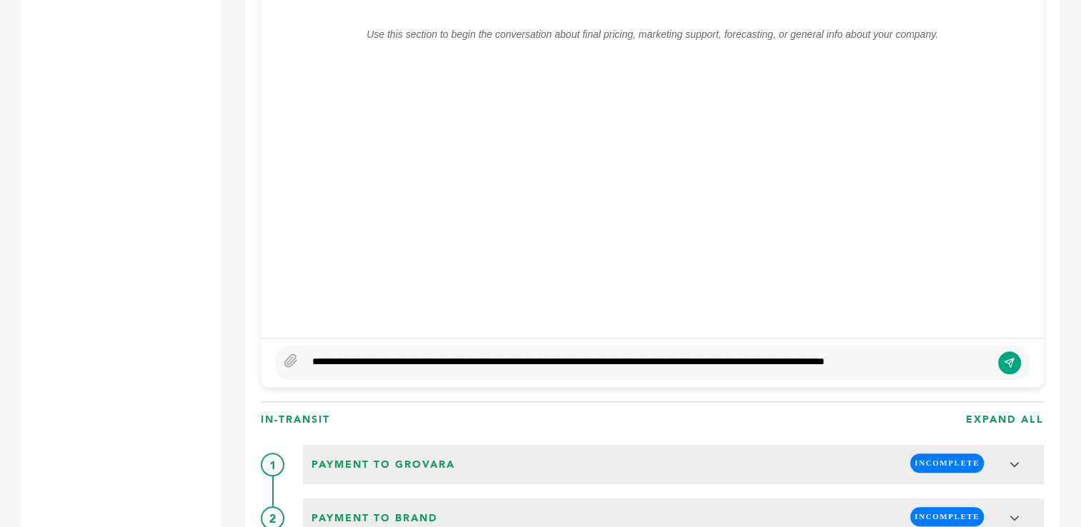
scroll to position [1113, 0]
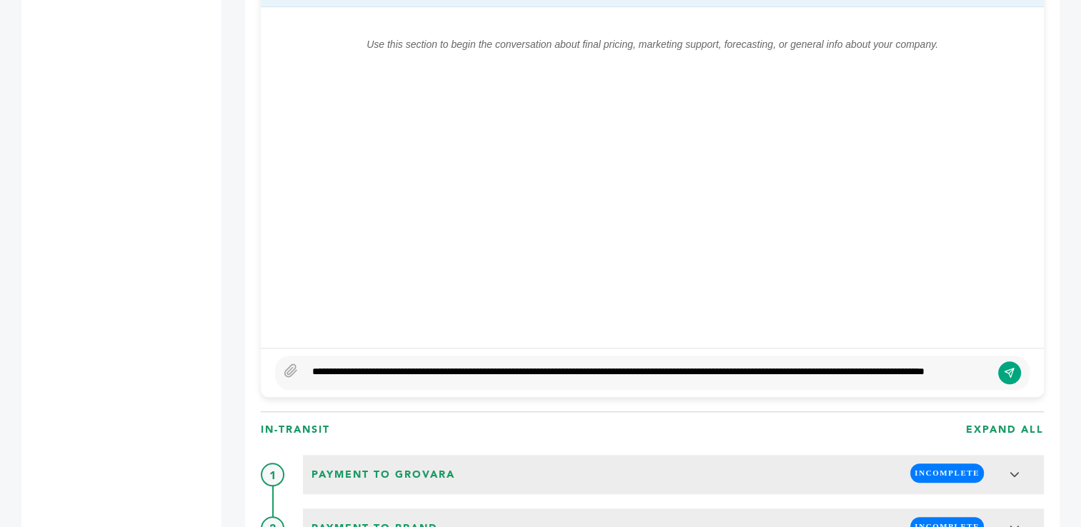
type textarea "**********"
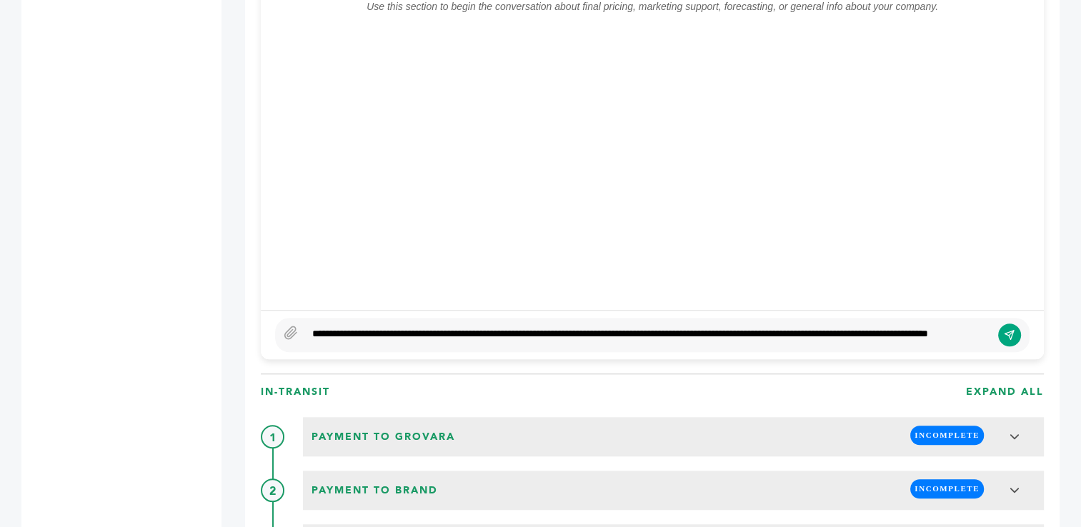
scroll to position [1184, 0]
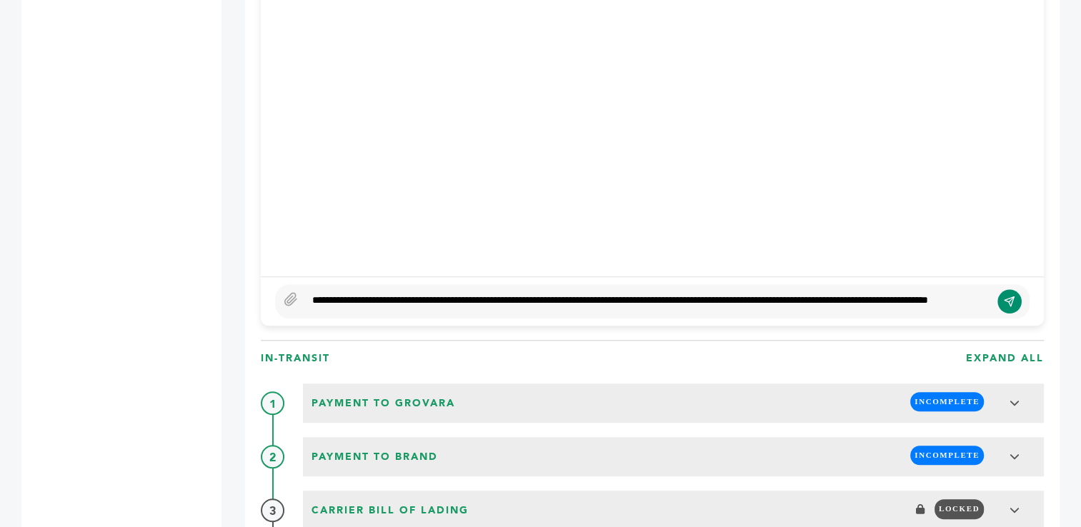
click at [1006, 296] on icon "submit" at bounding box center [1009, 302] width 11 height 12
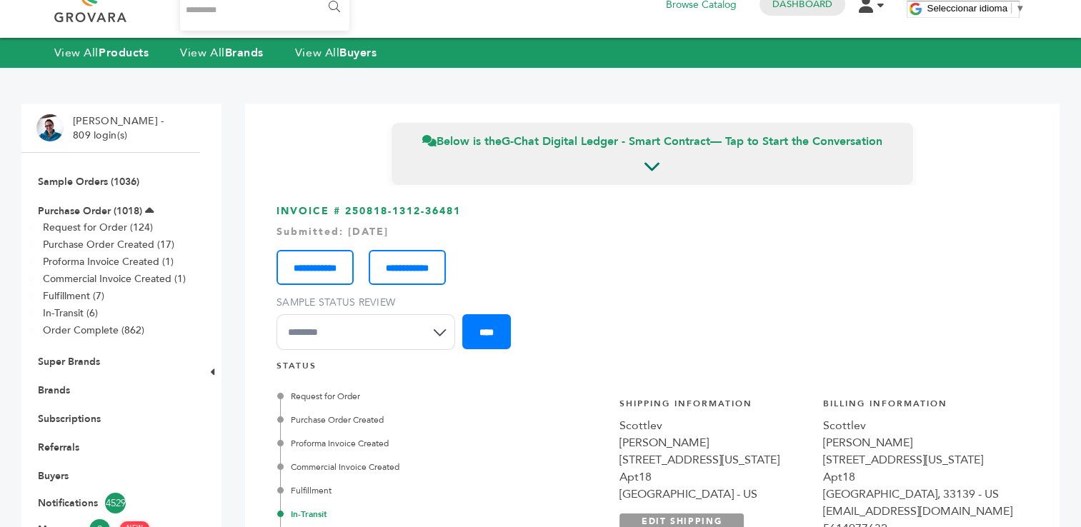
scroll to position [0, 0]
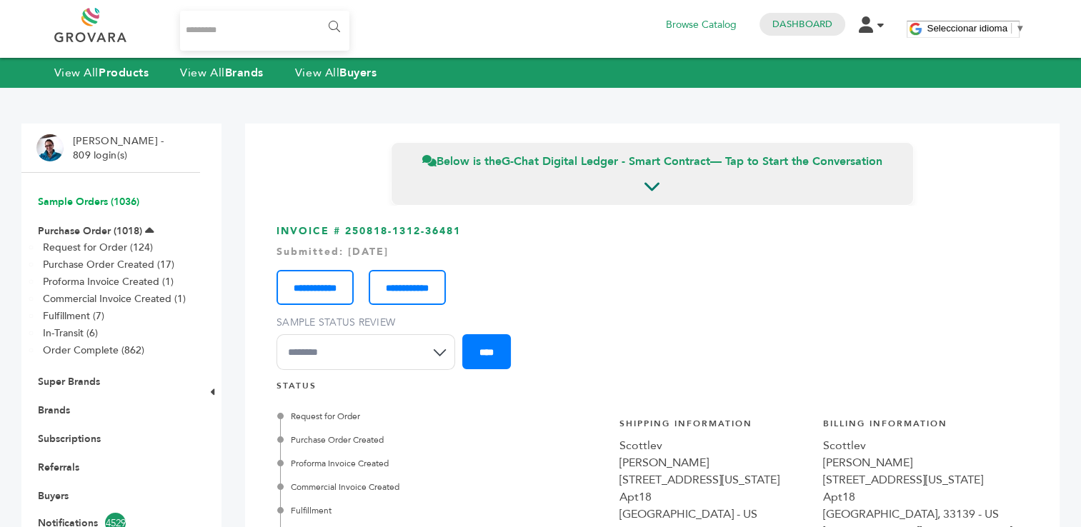
click at [88, 199] on link "Sample Orders (1036)" at bounding box center [88, 202] width 101 height 14
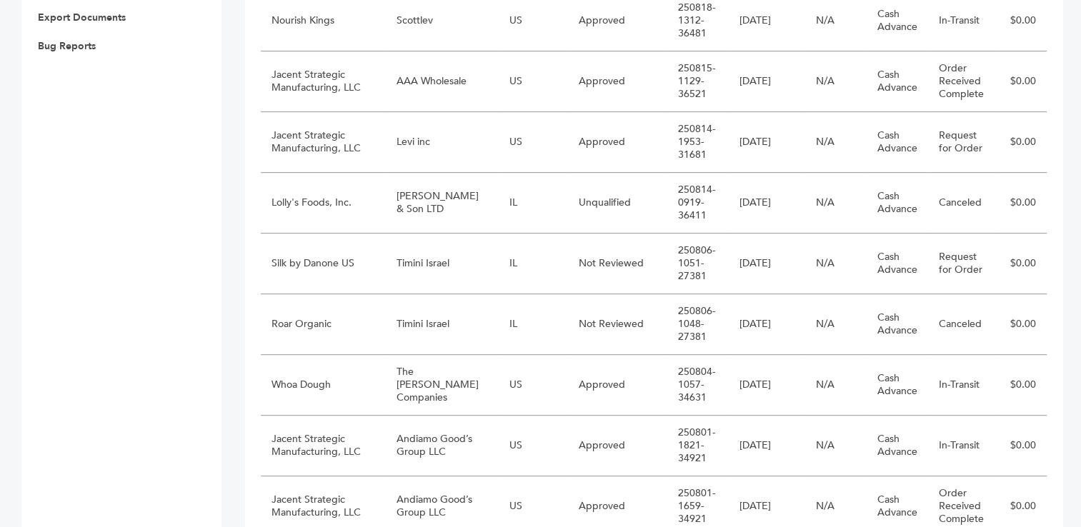
scroll to position [823, 0]
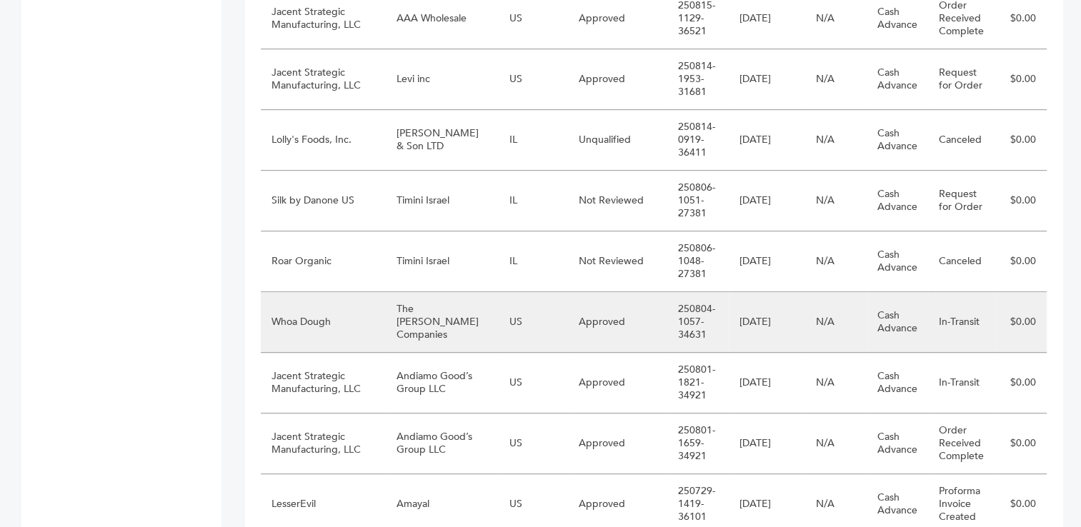
click at [420, 327] on td "The [PERSON_NAME] Companies" at bounding box center [442, 322] width 113 height 61
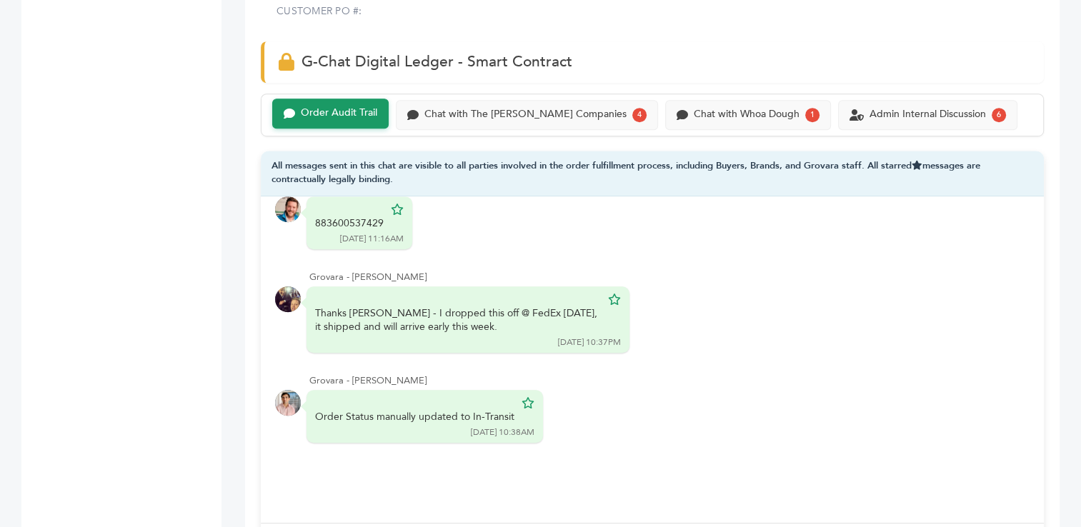
scroll to position [956, 0]
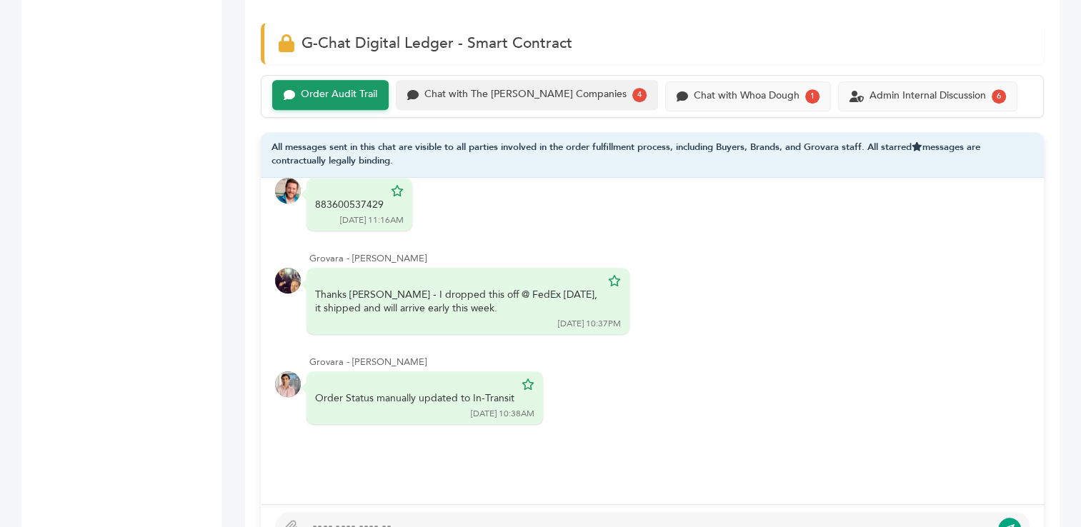
click at [514, 96] on div "Chat with The Raley's Companies" at bounding box center [525, 95] width 202 height 12
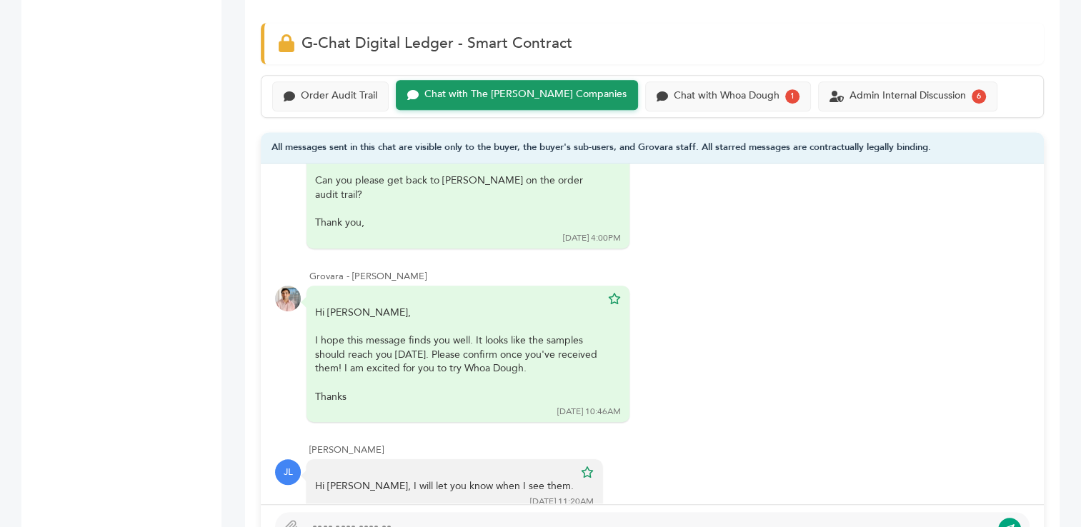
scroll to position [73, 0]
click at [688, 96] on div "Chat with Whoa Dough" at bounding box center [727, 95] width 106 height 12
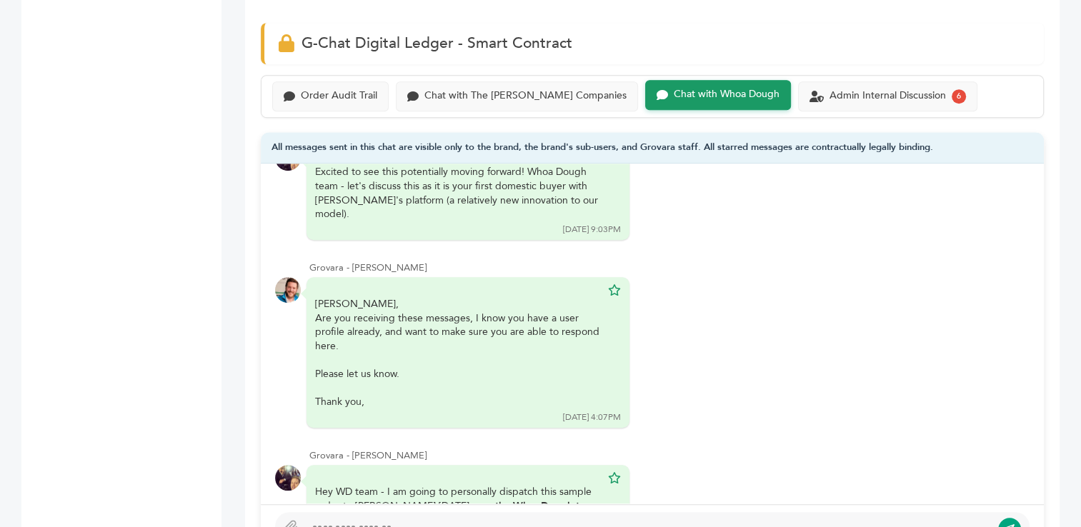
scroll to position [123, 0]
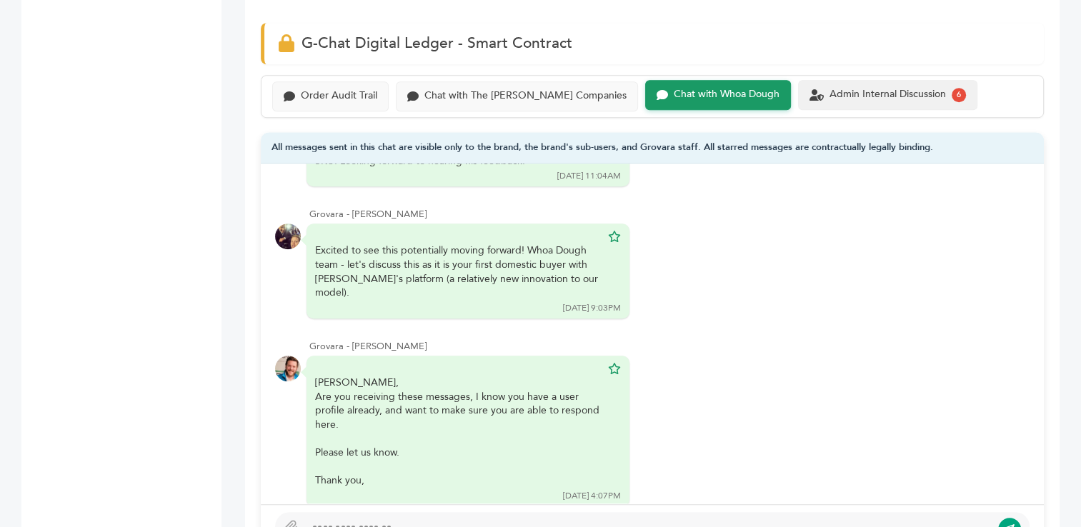
click at [829, 101] on div "Admin Internal Discussion 6" at bounding box center [887, 95] width 179 height 30
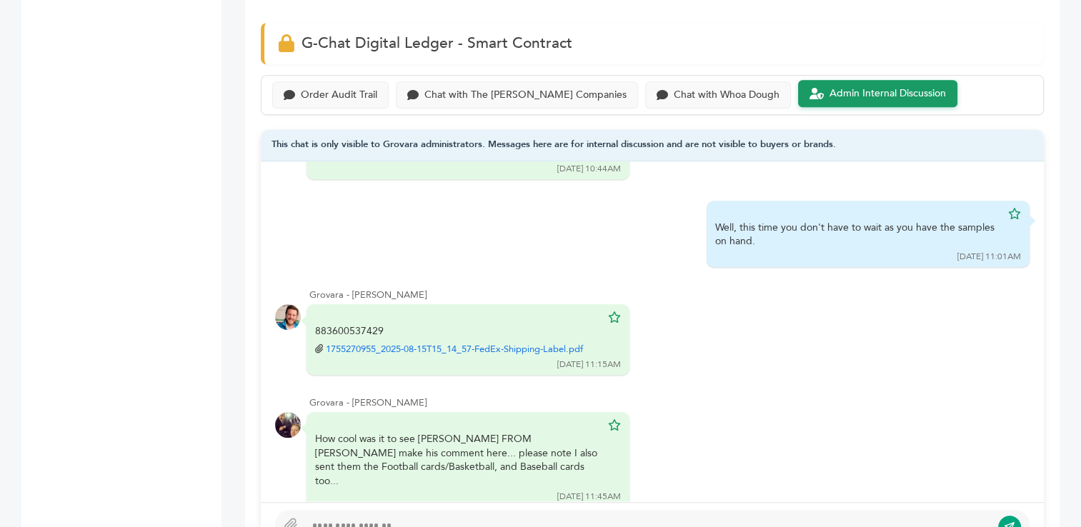
scroll to position [623, 0]
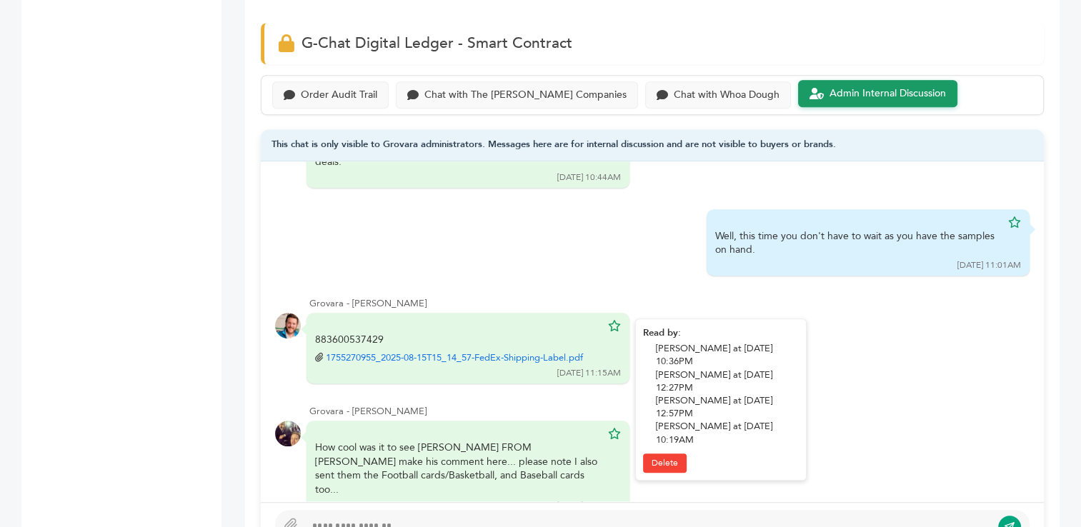
click at [407, 352] on link "1755270955_2025-08-15T15_14_57-FedEx-Shipping-Label.pdf" at bounding box center [454, 358] width 257 height 13
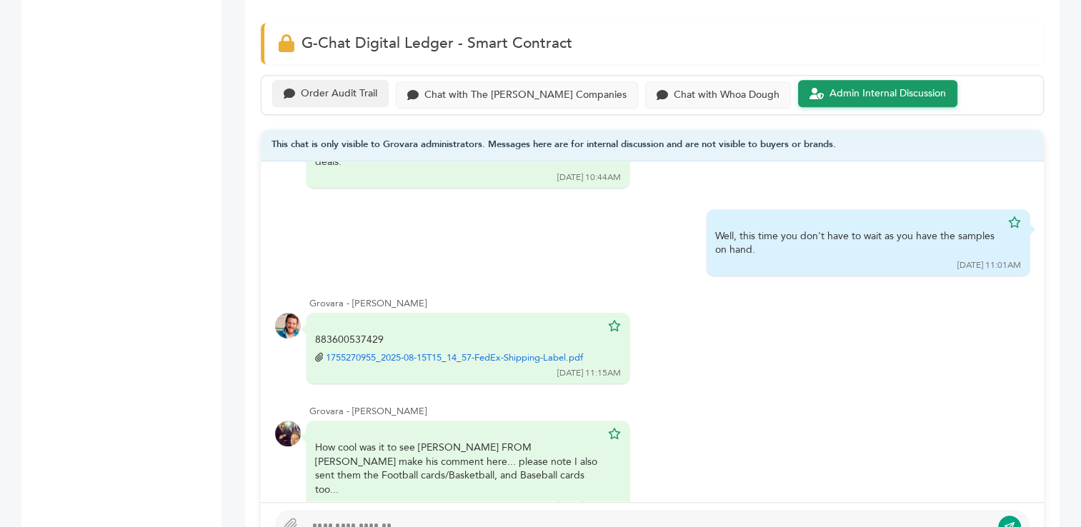
click at [337, 88] on div "Order Audit Trail" at bounding box center [339, 94] width 76 height 12
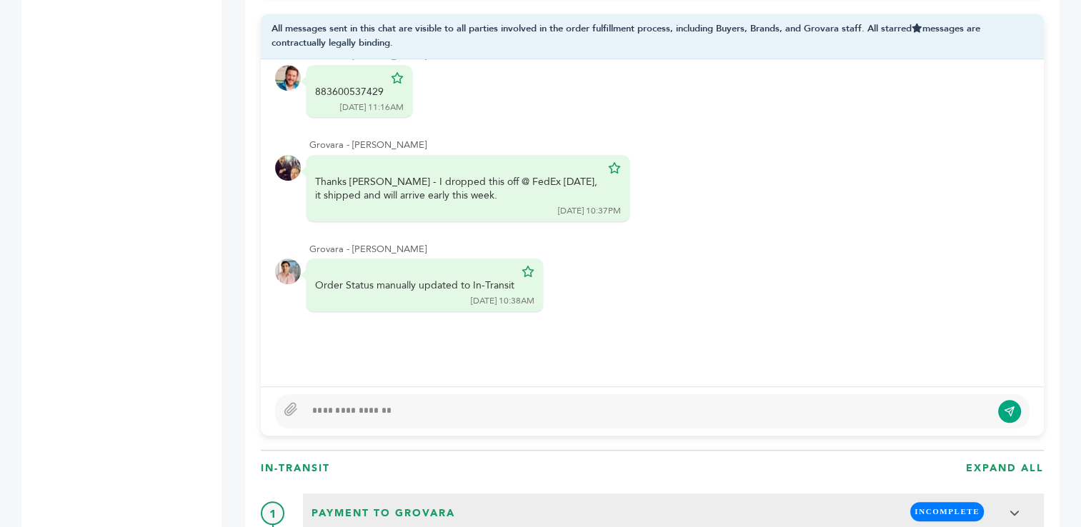
scroll to position [1090, 0]
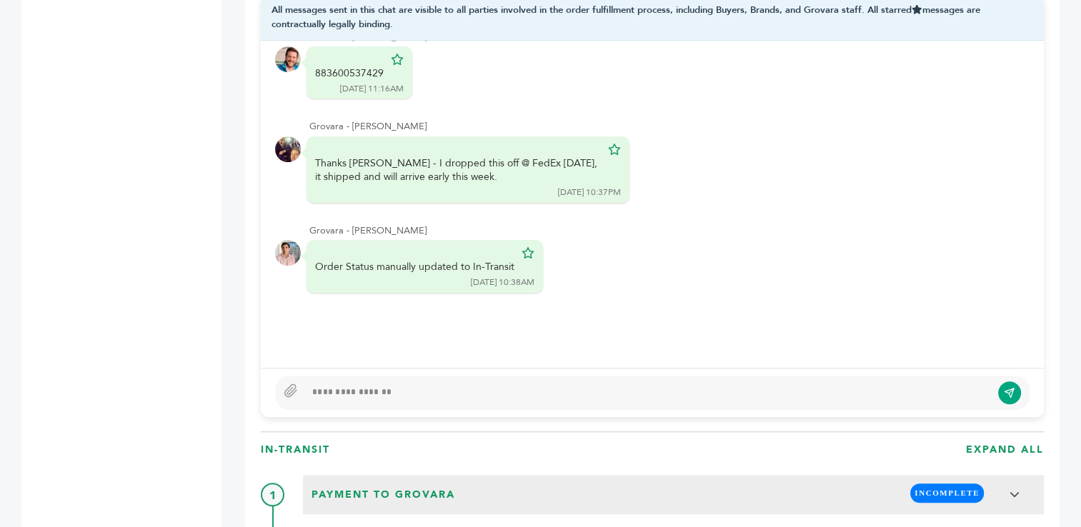
click at [544, 387] on div at bounding box center [648, 392] width 686 height 17
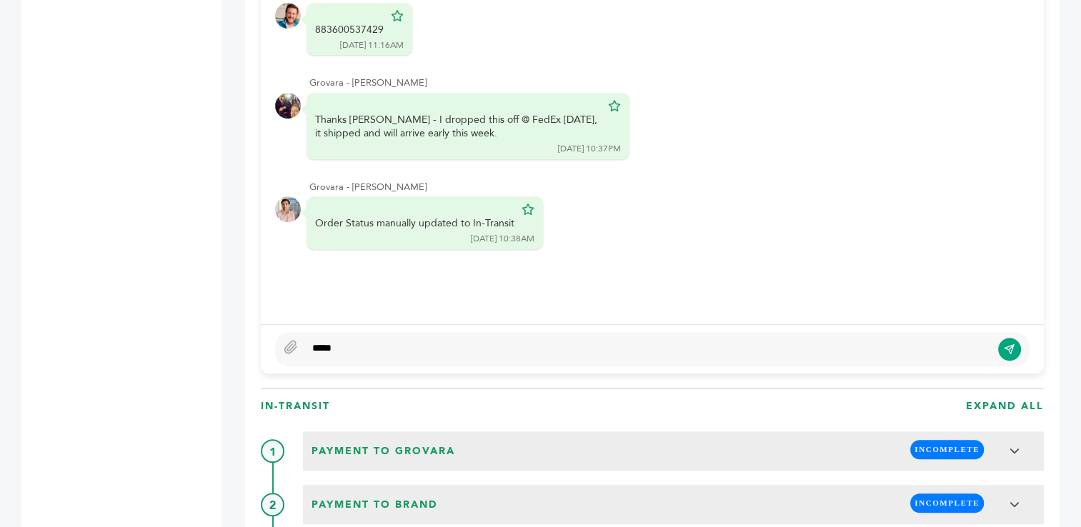
scroll to position [1138, 0]
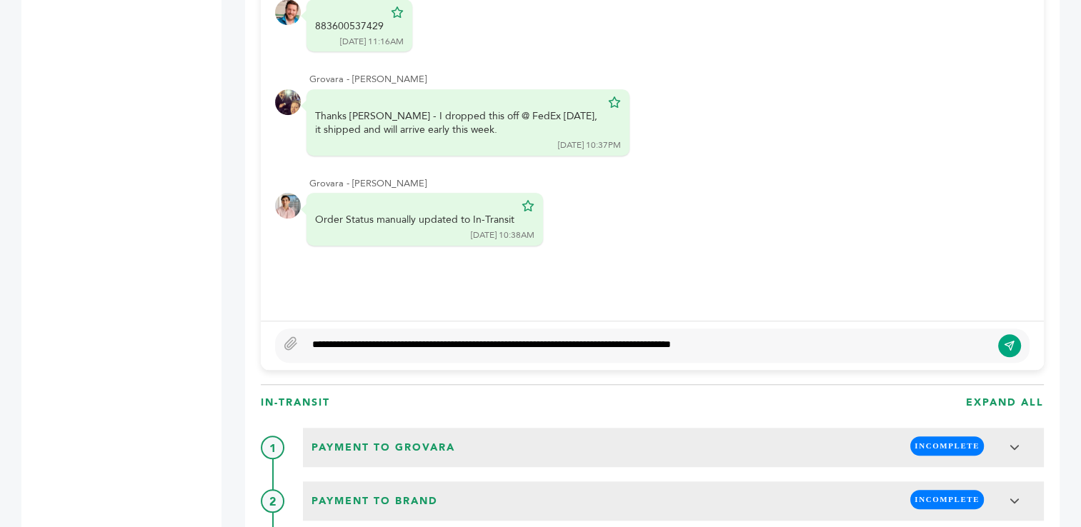
click at [670, 342] on div "**********" at bounding box center [648, 345] width 686 height 17
click at [847, 339] on div "**********" at bounding box center [648, 345] width 686 height 17
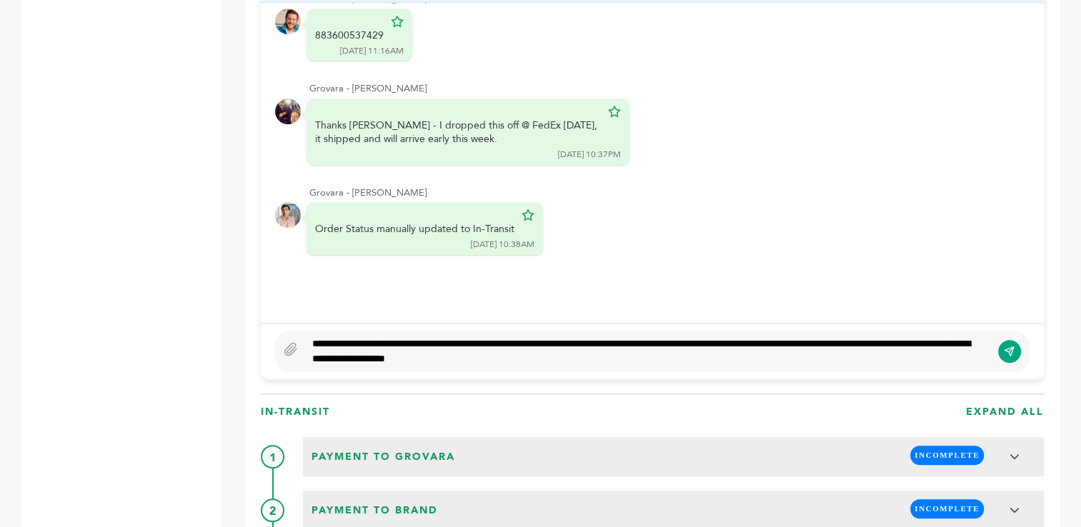
type textarea "**********"
click at [675, 362] on div "**********" at bounding box center [648, 352] width 686 height 30
click at [1007, 345] on icon "submit" at bounding box center [1009, 351] width 11 height 12
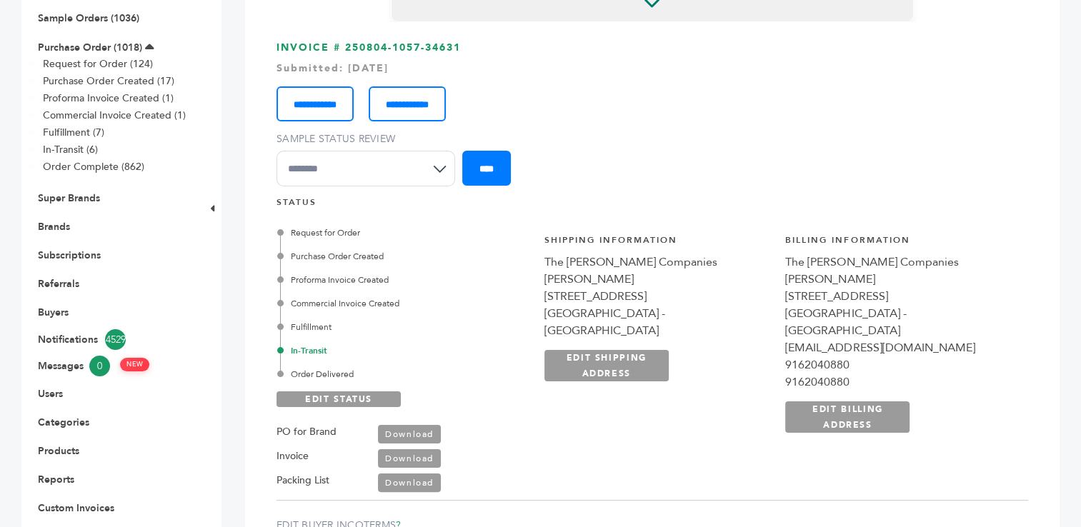
scroll to position [176, 0]
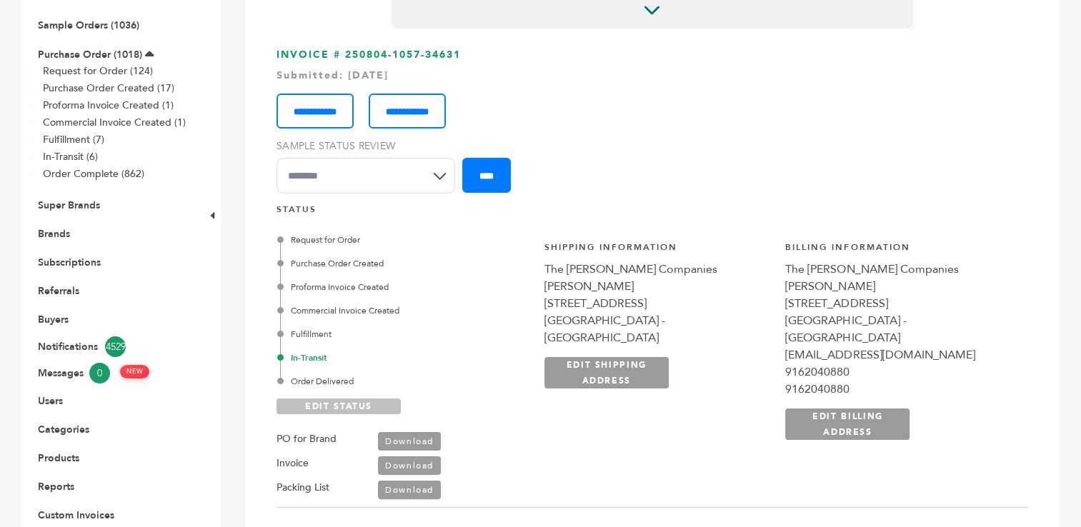
click at [324, 402] on link "EDIT STATUS" at bounding box center [339, 407] width 124 height 16
click at [328, 382] on div "Order Delivered" at bounding box center [404, 381] width 249 height 13
click at [324, 404] on link "SAVE STATUS" at bounding box center [339, 407] width 124 height 16
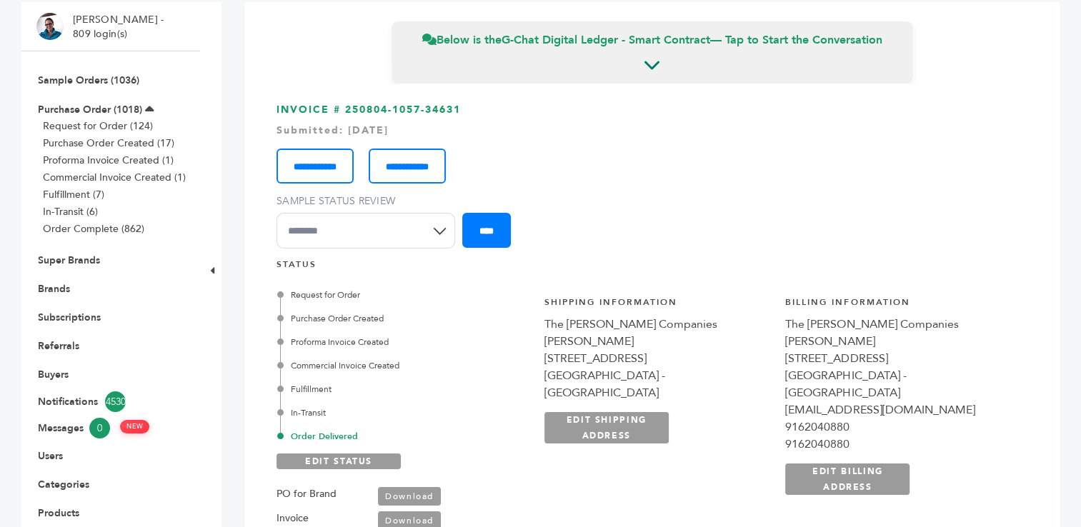
scroll to position [57, 0]
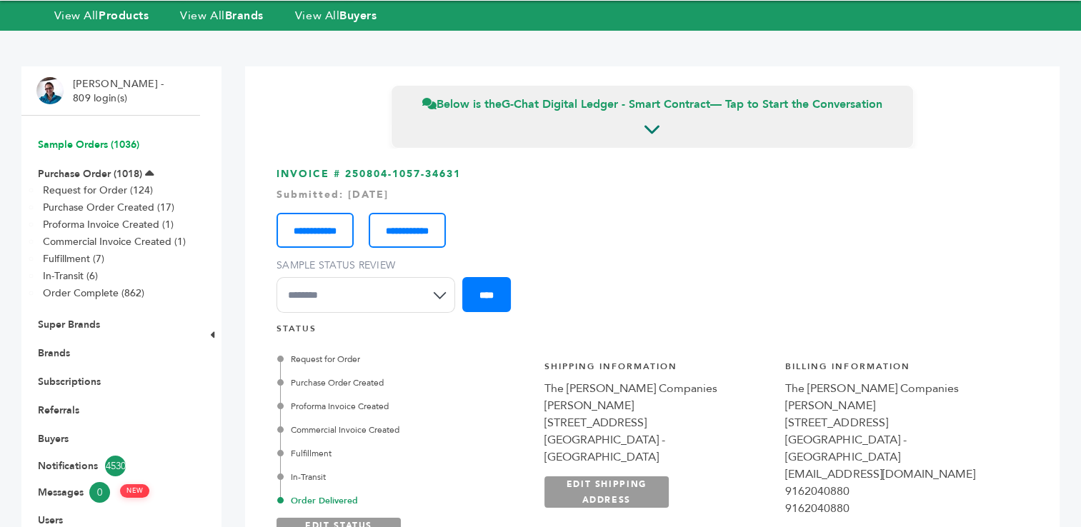
click at [76, 145] on link "Sample Orders (1036)" at bounding box center [88, 145] width 101 height 14
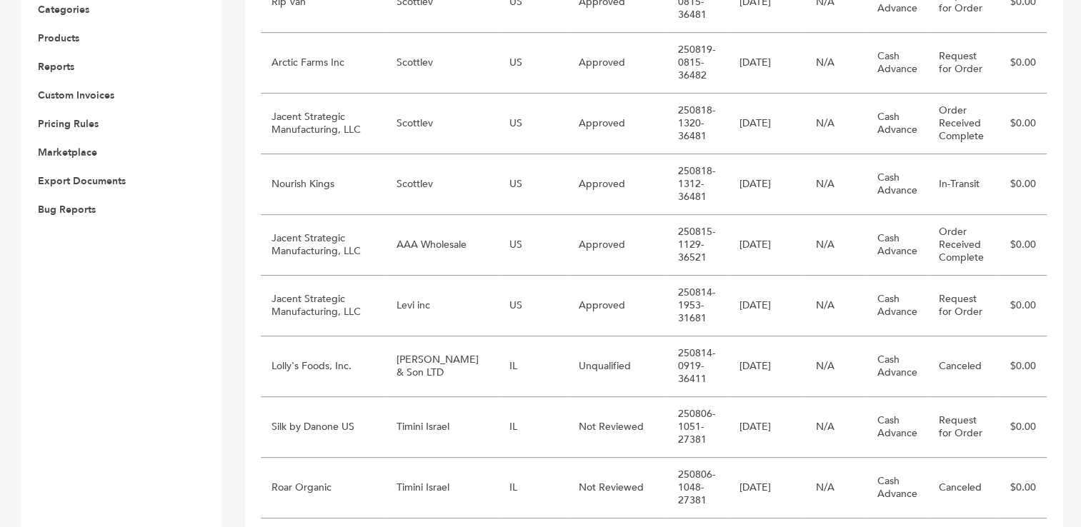
scroll to position [585, 0]
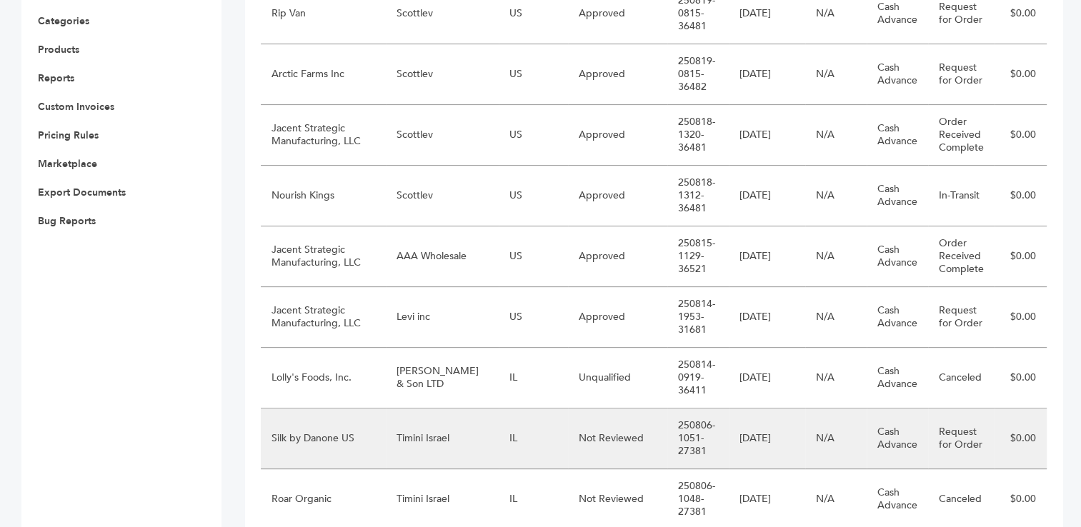
click at [407, 434] on td "Timini Israel" at bounding box center [442, 439] width 113 height 61
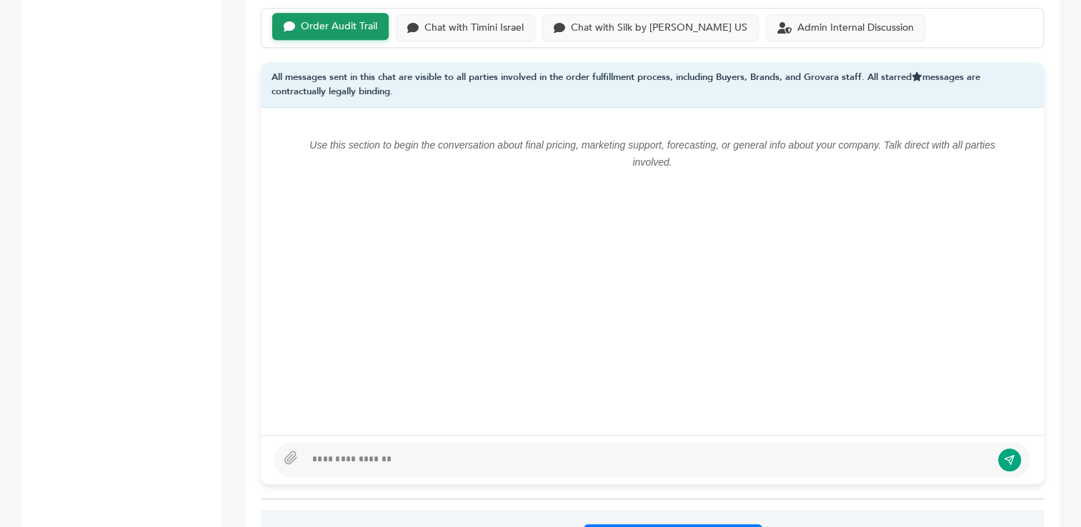
scroll to position [1047, 0]
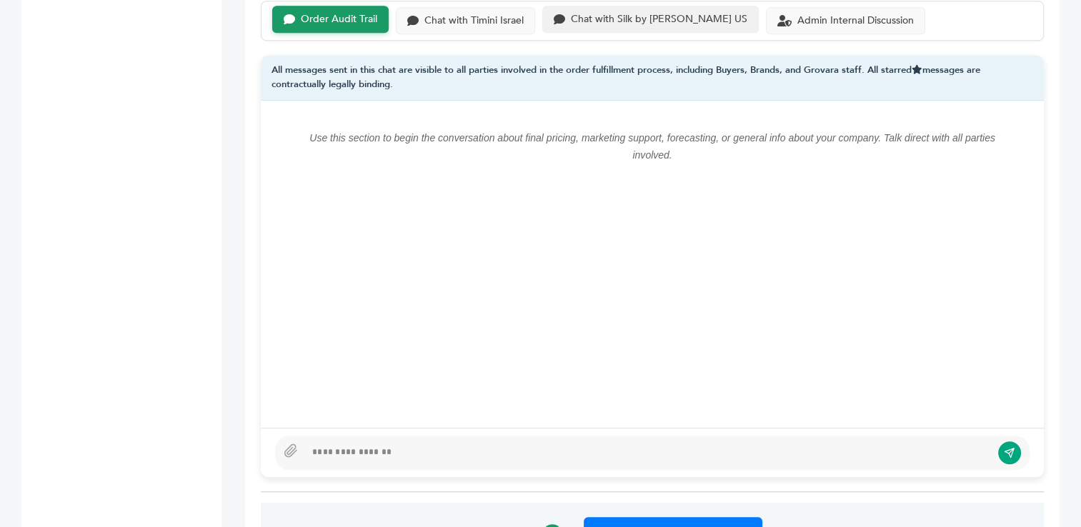
click at [639, 14] on div "Chat with Silk by Danone US" at bounding box center [659, 20] width 176 height 12
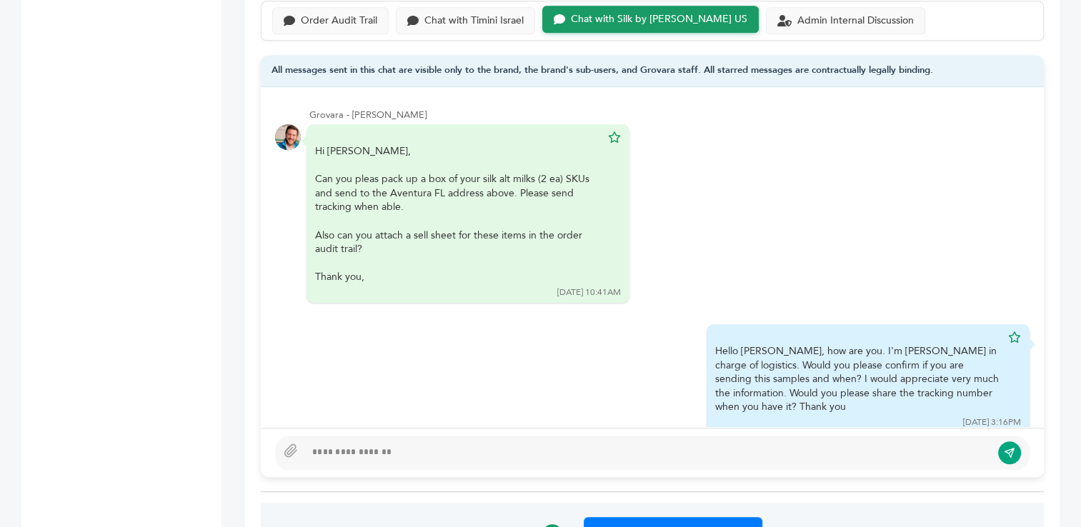
scroll to position [28, 0]
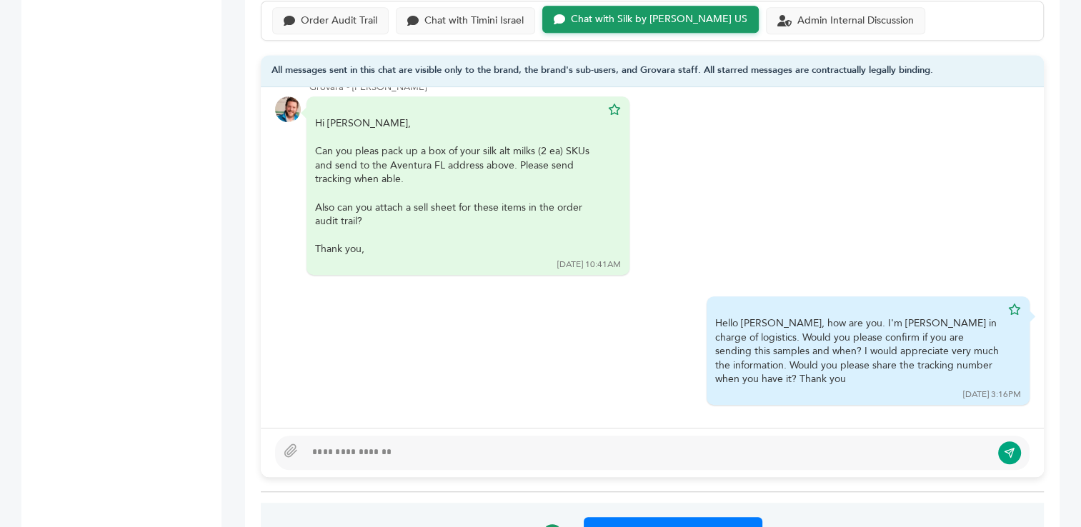
click at [507, 450] on div at bounding box center [648, 452] width 686 height 17
type textarea "**********"
click at [1005, 450] on icon "submit" at bounding box center [1009, 453] width 11 height 12
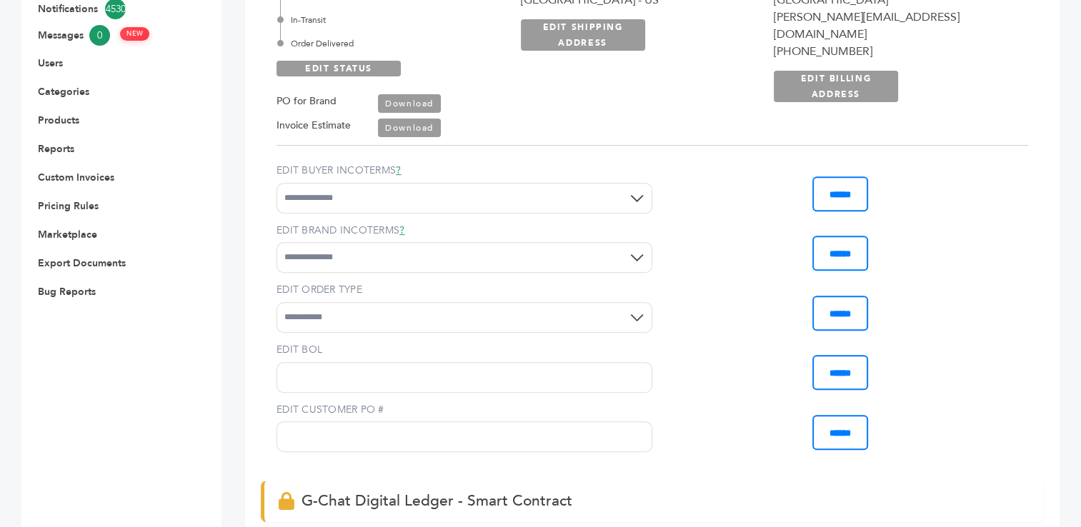
scroll to position [0, 0]
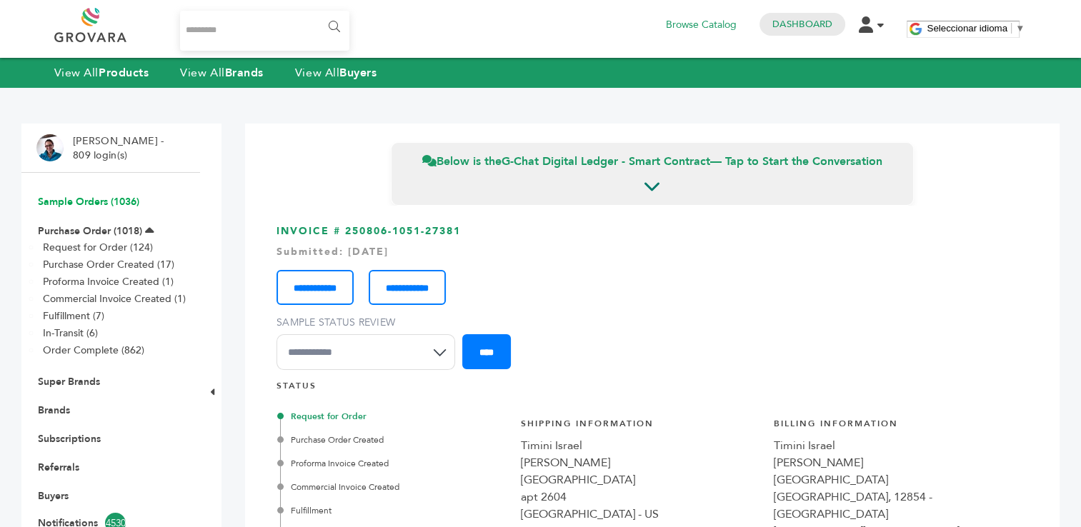
click at [84, 204] on link "Sample Orders (1036)" at bounding box center [88, 202] width 101 height 14
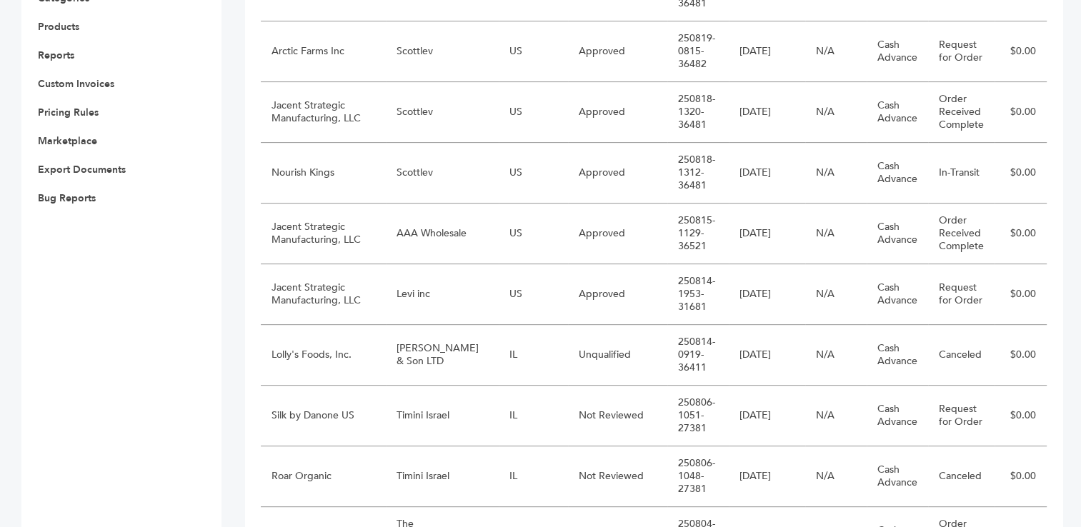
scroll to position [629, 0]
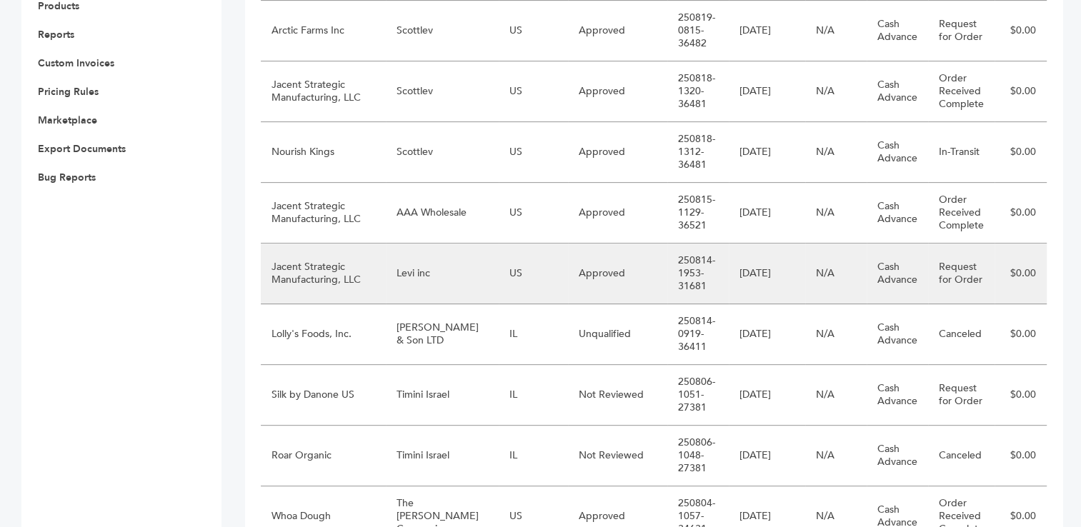
click at [389, 284] on td "Levi inc" at bounding box center [442, 274] width 113 height 61
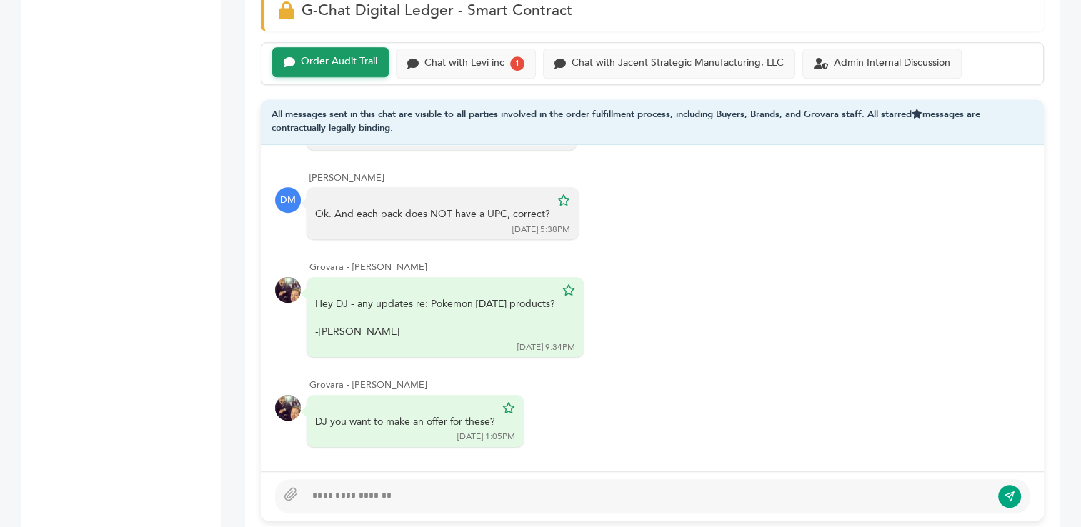
scroll to position [1043, 0]
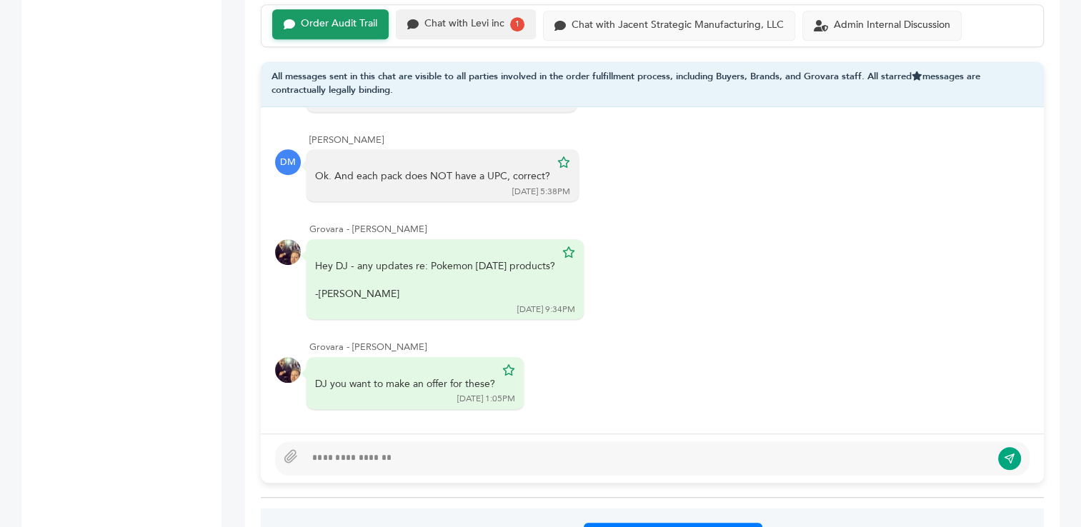
click at [469, 24] on div "Chat with Levi inc" at bounding box center [464, 24] width 80 height 12
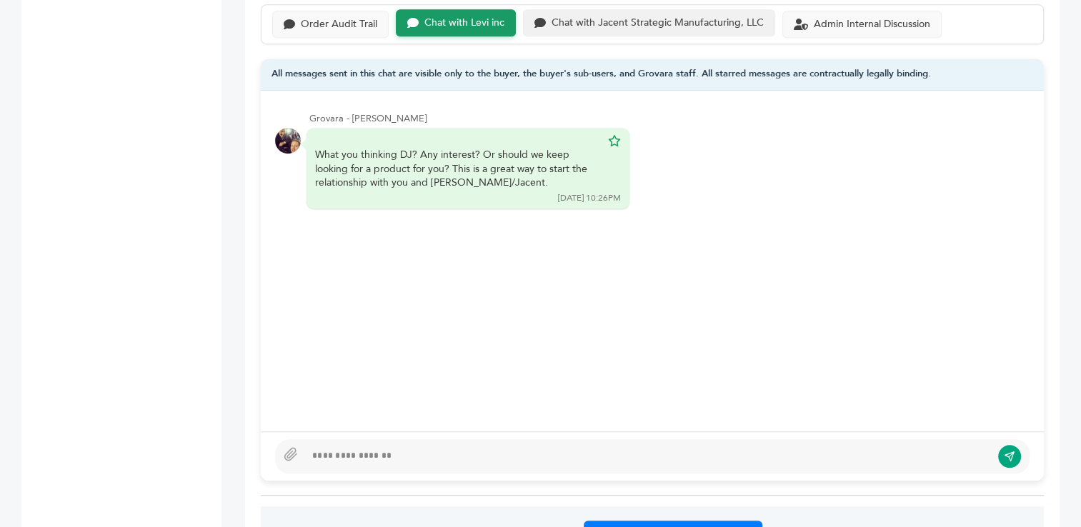
click at [672, 24] on div "Chat with Jacent Strategic Manufacturing, LLC" at bounding box center [658, 23] width 212 height 12
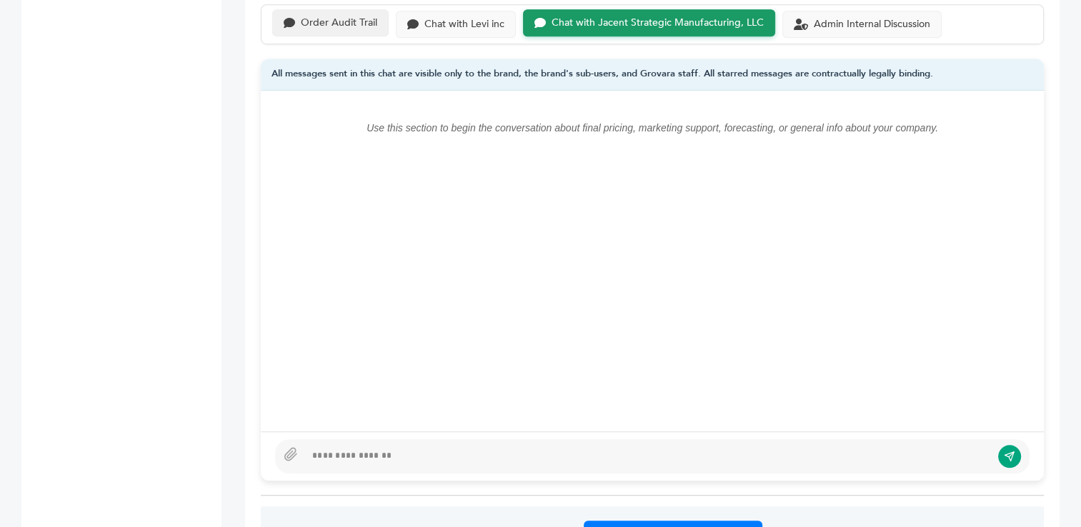
click at [317, 23] on div "Order Audit Trail" at bounding box center [339, 23] width 76 height 12
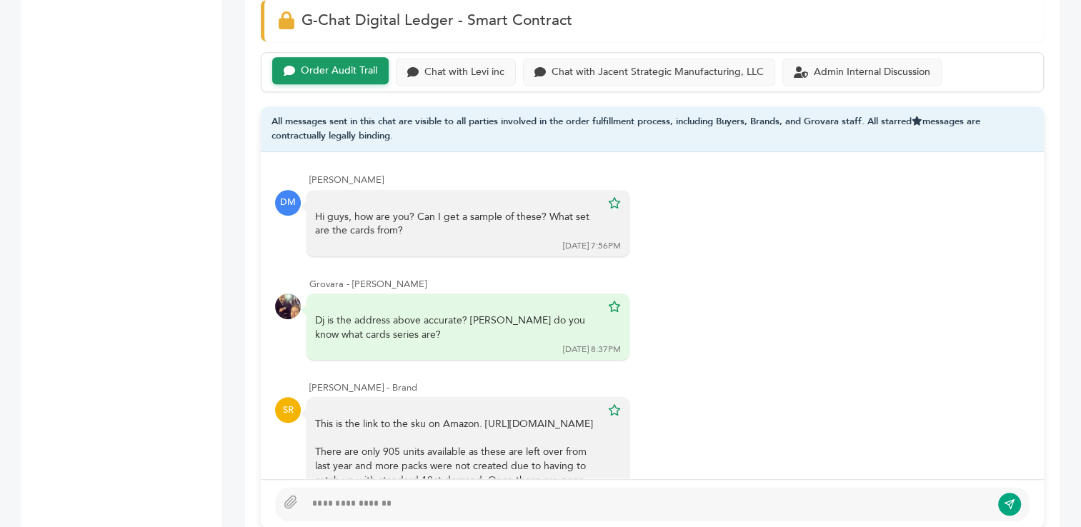
scroll to position [988, 0]
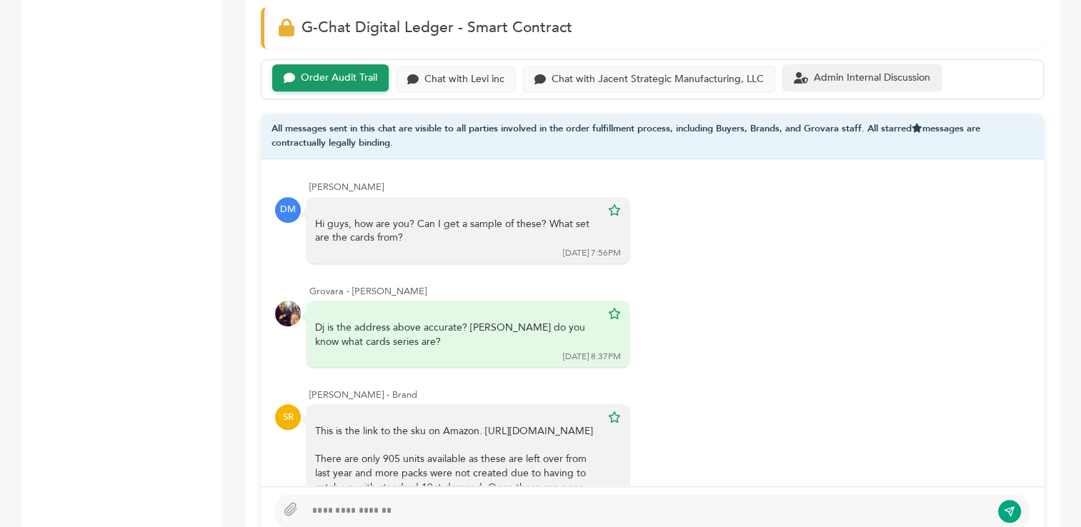
click at [876, 82] on div "Admin Internal Discussion" at bounding box center [861, 78] width 159 height 28
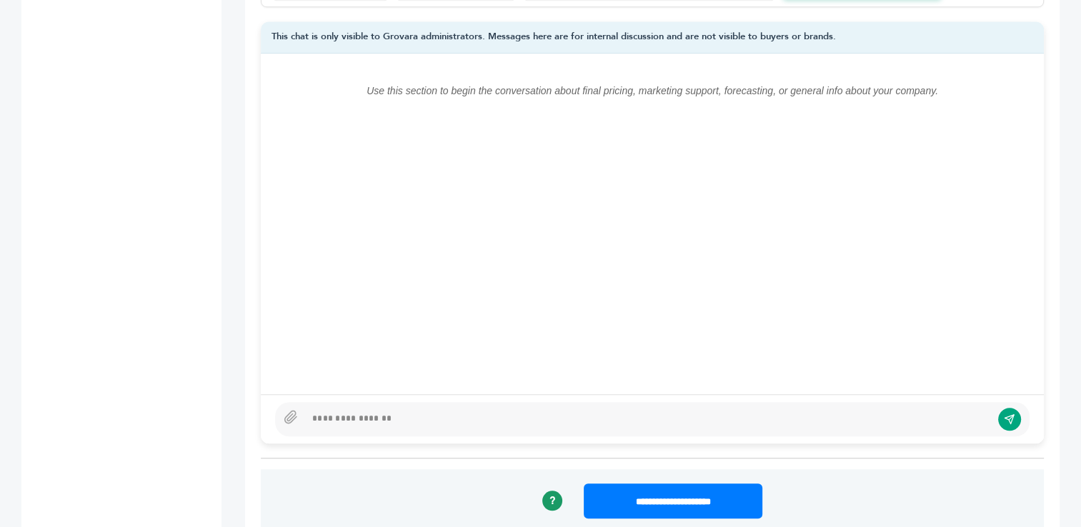
scroll to position [1103, 0]
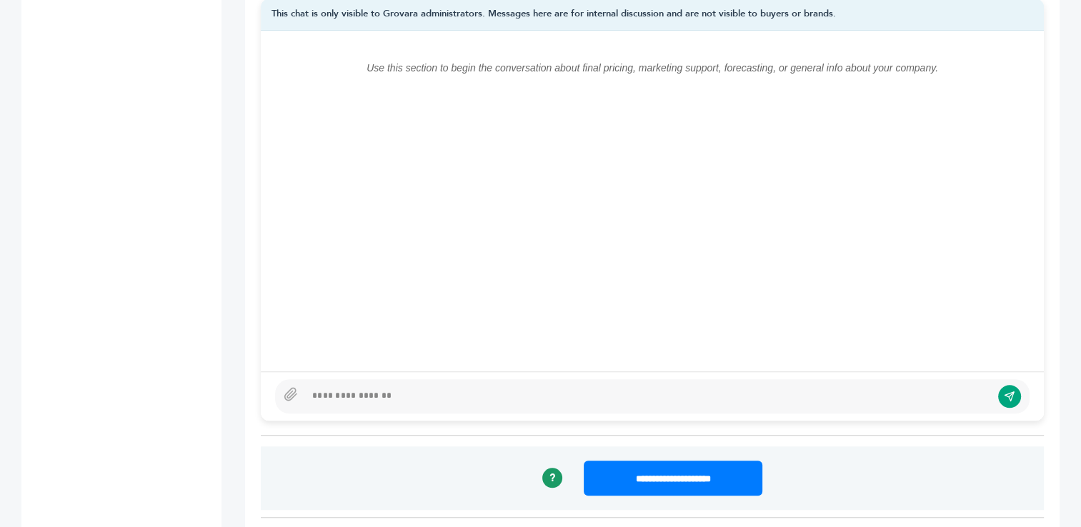
click at [603, 399] on div at bounding box center [648, 396] width 686 height 17
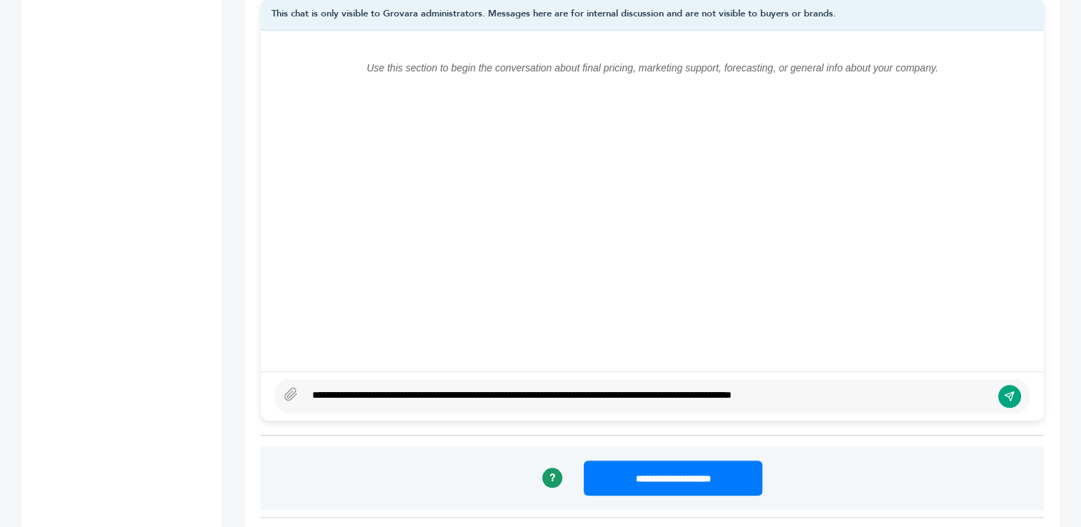
type textarea "**********"
click at [1006, 393] on icon "submit" at bounding box center [1009, 396] width 11 height 12
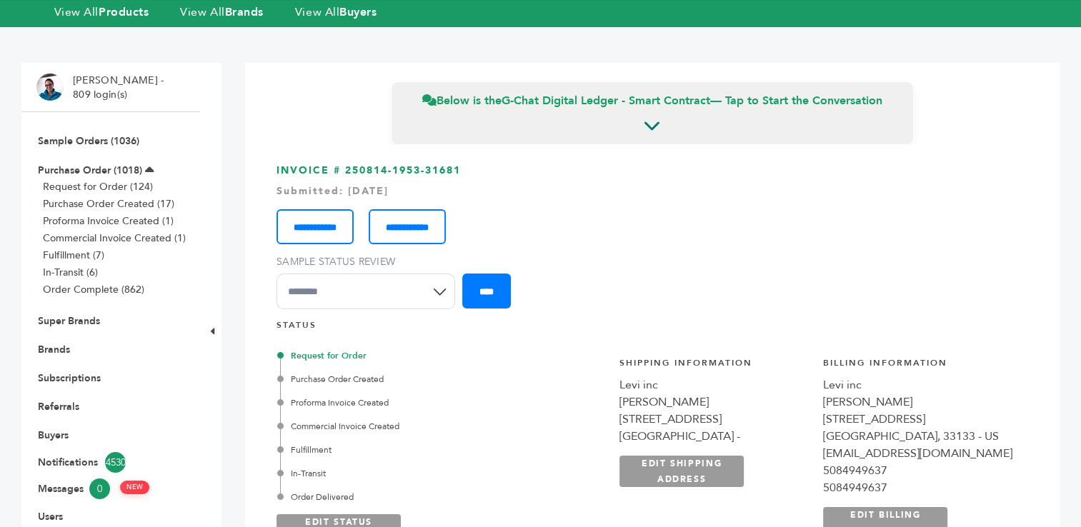
scroll to position [0, 0]
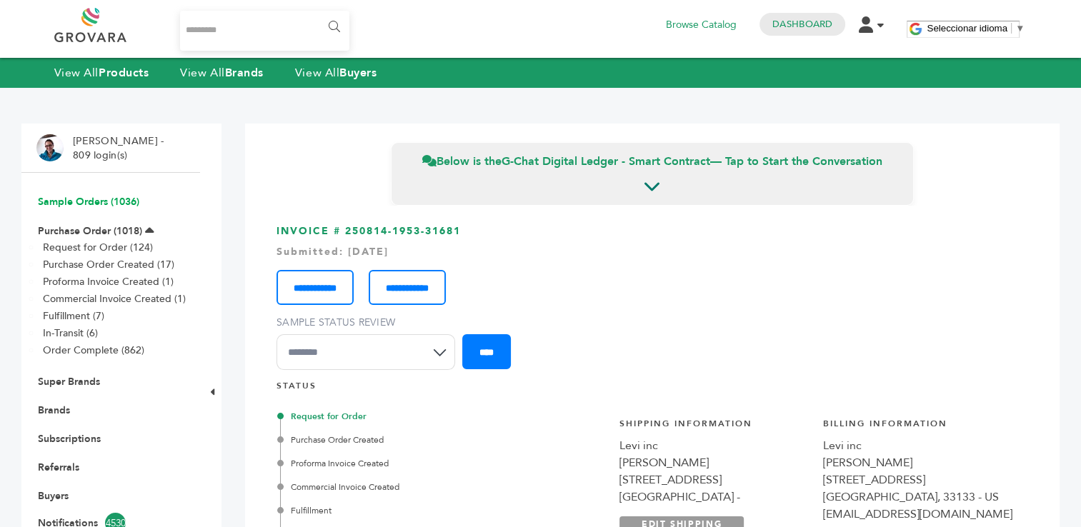
click at [89, 201] on link "Sample Orders (1036)" at bounding box center [88, 202] width 101 height 14
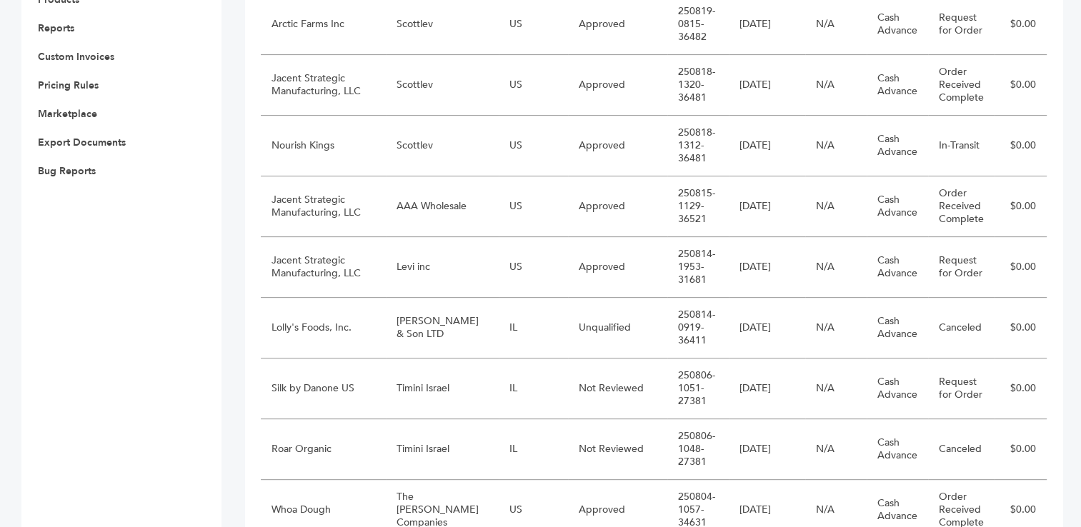
scroll to position [649, 0]
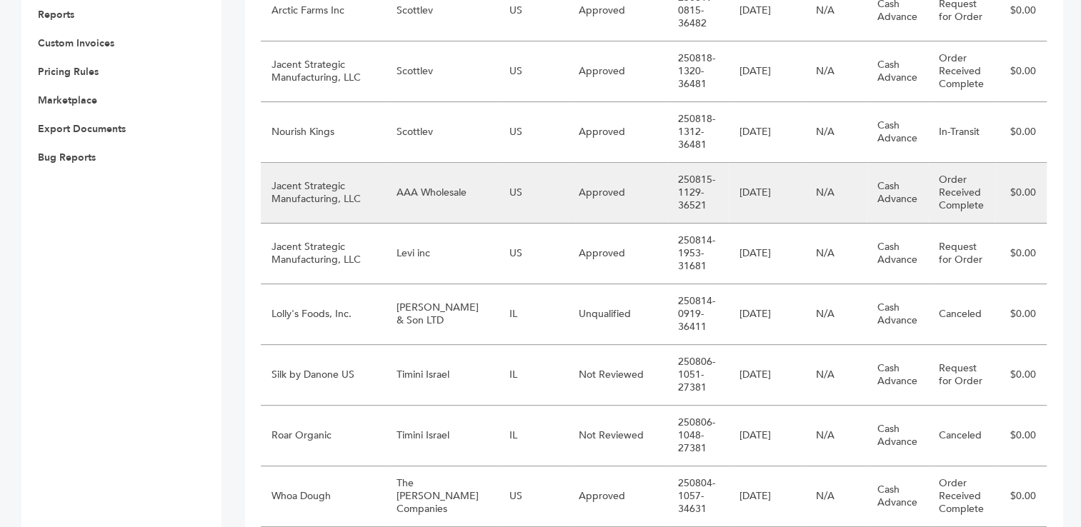
click at [394, 196] on td "AAA Wholesale" at bounding box center [442, 193] width 113 height 61
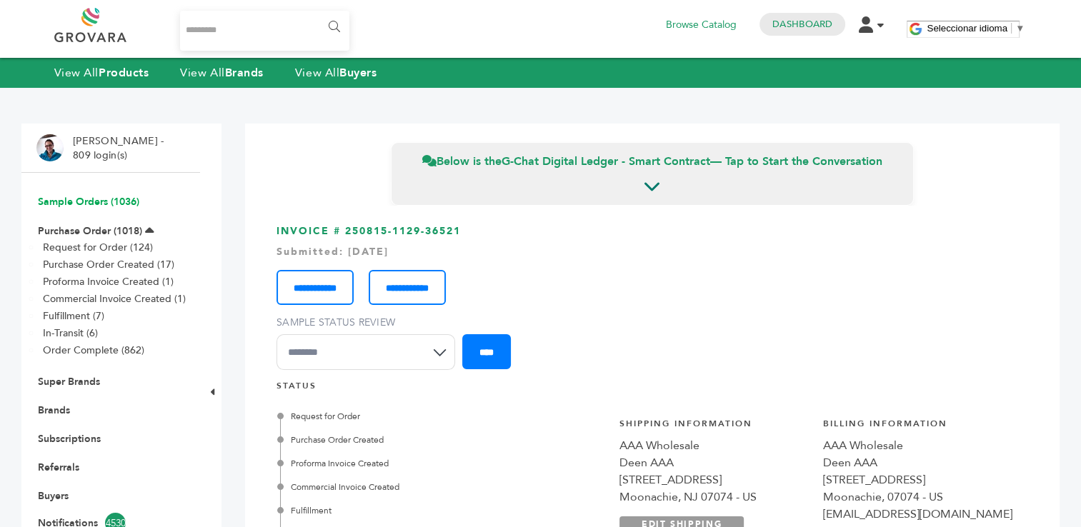
click at [79, 198] on link "Sample Orders (1036)" at bounding box center [88, 202] width 101 height 14
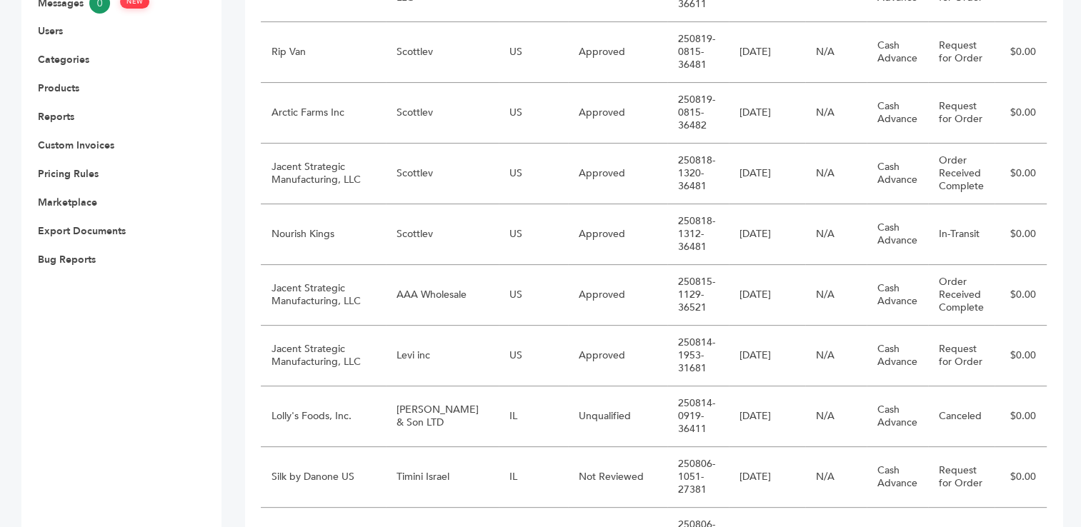
scroll to position [542, 0]
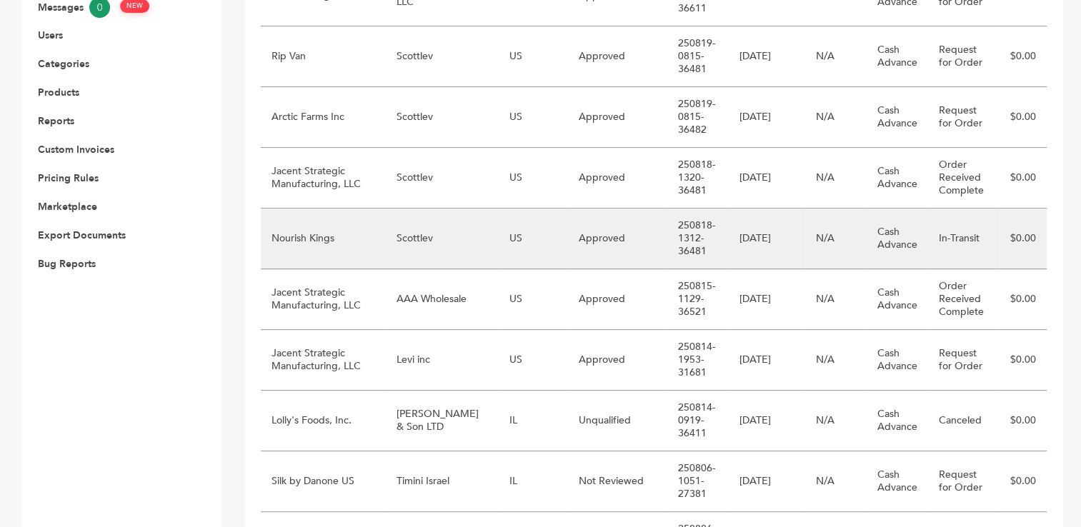
click at [414, 238] on td "Scottlev" at bounding box center [442, 239] width 113 height 61
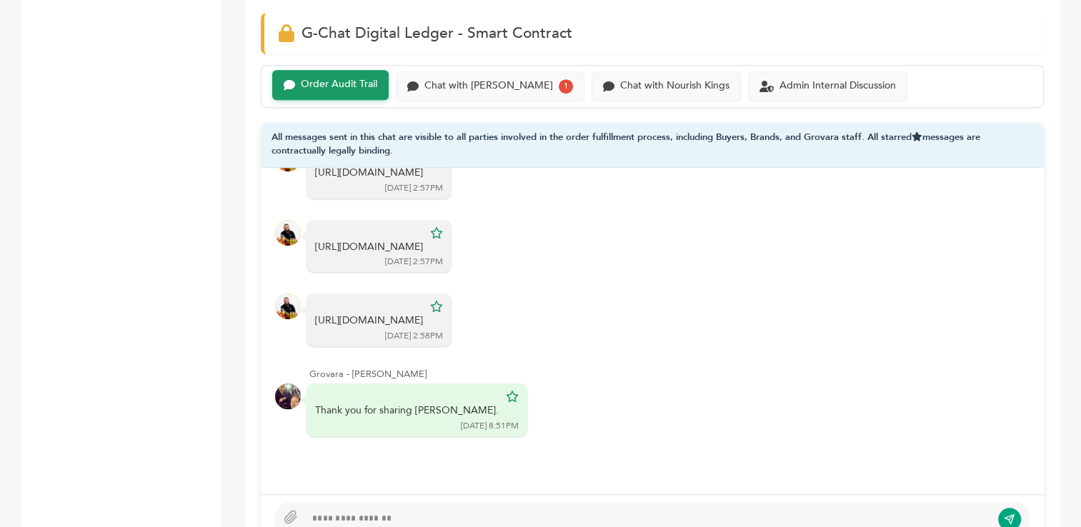
scroll to position [973, 0]
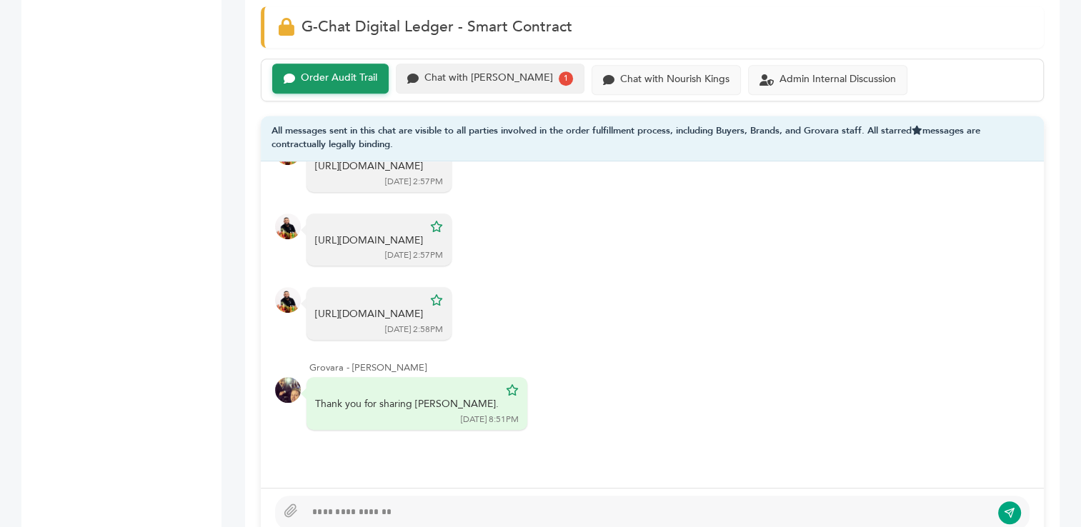
click at [449, 83] on div "Chat with Scottlev 1" at bounding box center [490, 79] width 189 height 30
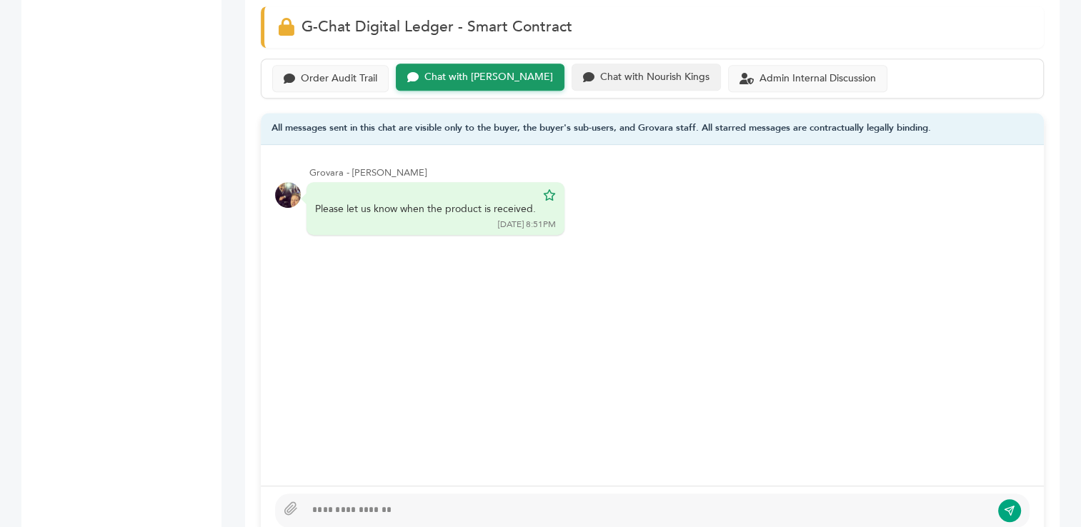
click at [637, 79] on div "Chat with Nourish Kings" at bounding box center [654, 77] width 109 height 12
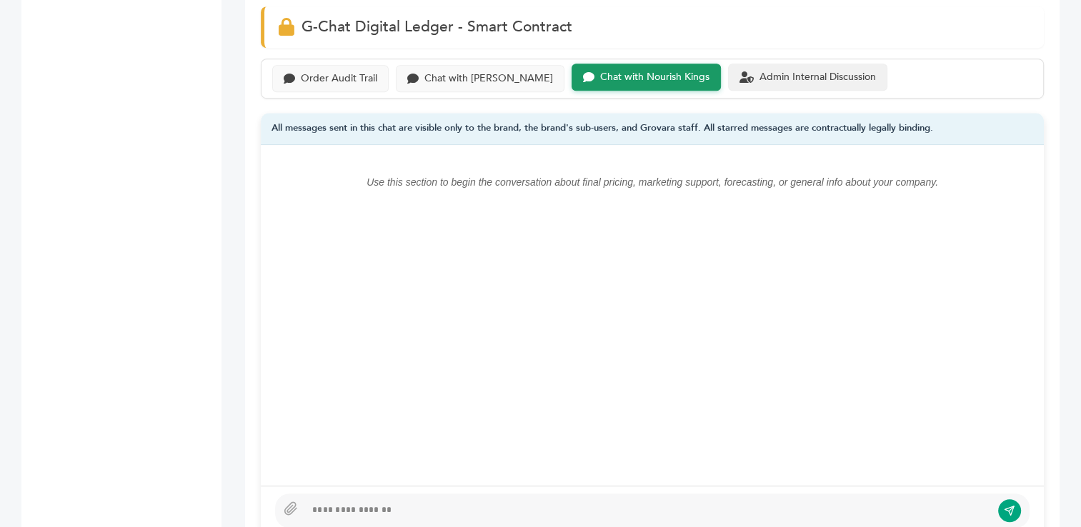
click at [775, 76] on div "Admin Internal Discussion" at bounding box center [818, 77] width 116 height 12
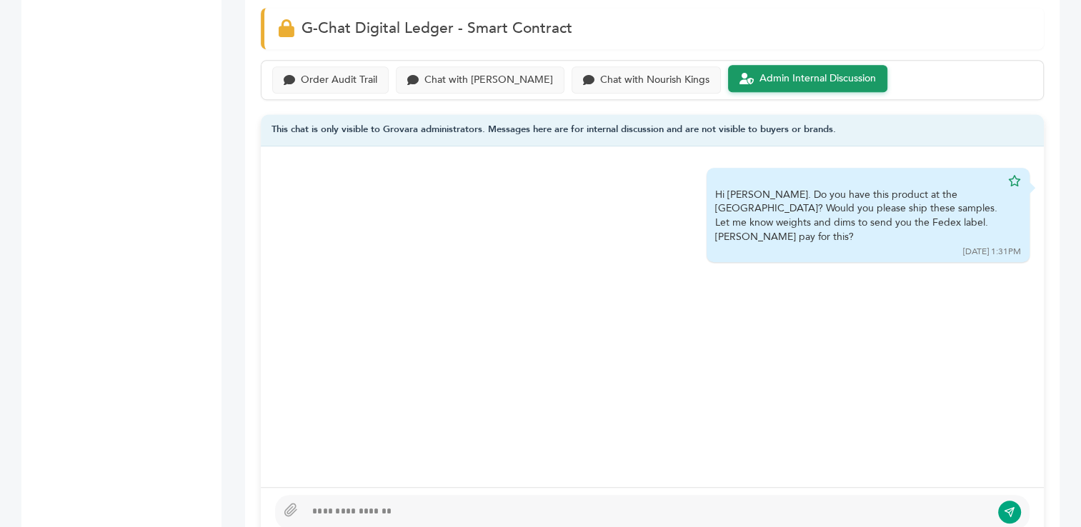
scroll to position [909, 0]
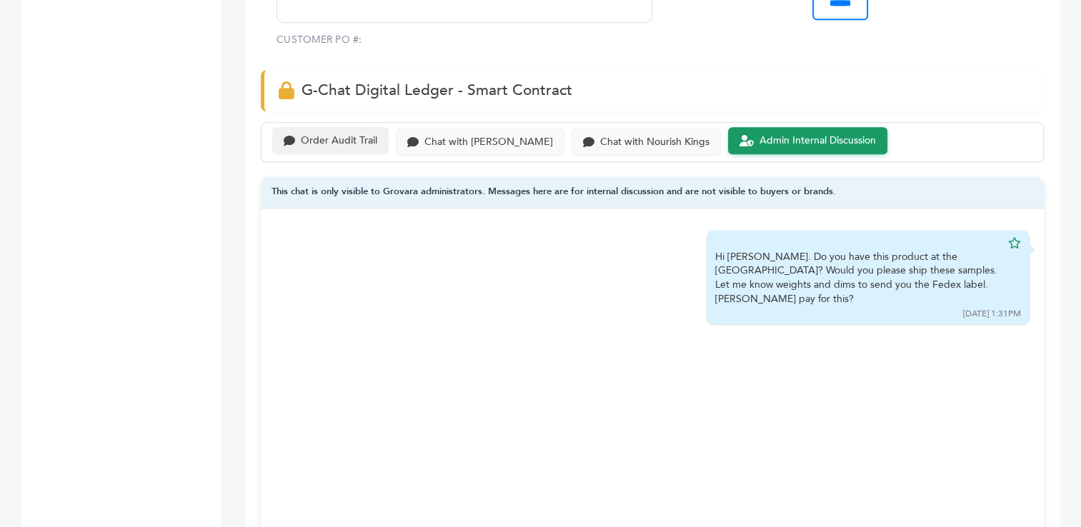
click at [329, 142] on div "Order Audit Trail" at bounding box center [339, 141] width 76 height 12
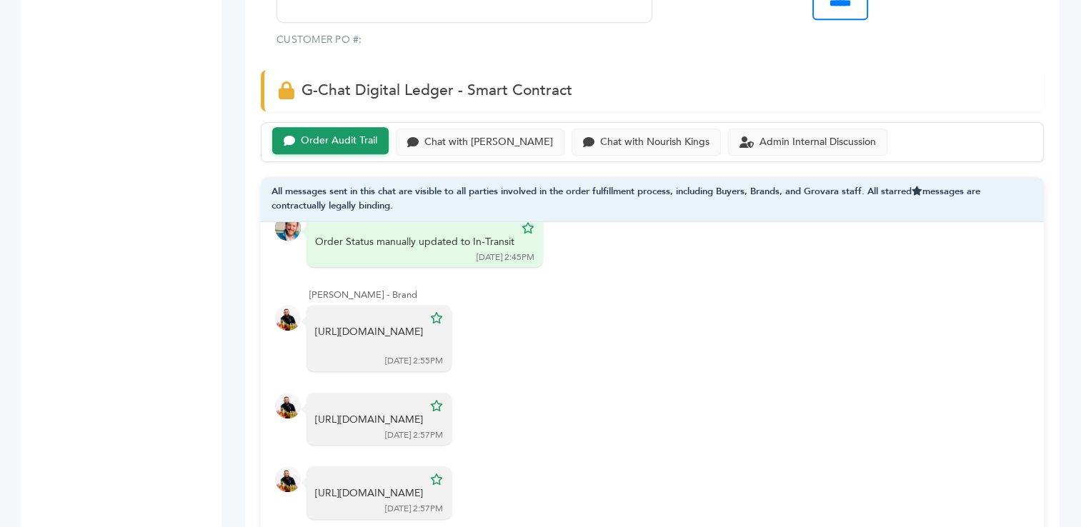
scroll to position [549, 0]
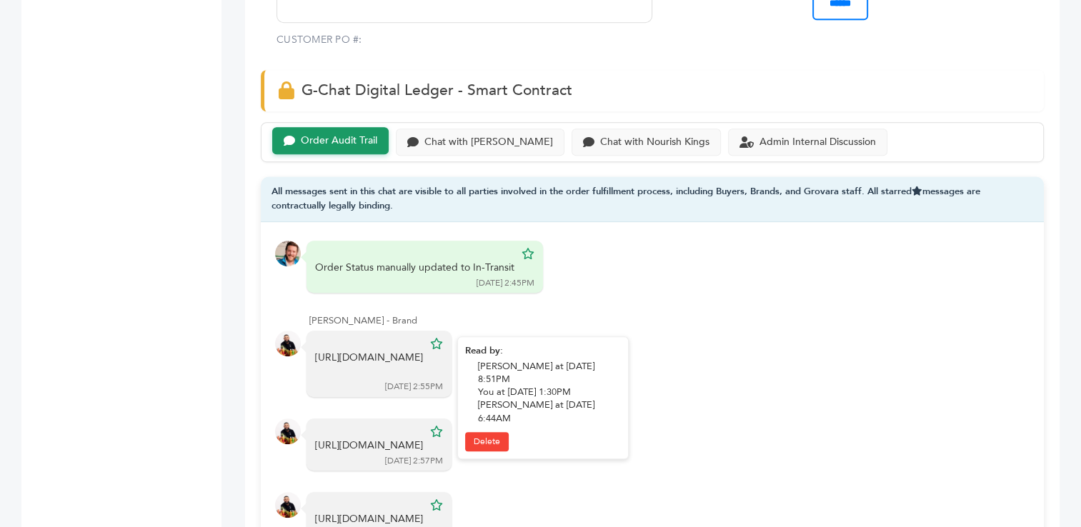
click at [394, 362] on div "[URL][DOMAIN_NAME]" at bounding box center [369, 365] width 108 height 28
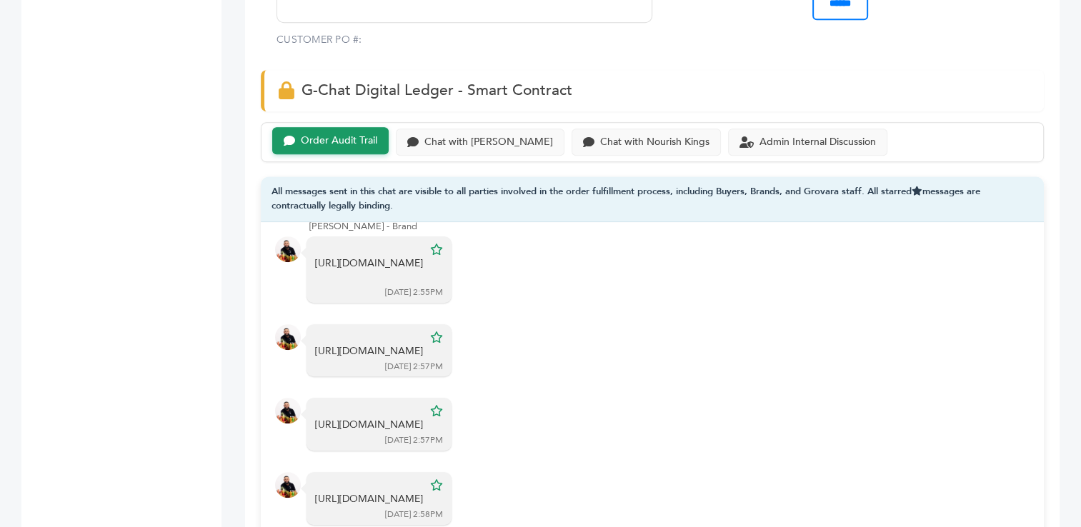
scroll to position [648, 0]
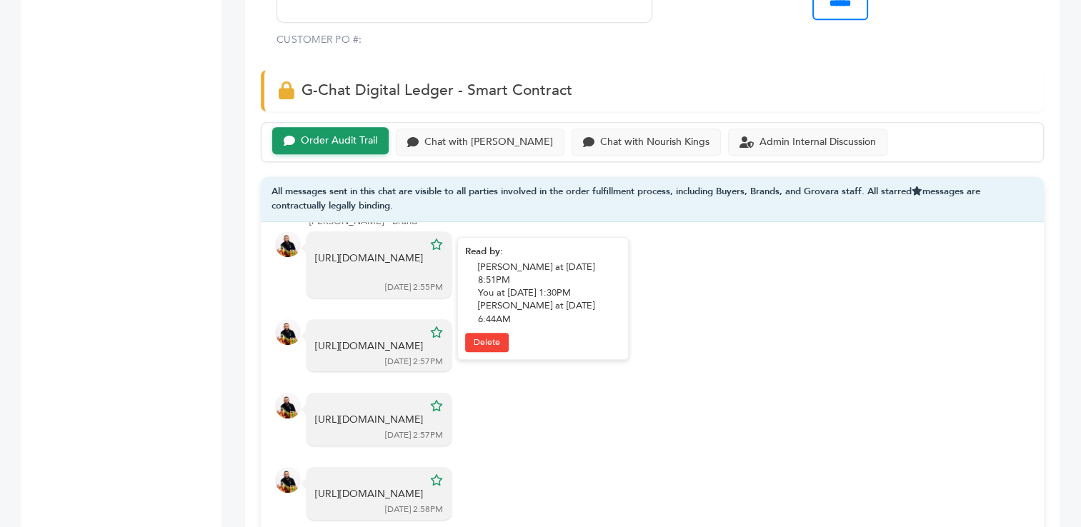
drag, startPoint x: 580, startPoint y: 252, endPoint x: 586, endPoint y: 264, distance: 14.1
click at [423, 264] on div "https://wwwapps.ups.com/WebTracking/processInputRequest?AgreeToTermsAndConditio…" at bounding box center [369, 266] width 108 height 28
copy div "1ZB8C753YW73343663"
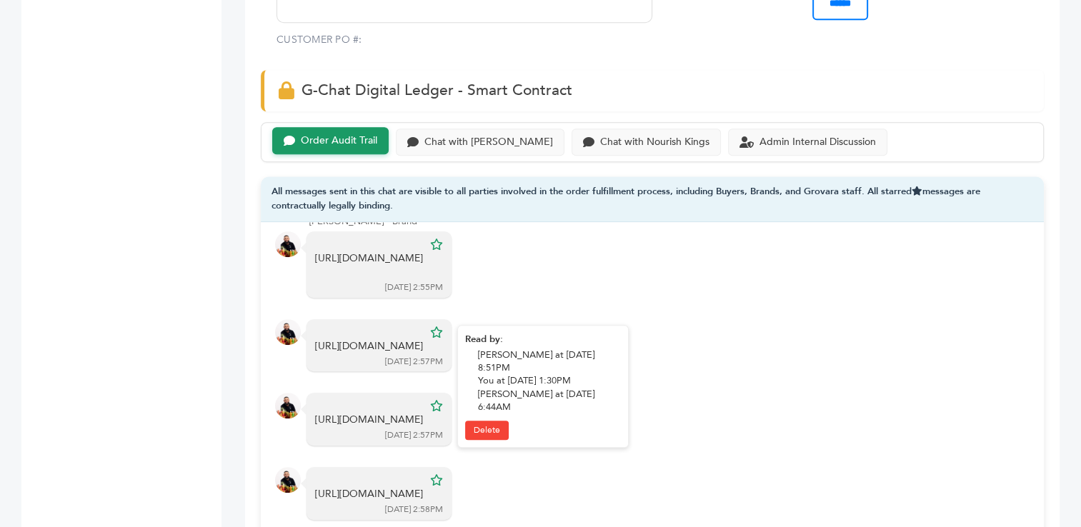
drag, startPoint x: 580, startPoint y: 370, endPoint x: 597, endPoint y: 381, distance: 19.6
click at [423, 354] on div "https://wwwapps.ups.com/WebTracking/processInputRequest?AgreeToTermsAndConditio…" at bounding box center [369, 346] width 108 height 14
copy div "1ZB8C753YW86172092"
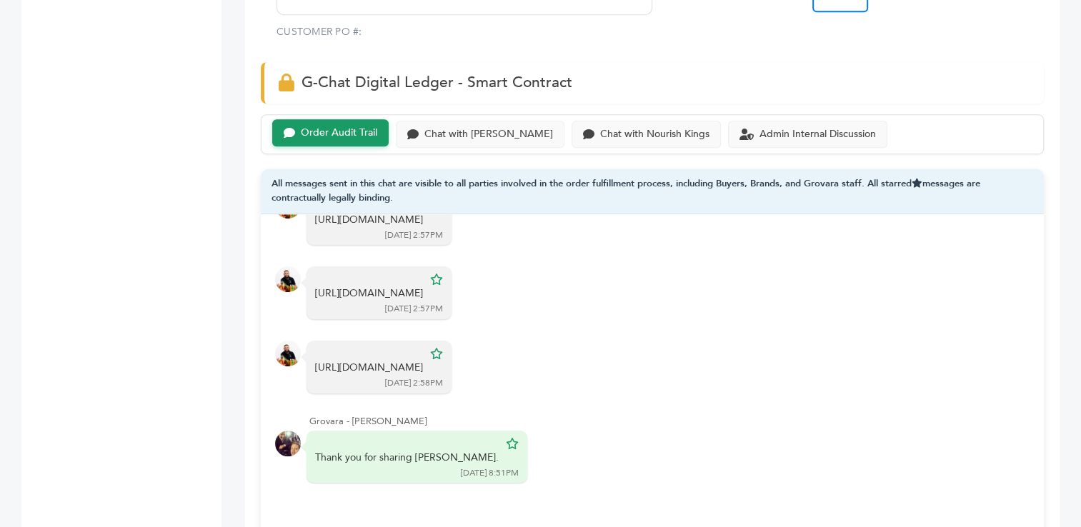
scroll to position [864, 0]
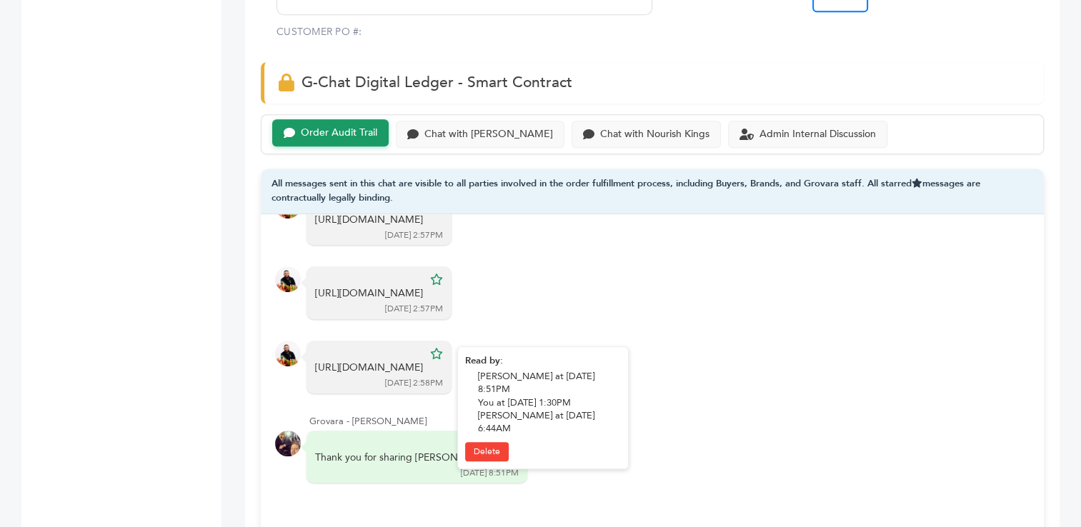
click at [423, 361] on div "https://wwwapps.ups.com/WebTracking/processInputRequest?AgreeToTermsAndConditio…" at bounding box center [369, 368] width 108 height 14
copy div "1ZB8C753YW81527066"
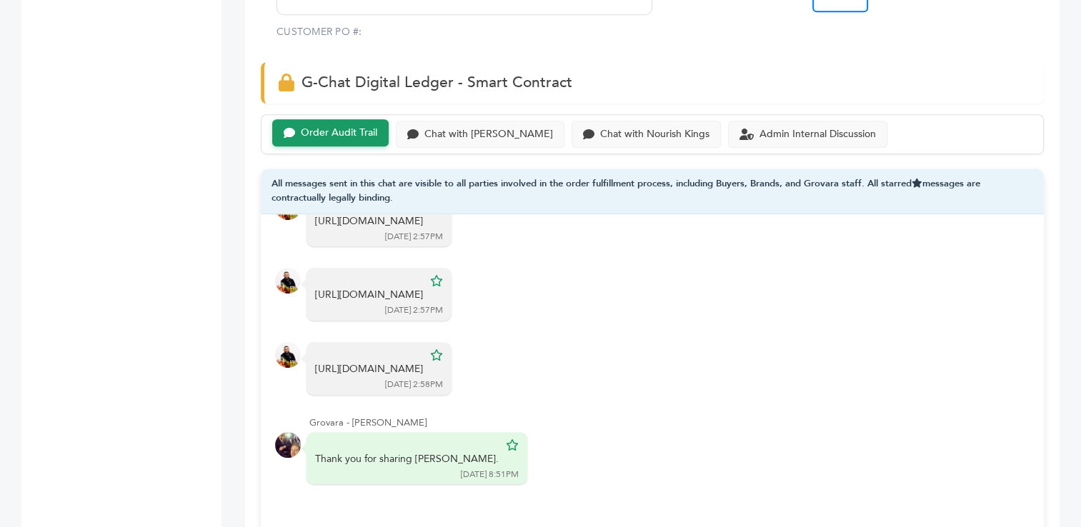
scroll to position [763, 0]
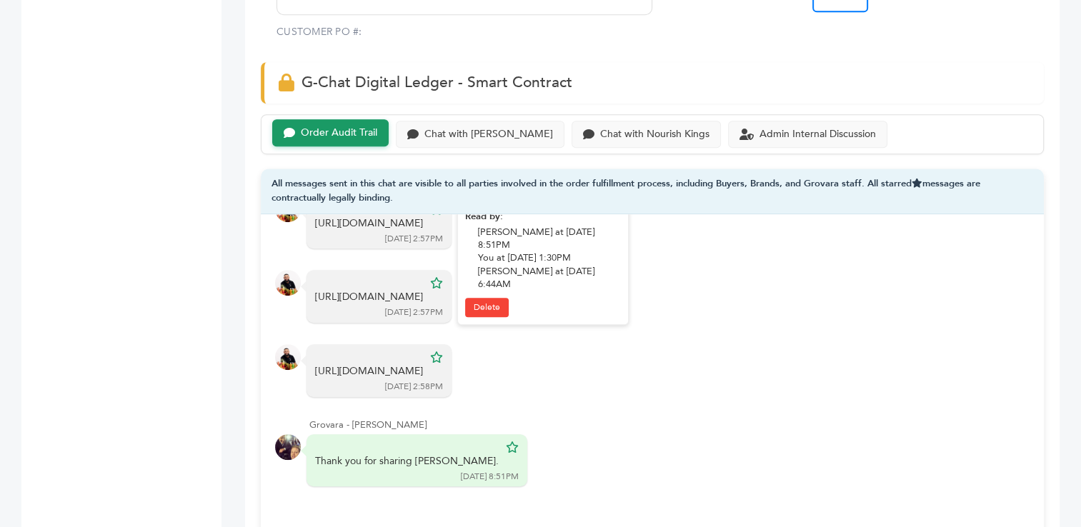
drag, startPoint x: 580, startPoint y: 247, endPoint x: 575, endPoint y: 262, distance: 15.8
click at [423, 231] on div "https://wwwapps.ups.com/WebTracking/processInputRequest?AgreeToTermsAndConditio…" at bounding box center [369, 224] width 108 height 14
copy div "1ZB8C753YW86172092"
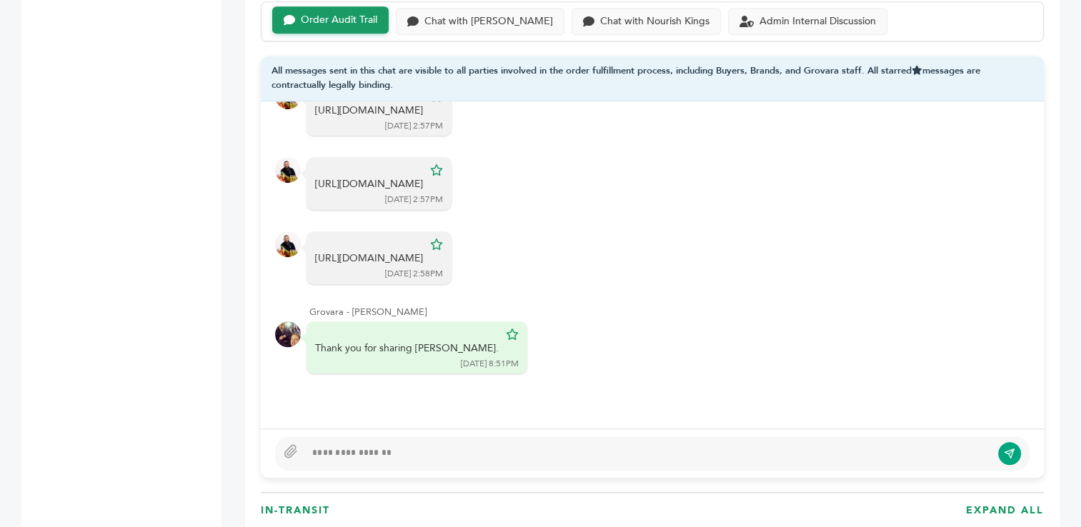
scroll to position [1123, 0]
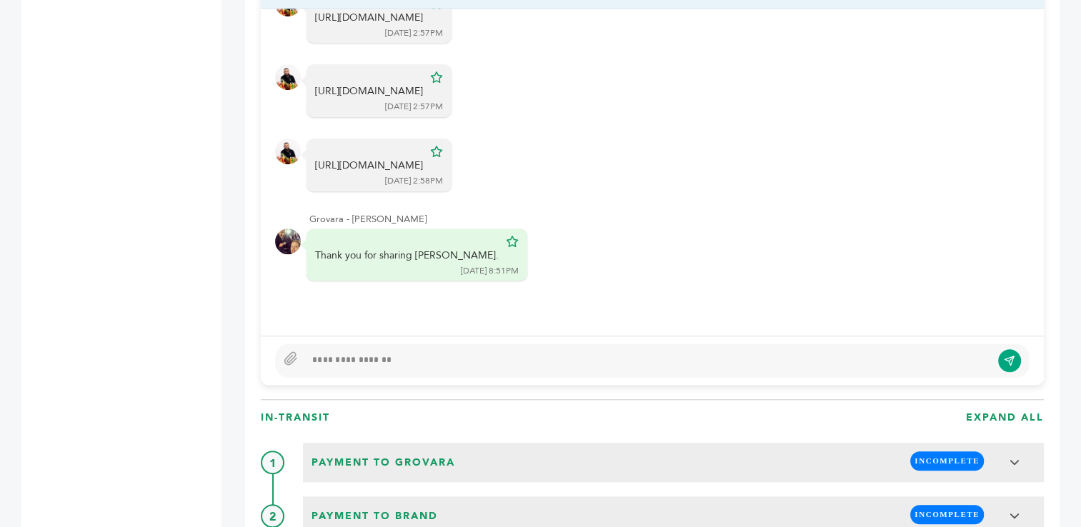
click at [402, 362] on div at bounding box center [648, 360] width 686 height 17
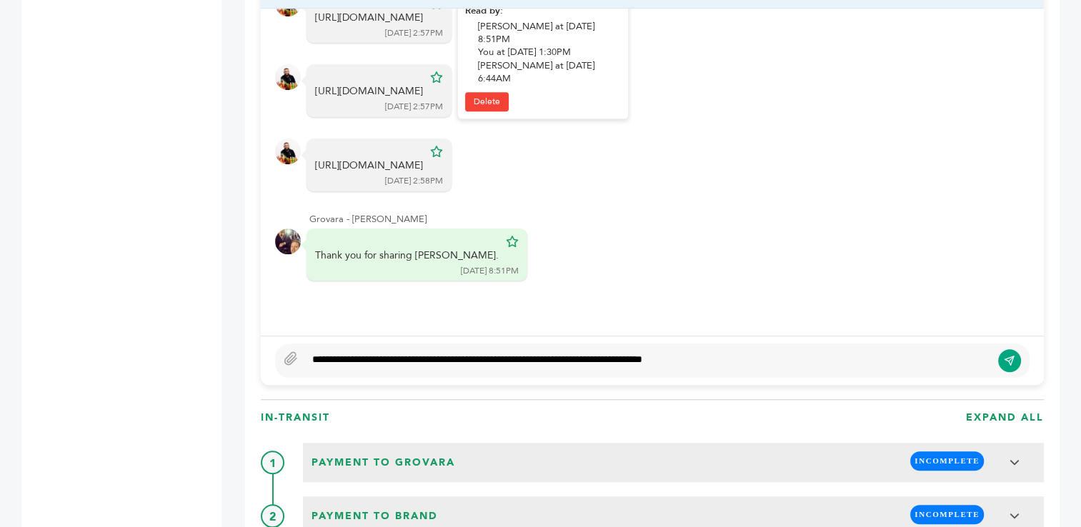
drag, startPoint x: 581, startPoint y: 44, endPoint x: 583, endPoint y: 52, distance: 8.1
click at [423, 25] on div "https://wwwapps.ups.com/WebTracking/processInputRequest?AgreeToTermsAndConditio…" at bounding box center [369, 18] width 108 height 14
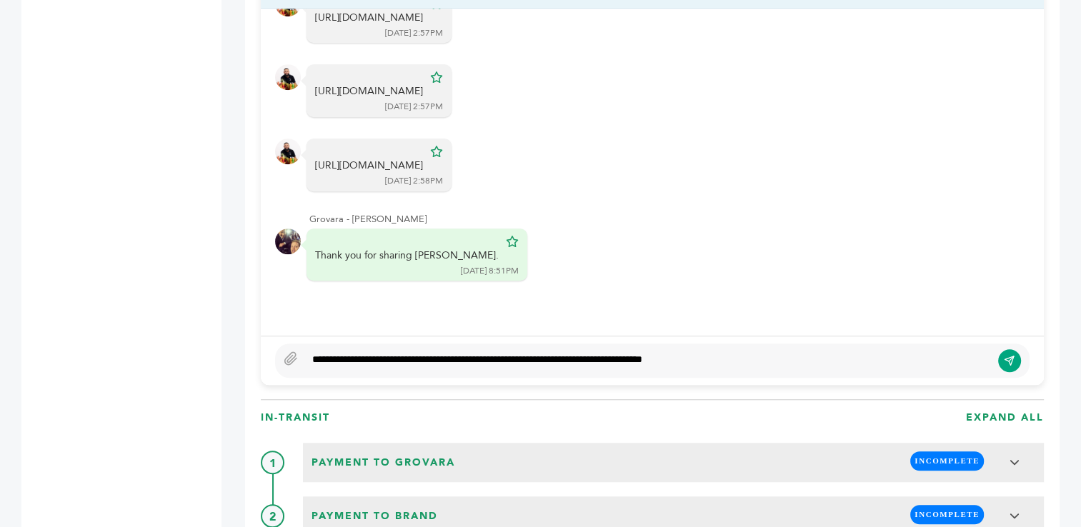
copy div "1ZB8C753YW86172092"
click at [730, 359] on div "**********" at bounding box center [648, 360] width 686 height 17
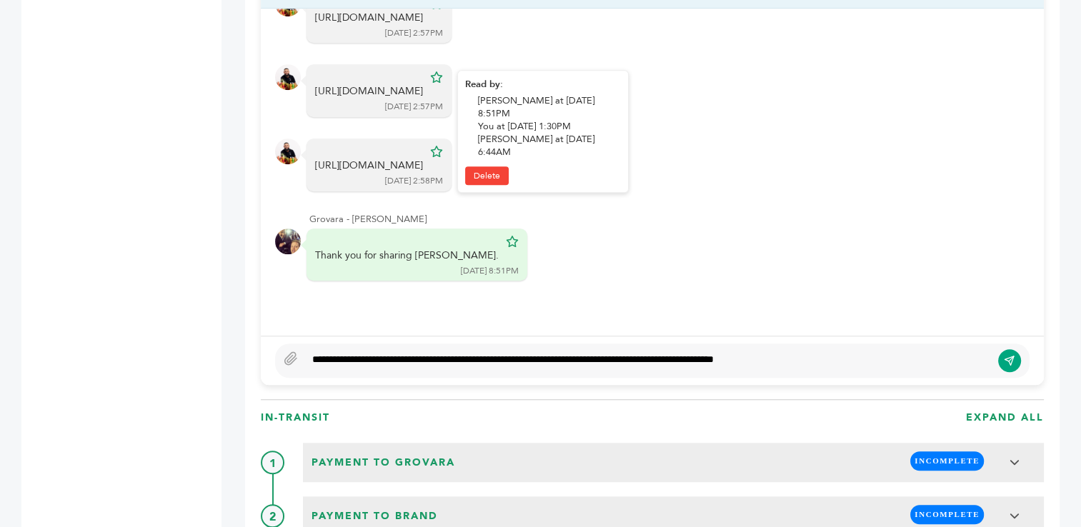
drag, startPoint x: 582, startPoint y: 141, endPoint x: 581, endPoint y: 149, distance: 7.3
click at [423, 99] on div "https://wwwapps.ups.com/WebTracking/processInputRequest?AgreeToTermsAndConditio…" at bounding box center [369, 91] width 108 height 14
drag, startPoint x: 582, startPoint y: 144, endPoint x: 580, endPoint y: 154, distance: 10.1
click at [423, 99] on div "https://wwwapps.ups.com/WebTracking/processInputRequest?AgreeToTermsAndConditio…" at bounding box center [369, 91] width 108 height 14
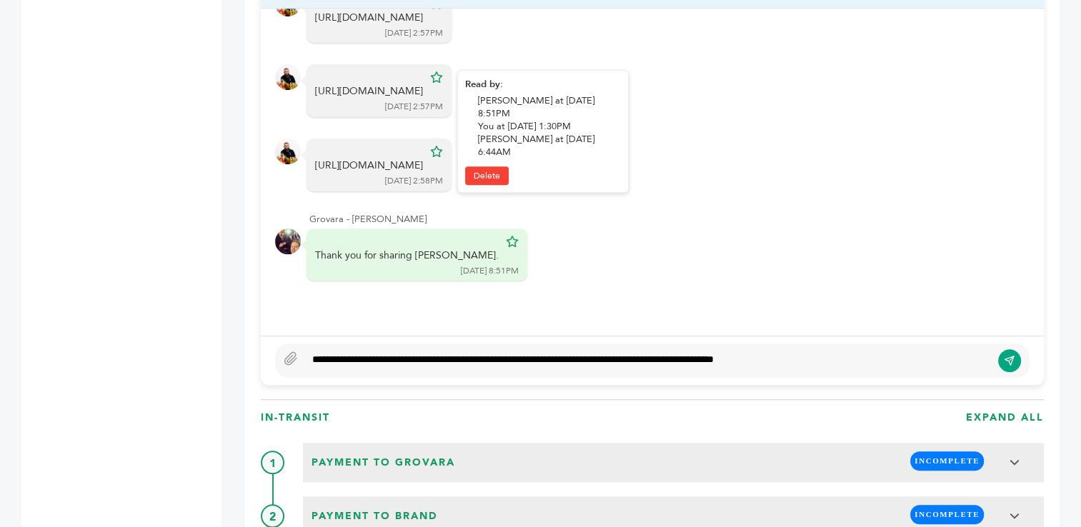
copy div "1ZB8C753YW83942318"
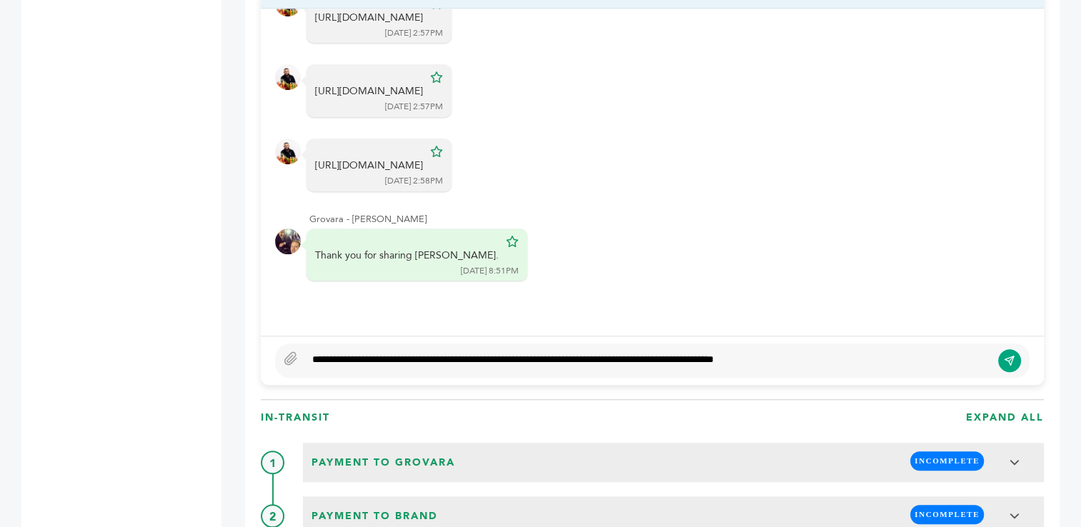
click at [850, 352] on div "**********" at bounding box center [648, 360] width 686 height 17
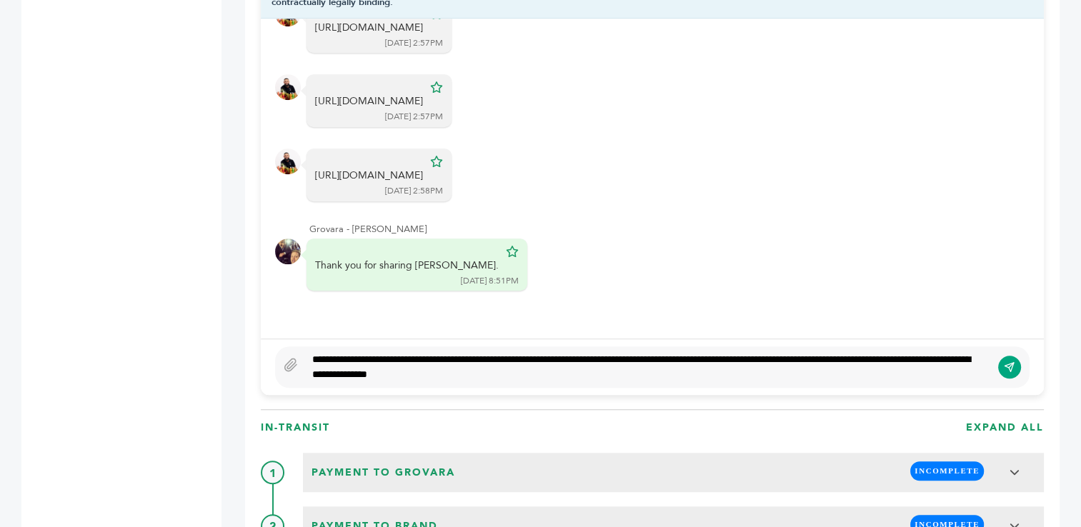
type textarea "**********"
click at [999, 365] on button "submit" at bounding box center [1010, 367] width 24 height 24
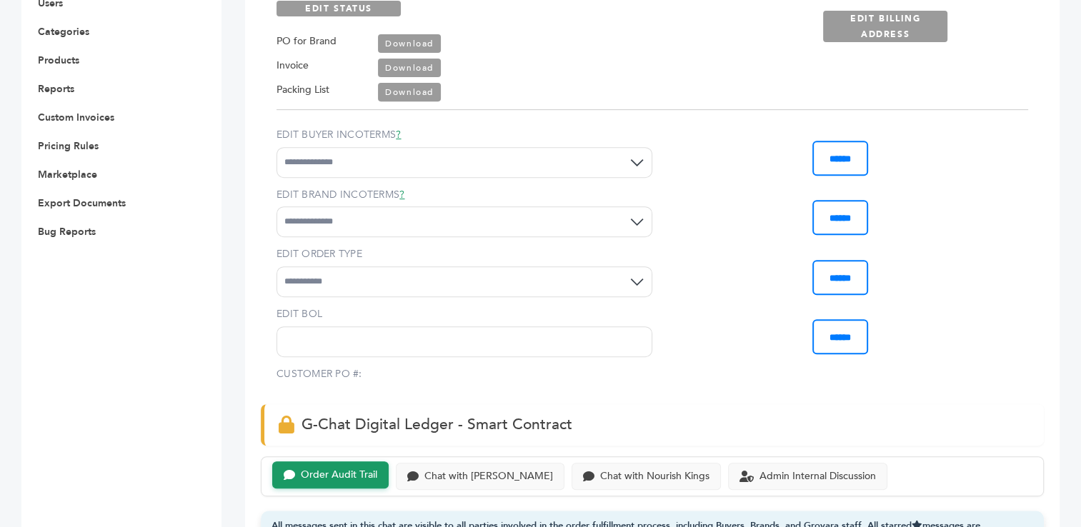
scroll to position [0, 0]
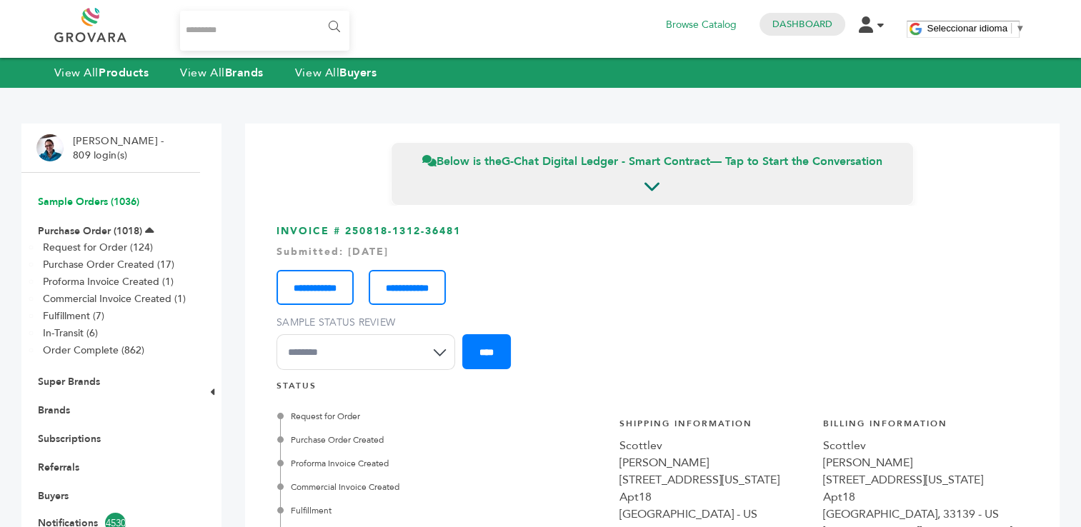
click at [72, 199] on link "Sample Orders (1036)" at bounding box center [88, 202] width 101 height 14
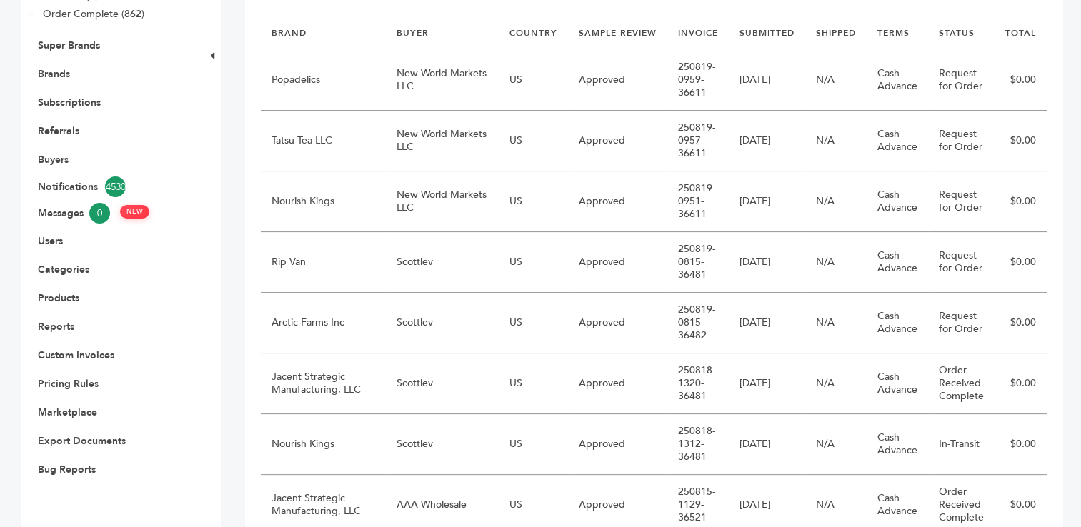
scroll to position [341, 0]
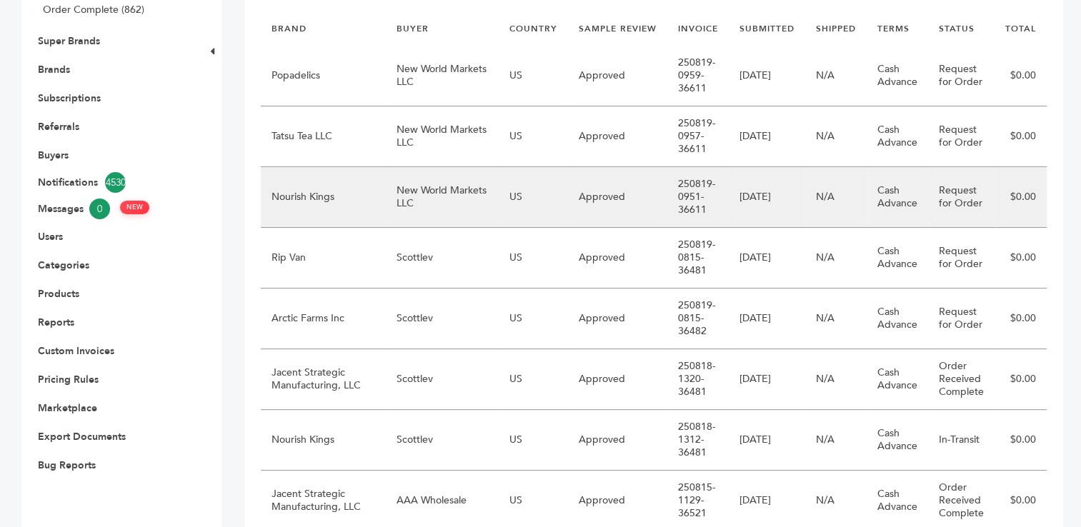
click at [435, 201] on td "New World Markets LLC" at bounding box center [442, 197] width 113 height 61
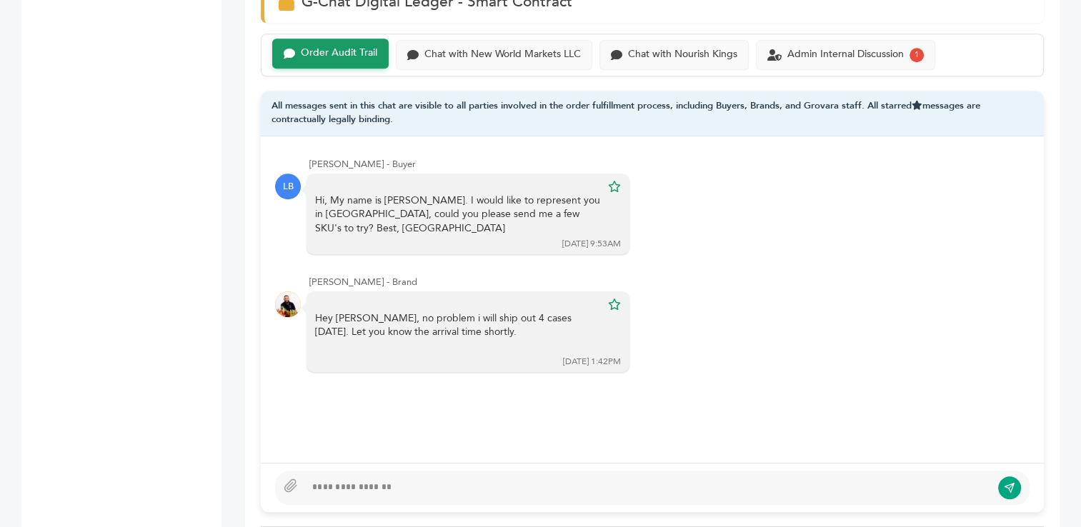
scroll to position [1029, 0]
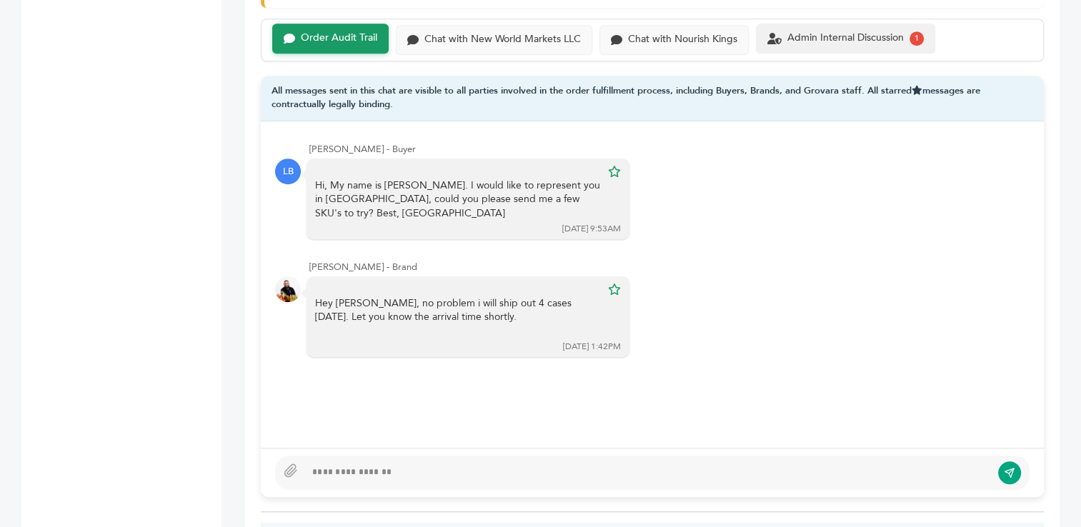
click at [823, 37] on div "Admin Internal Discussion" at bounding box center [845, 38] width 116 height 12
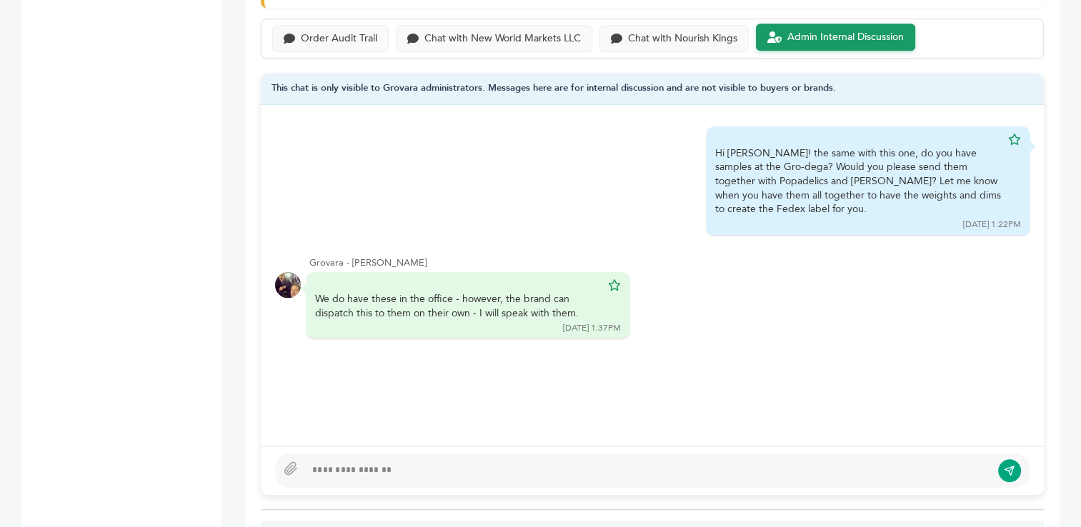
click at [452, 466] on div at bounding box center [648, 470] width 686 height 17
click at [411, 468] on div "**********" at bounding box center [648, 470] width 686 height 17
drag, startPoint x: 367, startPoint y: 467, endPoint x: 333, endPoint y: 470, distance: 33.7
click at [333, 470] on div "**********" at bounding box center [648, 470] width 686 height 17
click at [576, 470] on div "**********" at bounding box center [648, 470] width 686 height 17
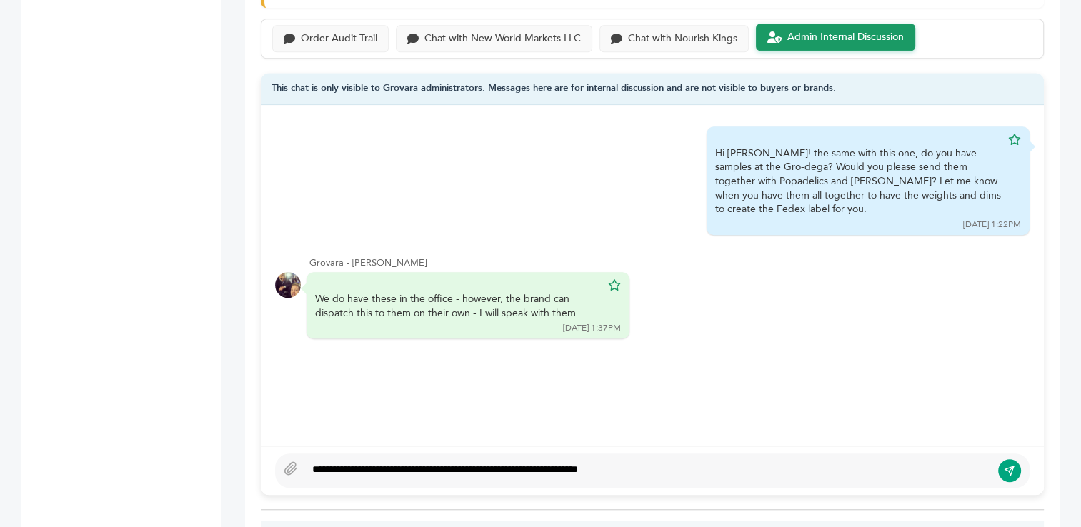
type textarea "**********"
click at [1008, 469] on icon "submit" at bounding box center [1009, 470] width 11 height 12
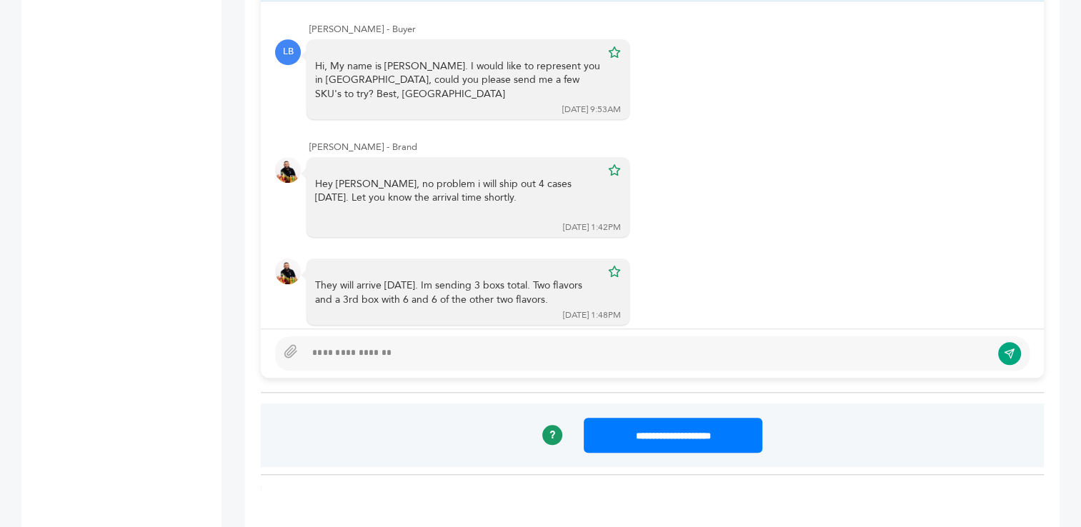
scroll to position [20, 0]
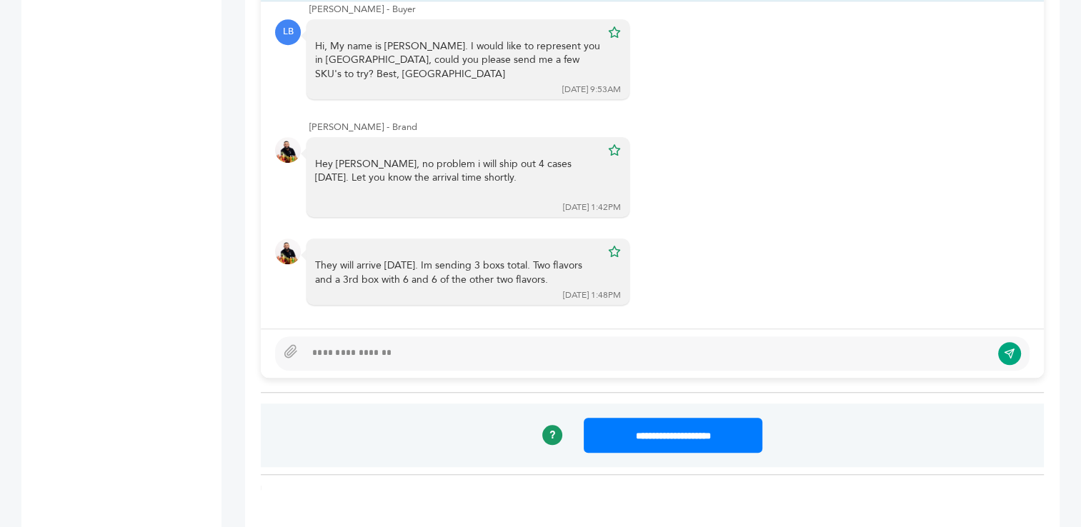
click at [489, 356] on div at bounding box center [648, 353] width 686 height 17
type textarea "**********"
click at [1005, 350] on icon "submit" at bounding box center [1009, 353] width 11 height 12
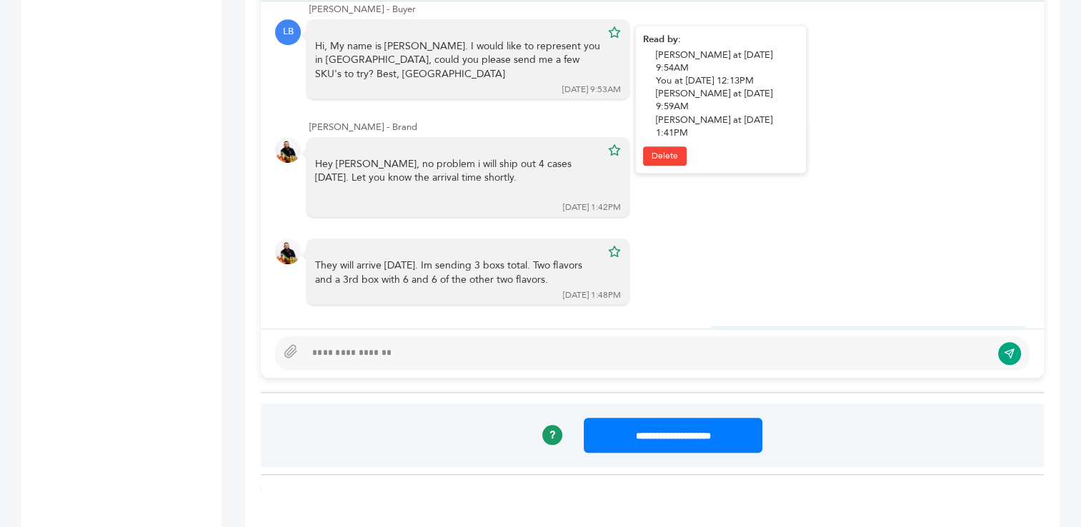
scroll to position [109, 0]
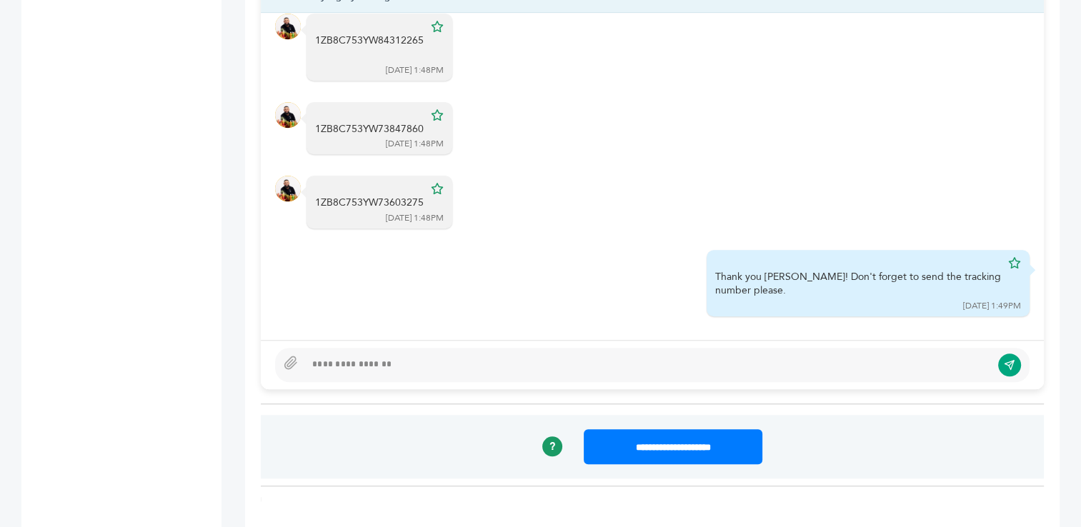
scroll to position [1139, 0]
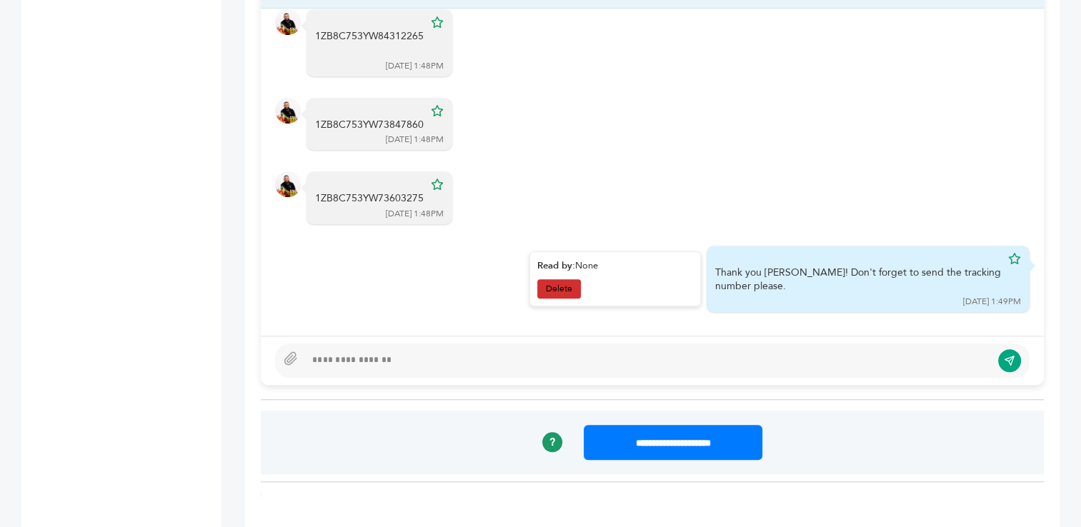
click at [554, 285] on link "Delete" at bounding box center [559, 288] width 44 height 19
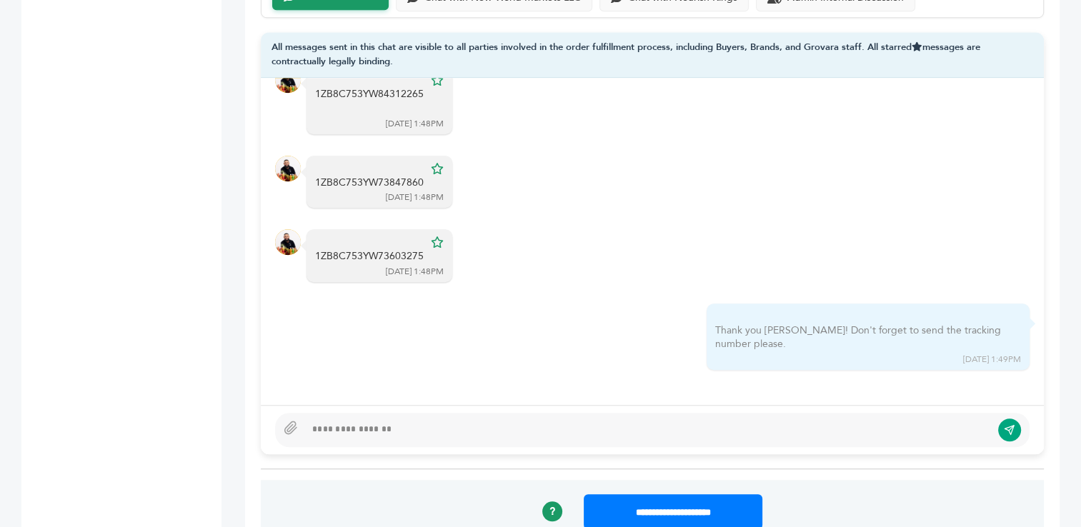
scroll to position [1020, 0]
